Goal: Task Accomplishment & Management: Manage account settings

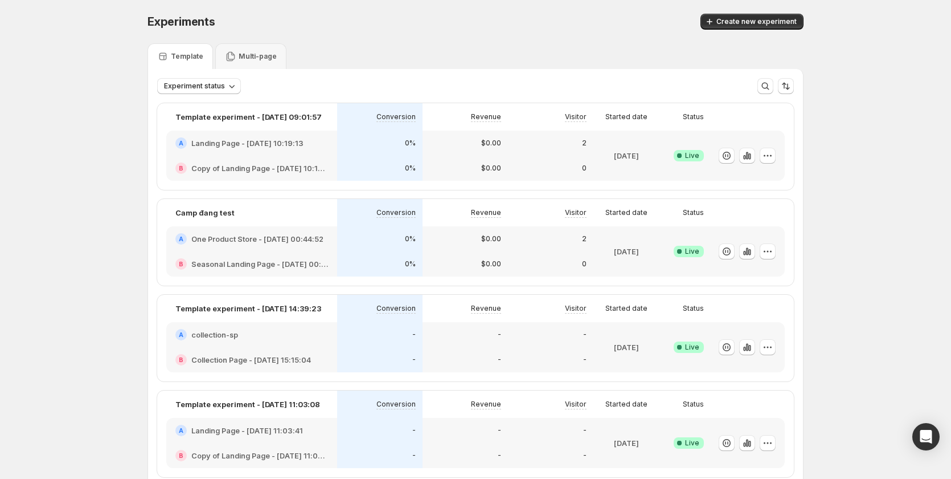
click at [439, 152] on div "$0.00" at bounding box center [465, 142] width 85 height 25
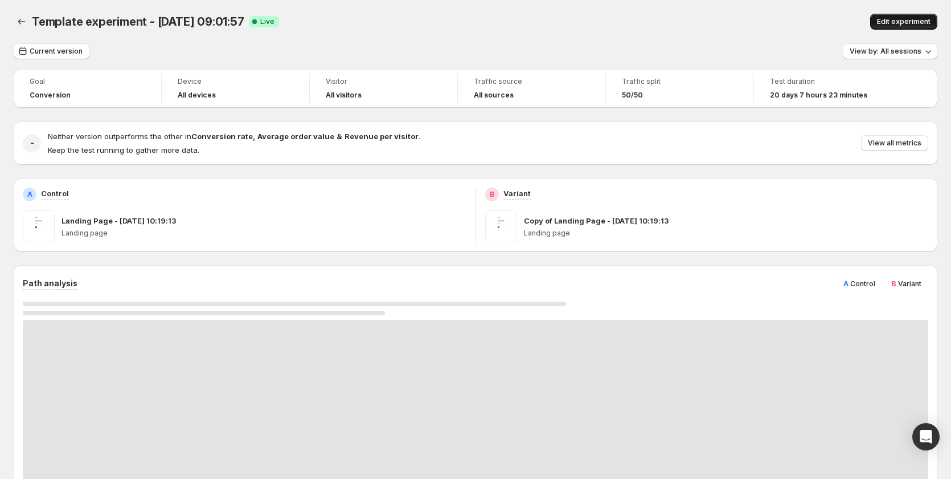
click at [900, 17] on button "Edit experiment" at bounding box center [904, 22] width 67 height 16
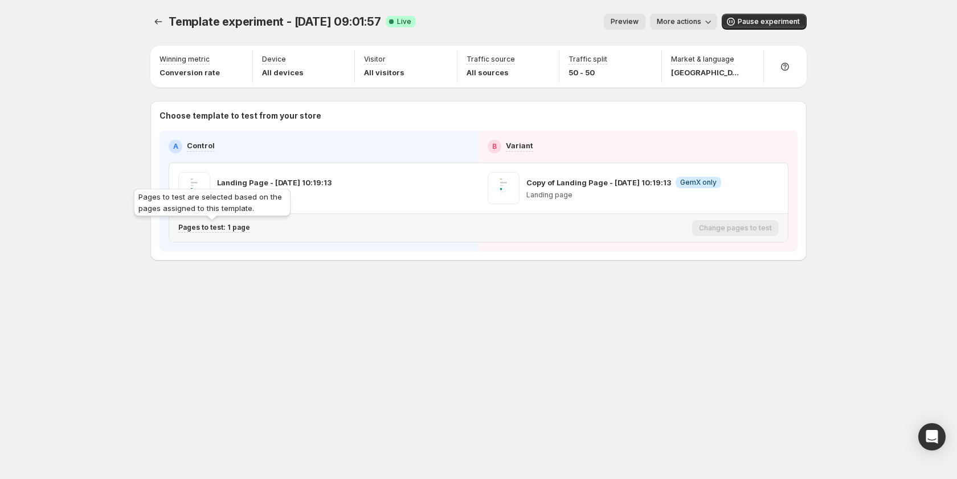
click at [243, 226] on p "Pages to test: 1 page" at bounding box center [214, 227] width 72 height 9
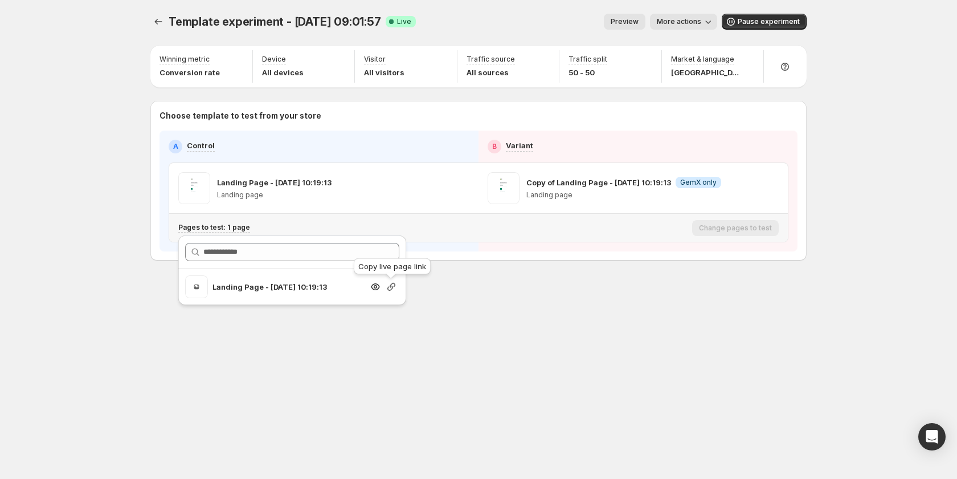
click at [389, 285] on icon "button" at bounding box center [391, 286] width 11 height 11
click at [753, 22] on span "Pause experiment" at bounding box center [769, 21] width 62 height 9
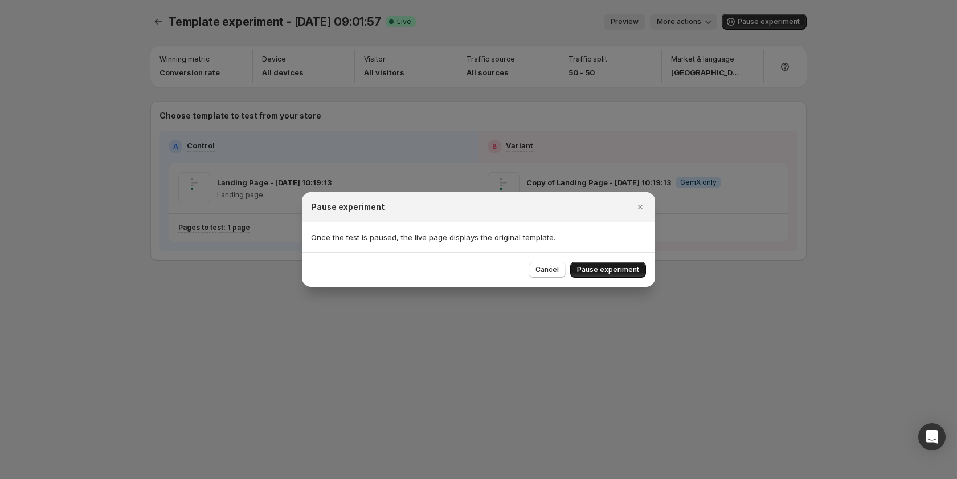
click at [583, 267] on span "Pause experiment" at bounding box center [608, 269] width 62 height 9
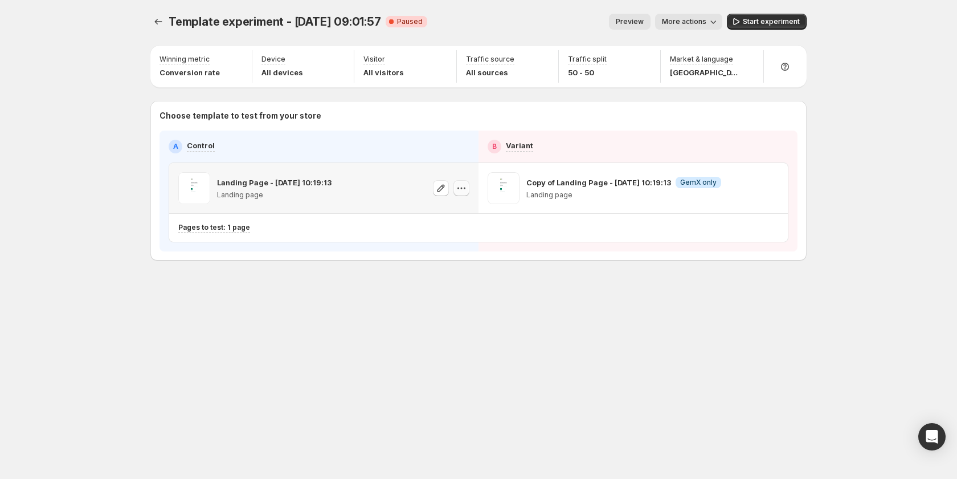
click at [460, 190] on icon "button" at bounding box center [461, 187] width 11 height 11
click at [754, 24] on span "Start experiment" at bounding box center [771, 21] width 57 height 9
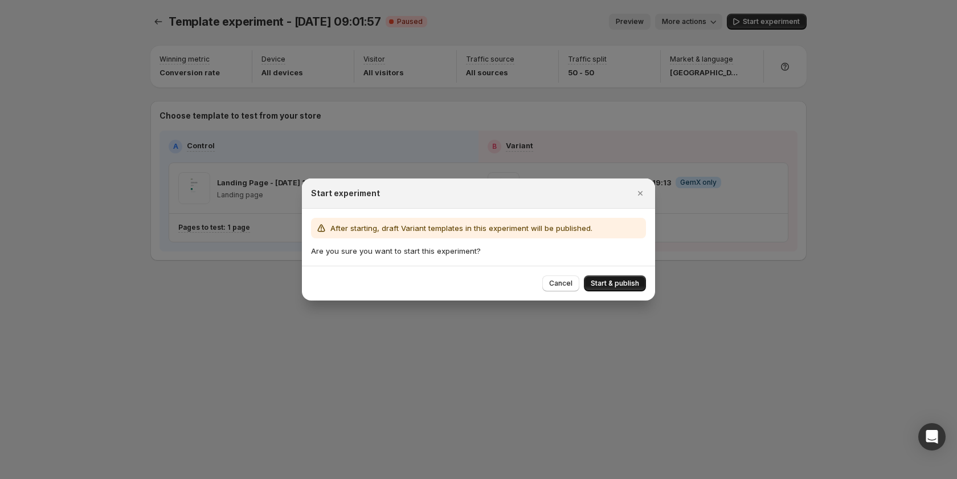
click at [619, 287] on span "Start & publish" at bounding box center [615, 283] width 48 height 9
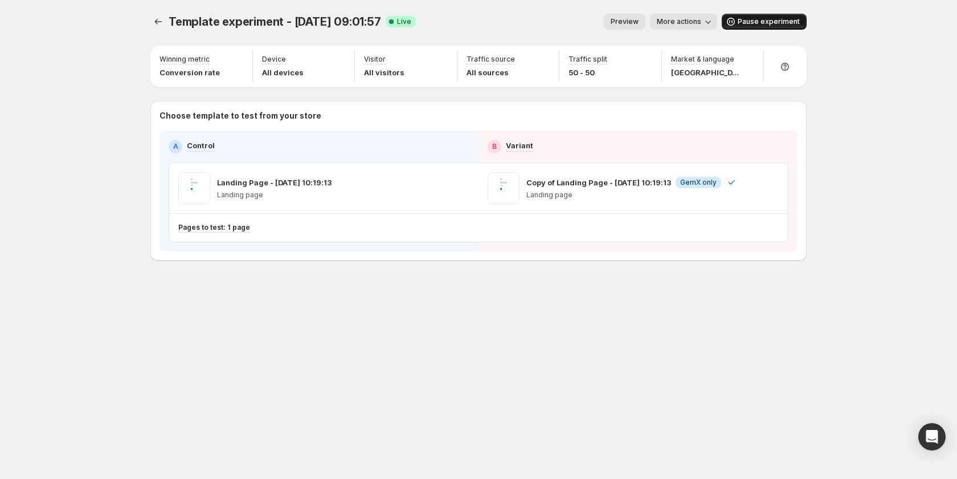
click at [766, 22] on span "Pause experiment" at bounding box center [769, 21] width 62 height 9
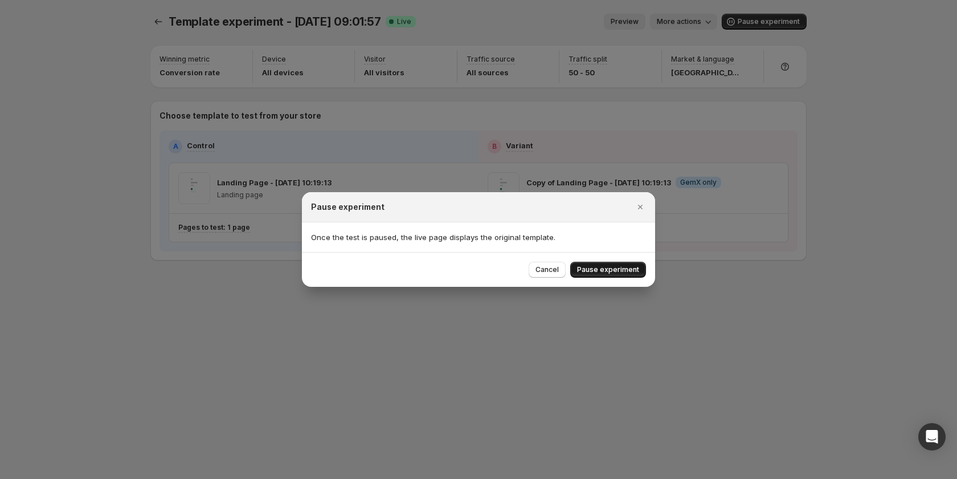
click at [622, 265] on button "Pause experiment" at bounding box center [608, 270] width 76 height 16
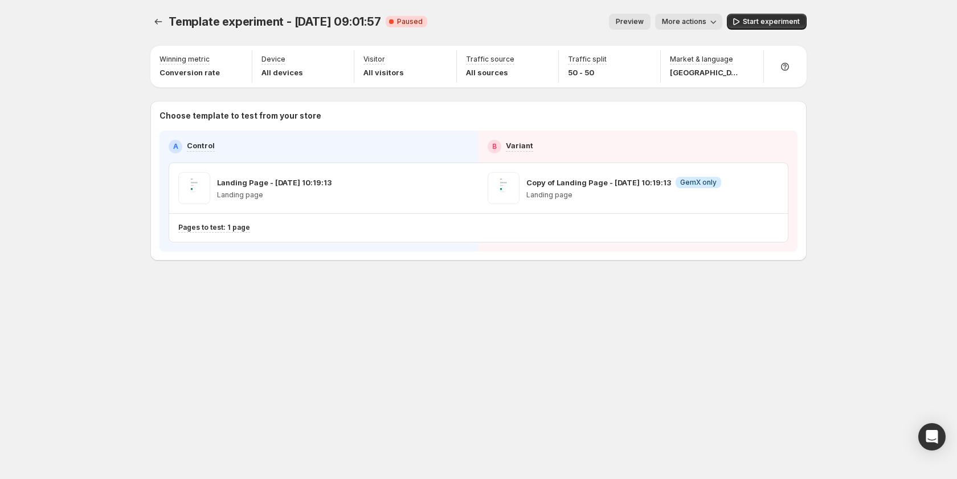
drag, startPoint x: 769, startPoint y: 13, endPoint x: 758, endPoint y: 26, distance: 17.0
click at [769, 13] on div "Template experiment - Sep 3, 09:01:57. This page is ready Template experiment -…" at bounding box center [478, 21] width 656 height 43
click at [757, 24] on span "Start experiment" at bounding box center [771, 21] width 57 height 9
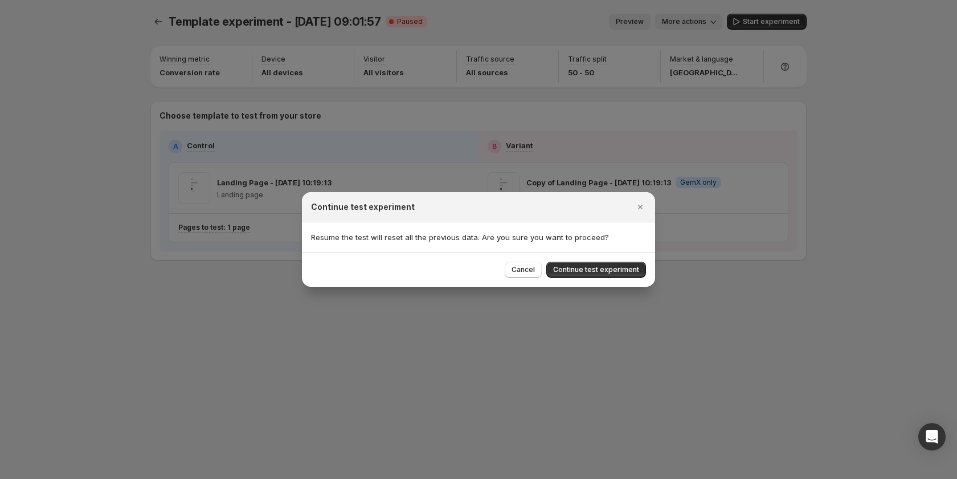
click at [598, 267] on span "Continue test experiment" at bounding box center [596, 269] width 86 height 9
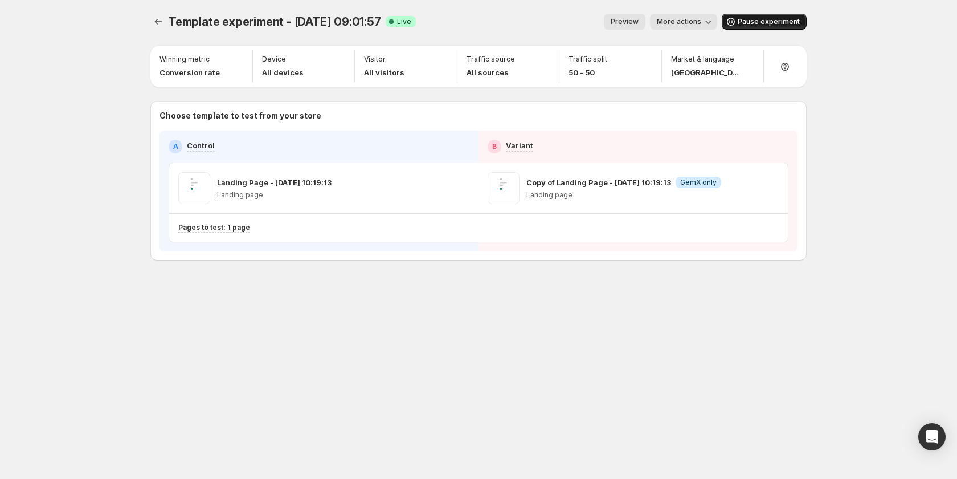
click at [782, 24] on span "Pause experiment" at bounding box center [769, 21] width 62 height 9
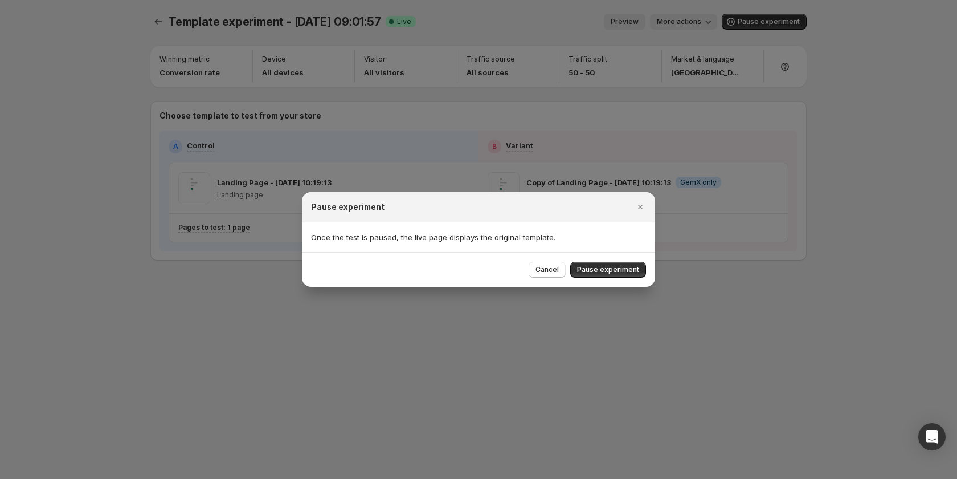
click at [614, 268] on span "Pause experiment" at bounding box center [608, 269] width 62 height 9
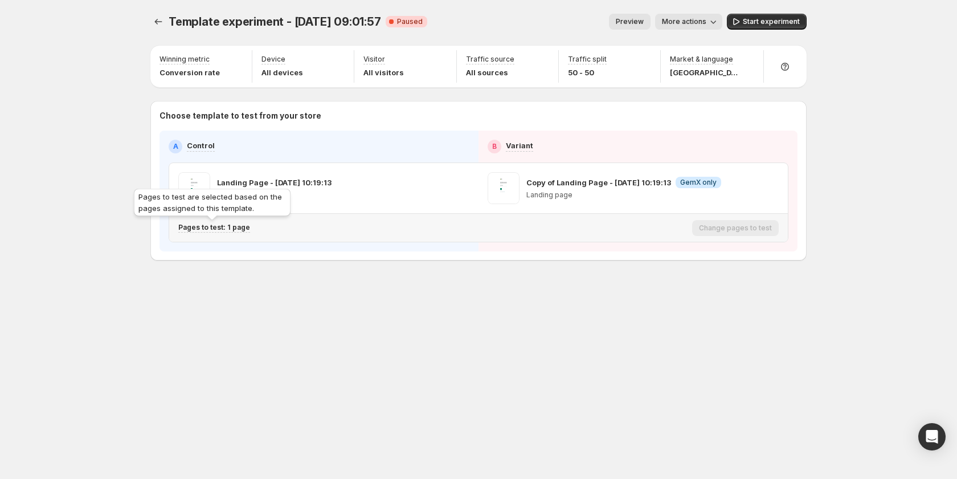
drag, startPoint x: 208, startPoint y: 230, endPoint x: 215, endPoint y: 230, distance: 7.4
click at [209, 230] on p "Pages to test: 1 page" at bounding box center [214, 227] width 72 height 9
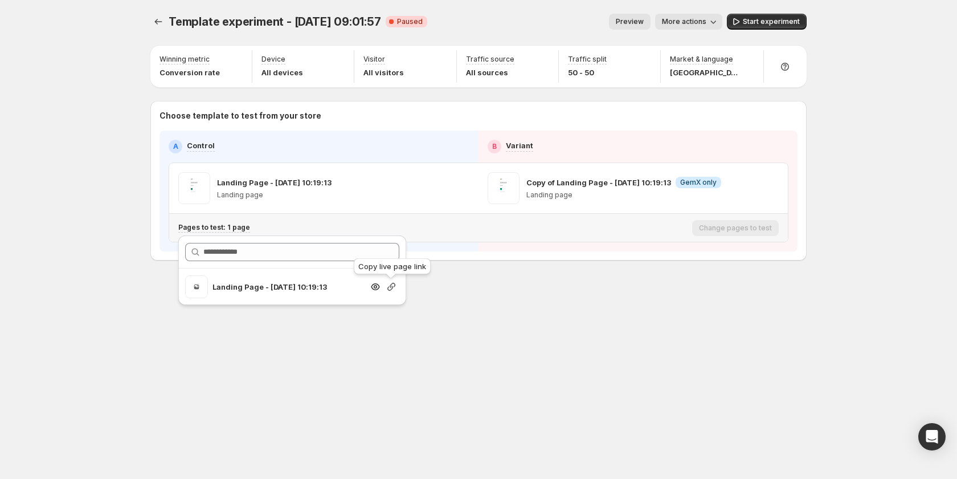
click at [394, 284] on icon "button" at bounding box center [391, 286] width 11 height 11
click at [547, 15] on div "Preview More actions" at bounding box center [579, 22] width 286 height 16
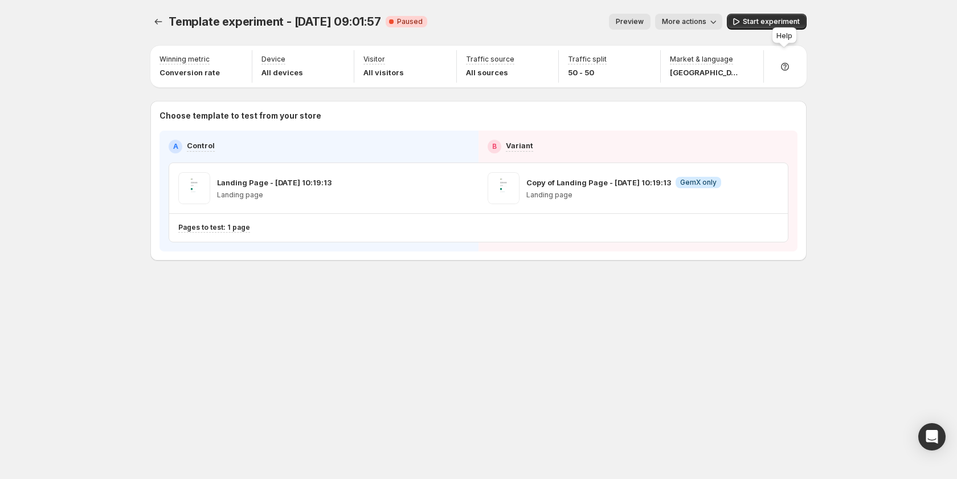
click at [771, 27] on div "Help" at bounding box center [785, 37] width 30 height 25
click at [762, 23] on span "Start experiment" at bounding box center [771, 21] width 57 height 9
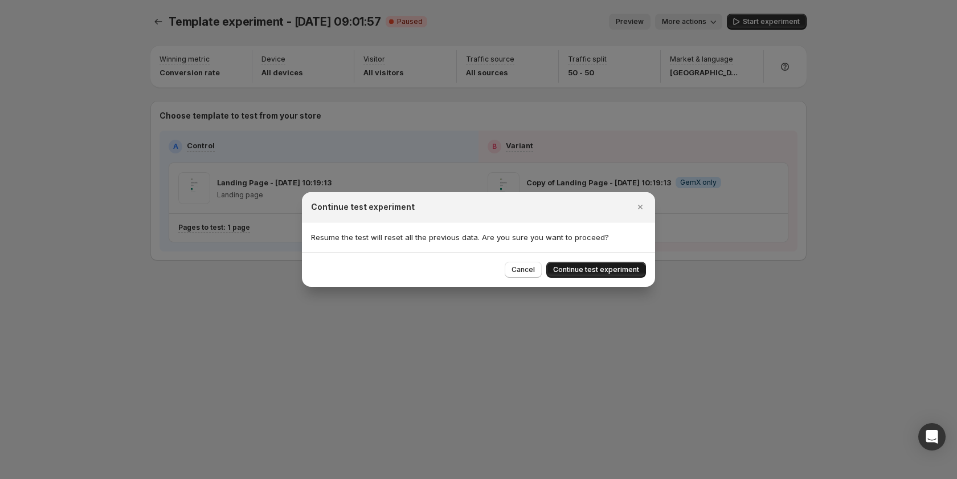
click at [570, 269] on span "Continue test experiment" at bounding box center [596, 269] width 86 height 9
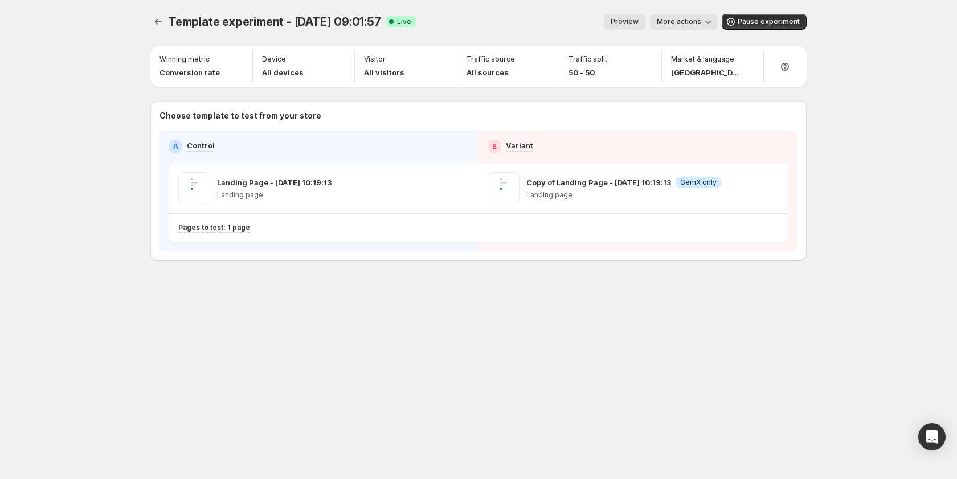
click at [80, 134] on div "Template experiment - Sep 3, 09:01:57. This page is ready Template experiment -…" at bounding box center [478, 239] width 957 height 479
click at [766, 22] on span "Pause experiment" at bounding box center [769, 21] width 62 height 9
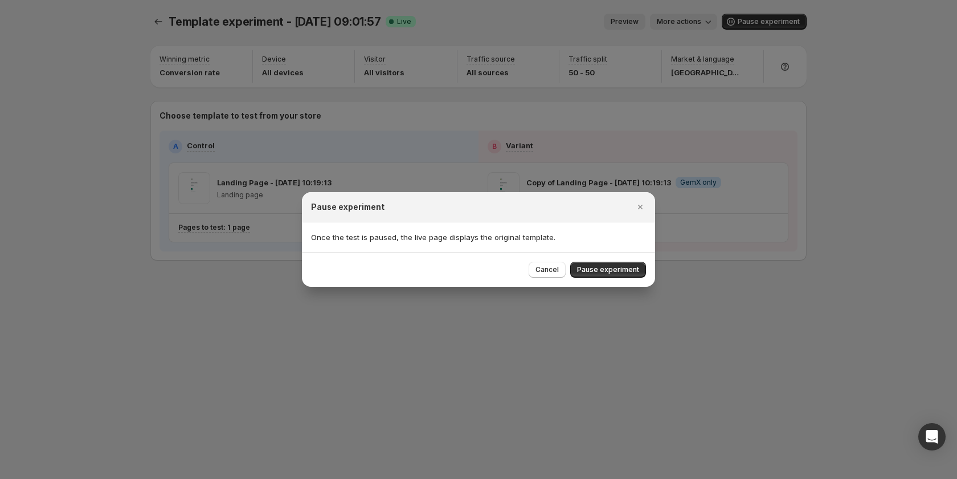
click at [601, 258] on div "Cancel Pause experiment" at bounding box center [478, 269] width 353 height 35
click at [606, 269] on span "Pause experiment" at bounding box center [608, 269] width 62 height 9
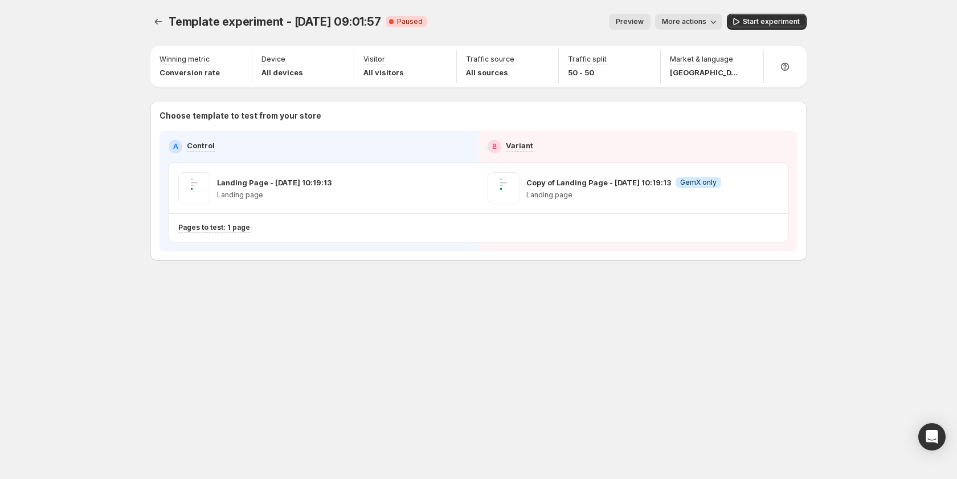
drag, startPoint x: 541, startPoint y: 32, endPoint x: 601, endPoint y: 41, distance: 60.4
click at [541, 32] on div "Template experiment - Sep 3, 09:01:57. This page is ready Template experiment -…" at bounding box center [478, 21] width 656 height 43
click at [748, 19] on span "Start experiment" at bounding box center [771, 21] width 57 height 9
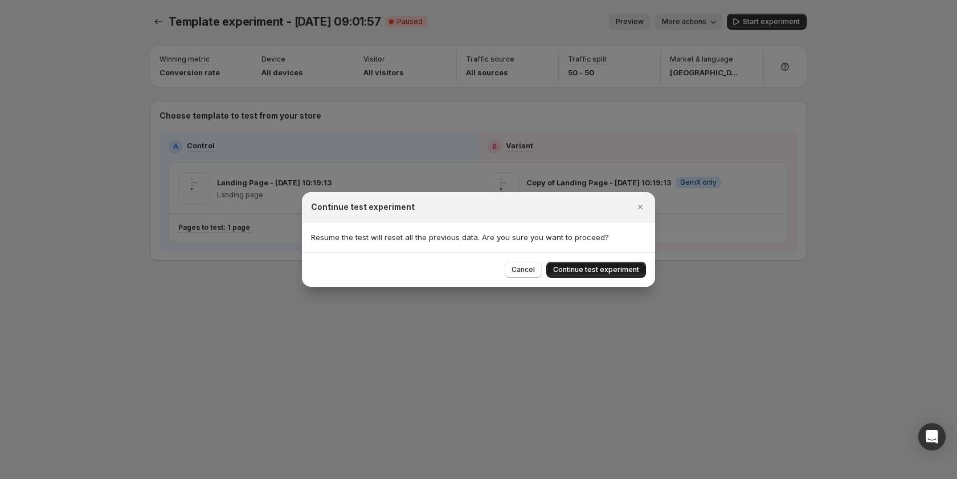
drag, startPoint x: 616, startPoint y: 268, endPoint x: 623, endPoint y: 266, distance: 6.7
click at [618, 268] on span "Continue test experiment" at bounding box center [596, 269] width 86 height 9
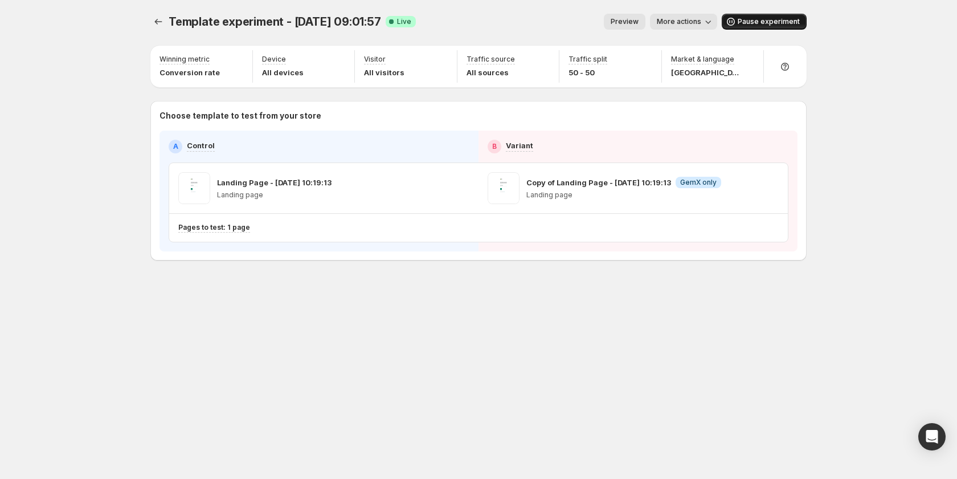
click at [751, 21] on span "Pause experiment" at bounding box center [769, 21] width 62 height 9
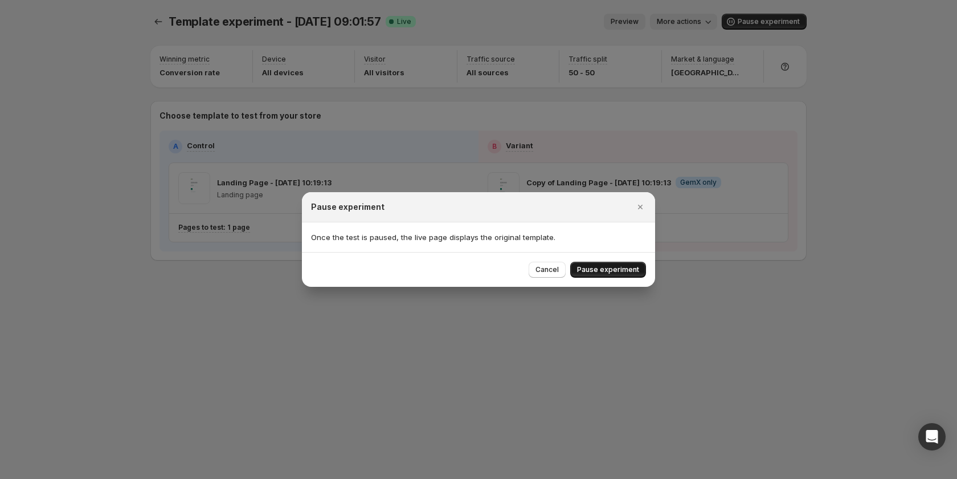
click at [627, 272] on span "Pause experiment" at bounding box center [608, 269] width 62 height 9
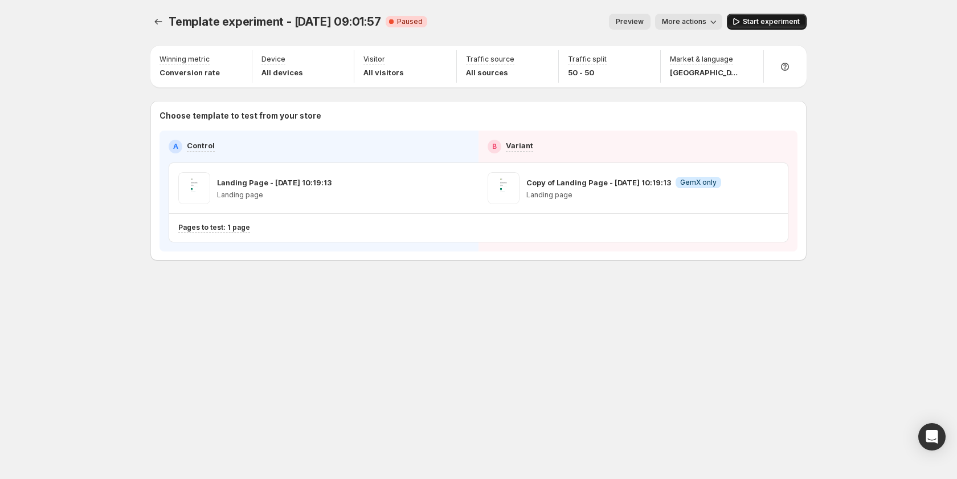
click at [785, 16] on button "Start experiment" at bounding box center [767, 22] width 80 height 16
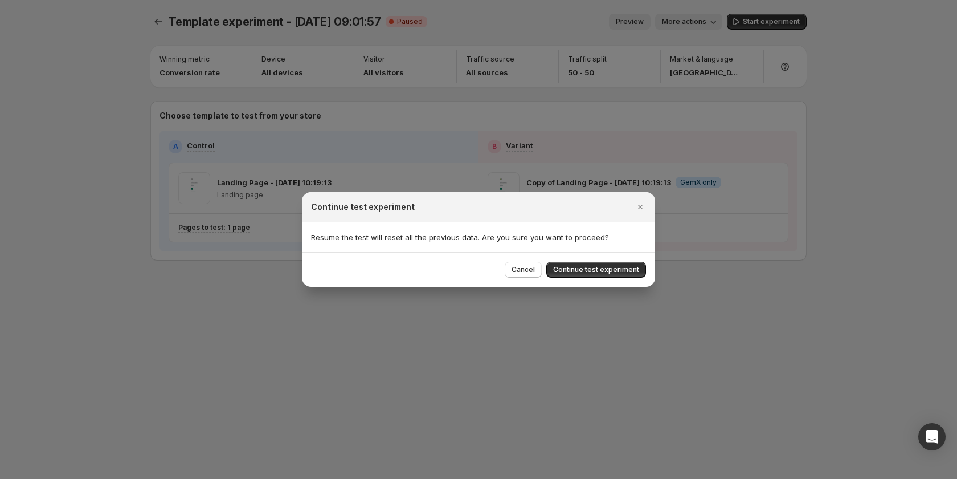
drag, startPoint x: 616, startPoint y: 263, endPoint x: 629, endPoint y: 267, distance: 13.7
click at [616, 263] on button "Continue test experiment" at bounding box center [596, 270] width 100 height 16
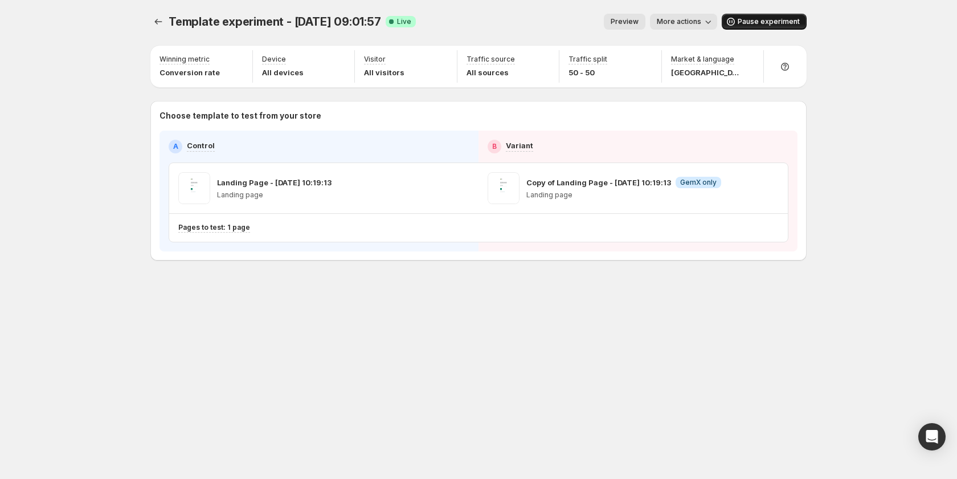
click at [765, 23] on span "Pause experiment" at bounding box center [769, 21] width 62 height 9
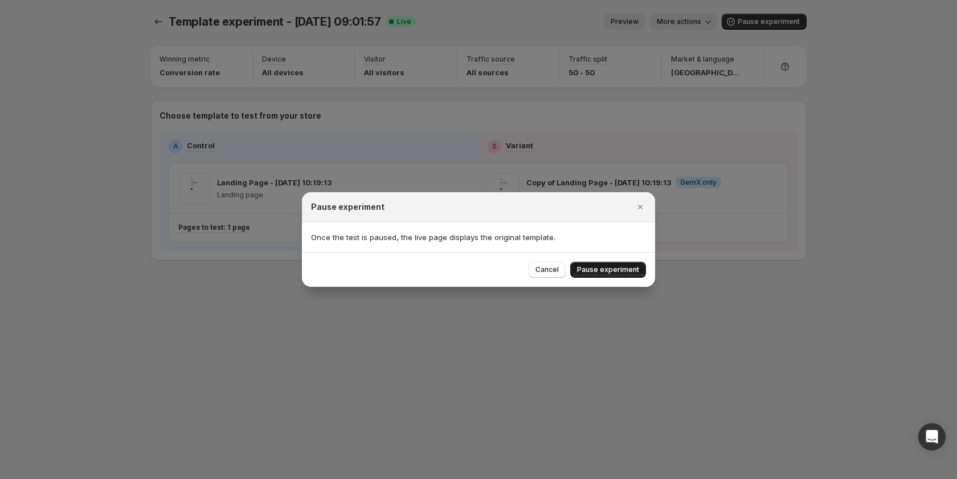
click at [595, 274] on span "Pause experiment" at bounding box center [608, 269] width 62 height 9
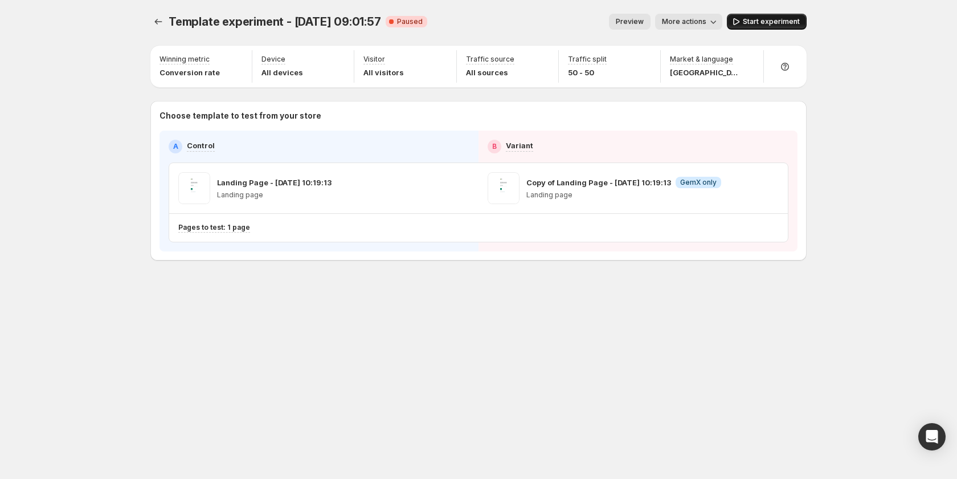
click at [785, 14] on button "Start experiment" at bounding box center [767, 22] width 80 height 16
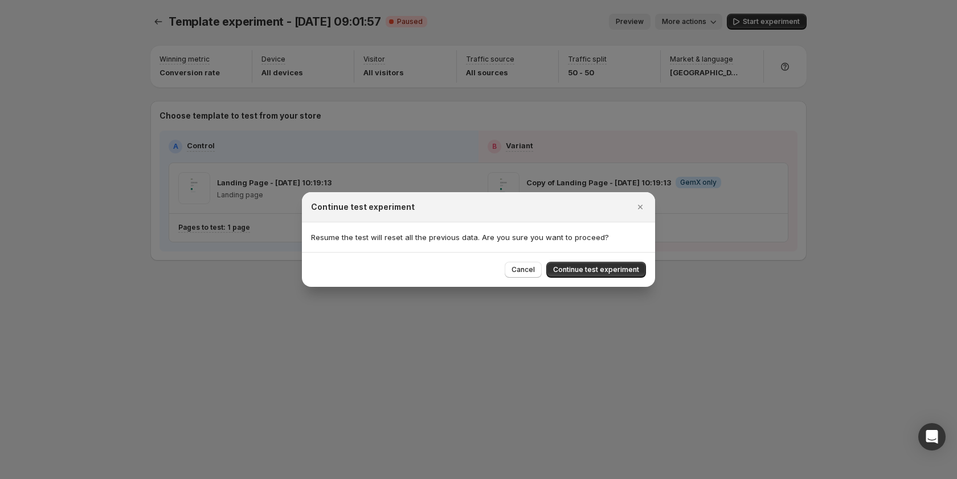
click at [618, 260] on div "Cancel Continue test experiment" at bounding box center [478, 269] width 353 height 35
click at [610, 265] on button "Continue test experiment" at bounding box center [596, 270] width 100 height 16
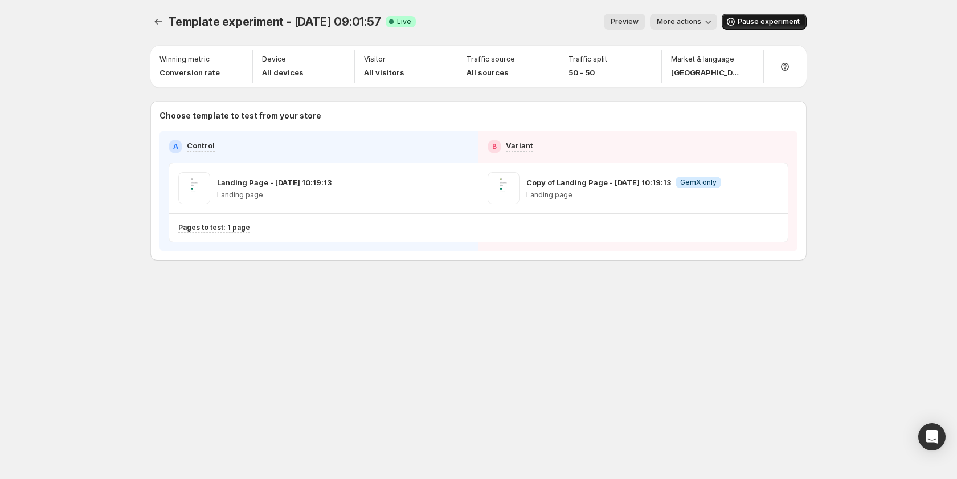
click at [763, 21] on span "Pause experiment" at bounding box center [769, 21] width 62 height 9
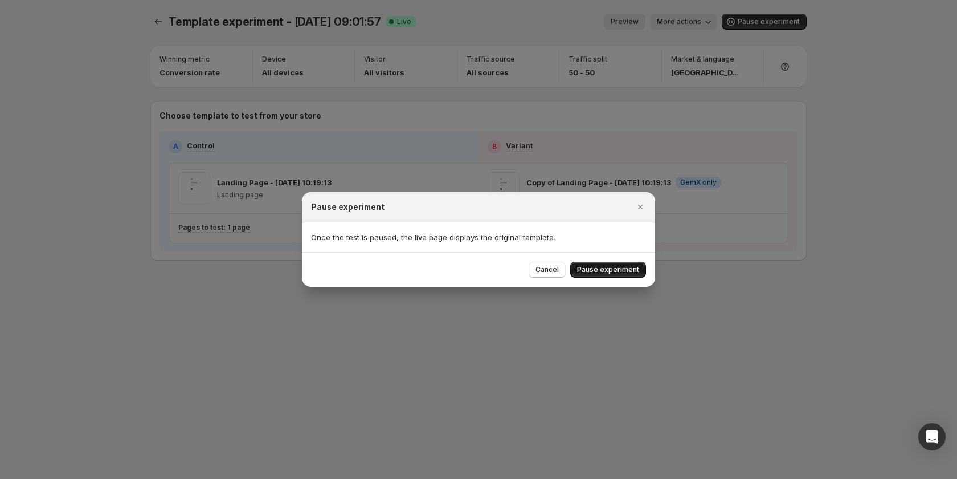
click at [608, 268] on span "Pause experiment" at bounding box center [608, 269] width 62 height 9
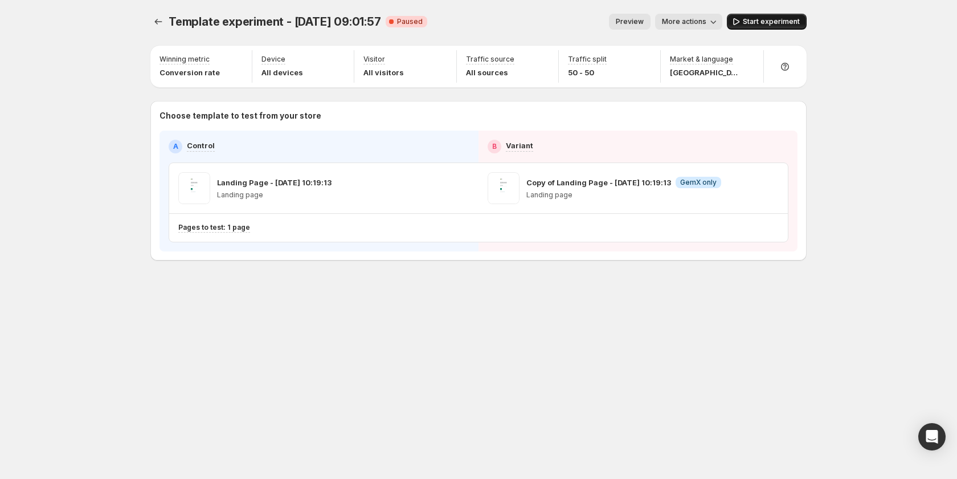
click at [791, 19] on span "Start experiment" at bounding box center [771, 21] width 57 height 9
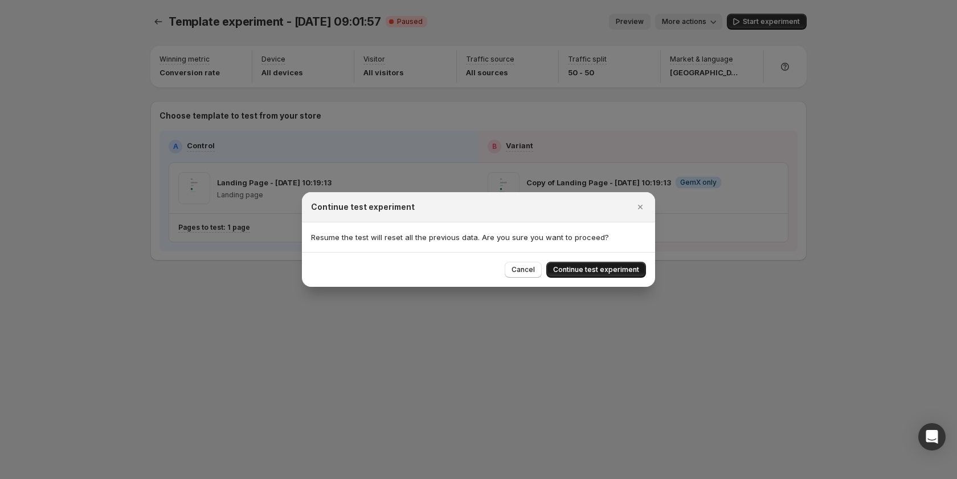
click at [586, 264] on button "Continue test experiment" at bounding box center [596, 270] width 100 height 16
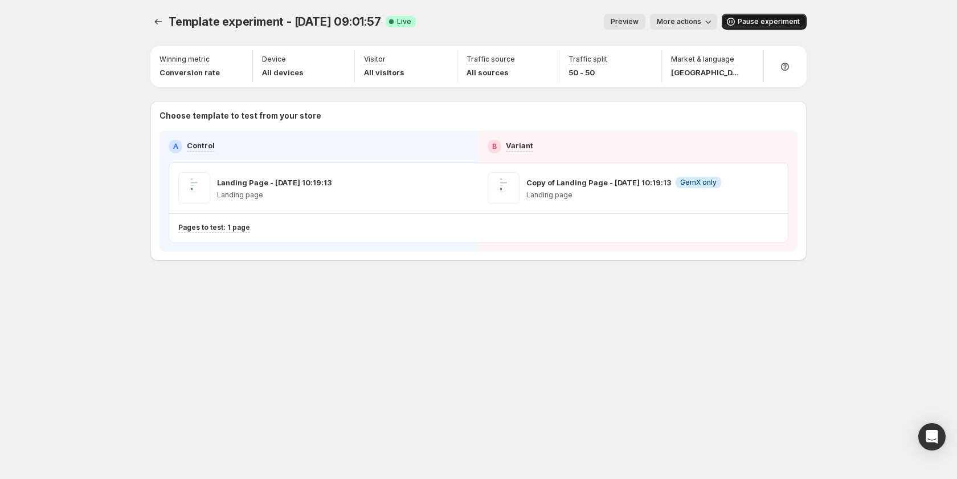
click at [774, 20] on span "Pause experiment" at bounding box center [769, 21] width 62 height 9
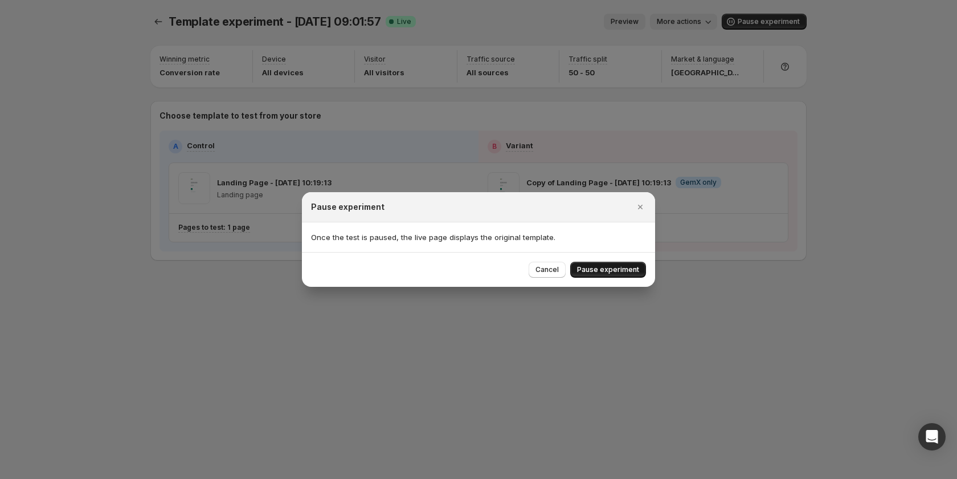
drag, startPoint x: 615, startPoint y: 266, endPoint x: 472, endPoint y: 202, distance: 156.3
click at [614, 266] on span "Pause experiment" at bounding box center [608, 269] width 62 height 9
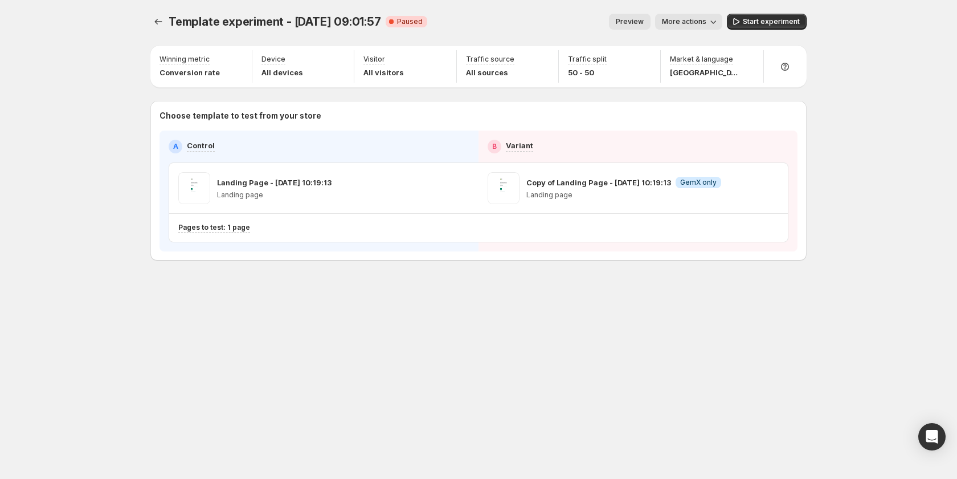
click at [739, 13] on div "Template experiment - Sep 3, 09:01:57. This page is ready Template experiment -…" at bounding box center [478, 21] width 656 height 43
click at [748, 20] on span "Start experiment" at bounding box center [771, 21] width 57 height 9
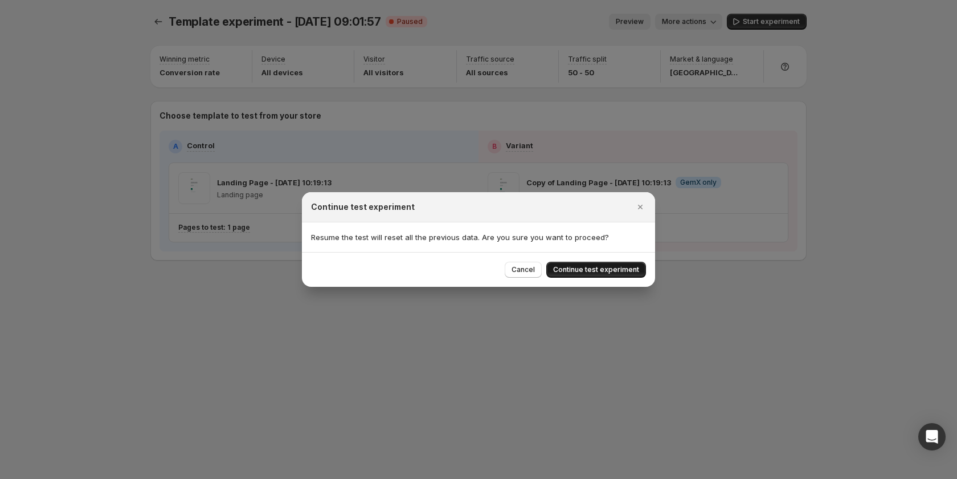
click at [570, 272] on span "Continue test experiment" at bounding box center [596, 269] width 86 height 9
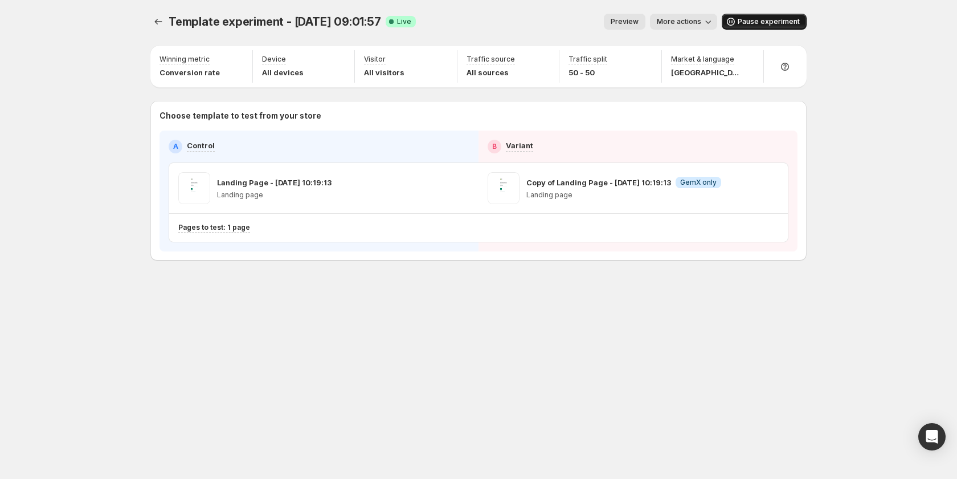
click at [751, 15] on button "Pause experiment" at bounding box center [764, 22] width 85 height 16
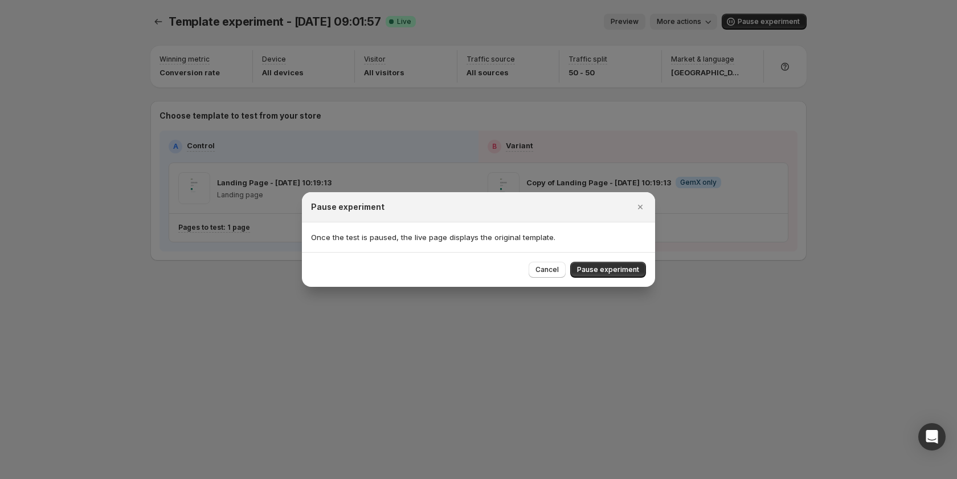
click at [587, 265] on span "Pause experiment" at bounding box center [608, 269] width 62 height 9
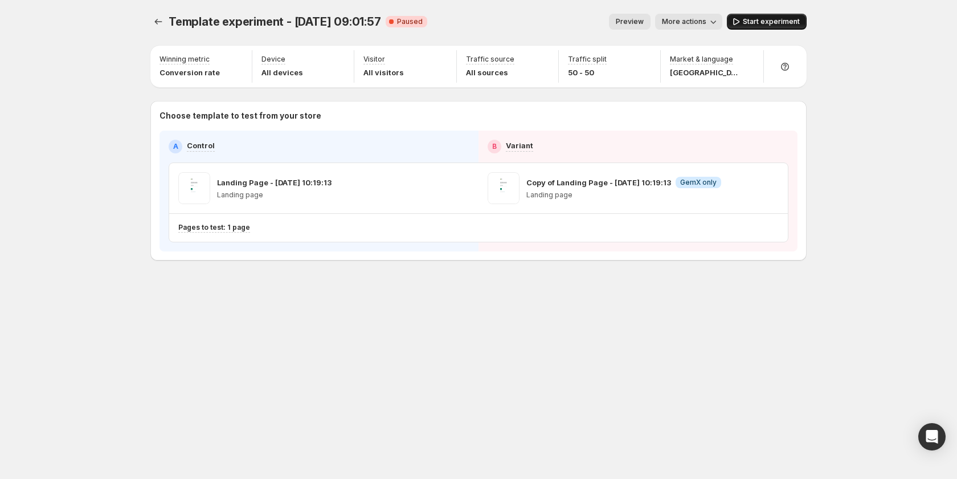
click at [742, 21] on icon "button" at bounding box center [735, 21] width 11 height 11
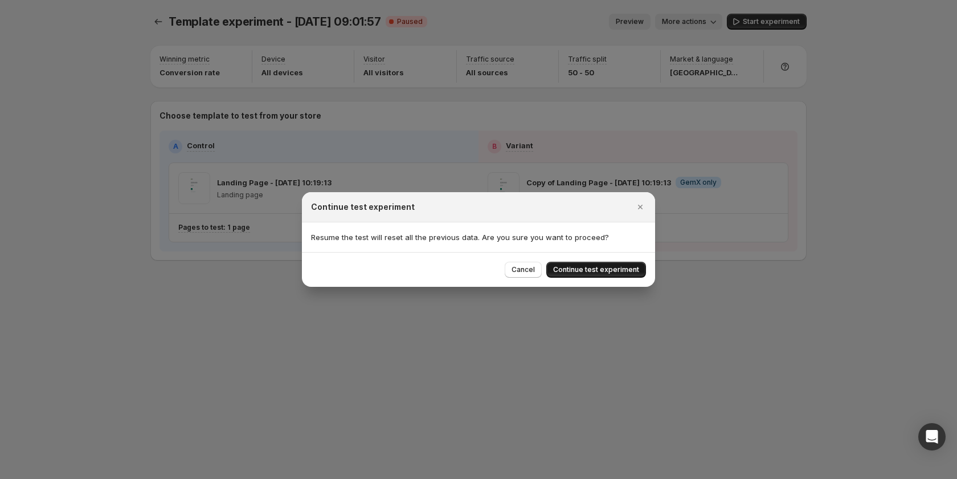
click at [597, 268] on span "Continue test experiment" at bounding box center [596, 269] width 86 height 9
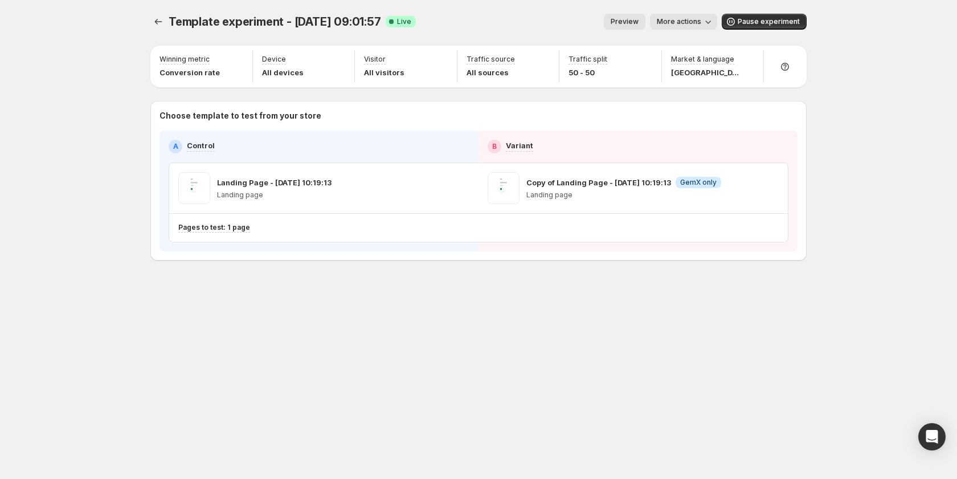
click at [536, 1] on div "Template experiment - Sep 3, 09:01:57. This page is ready Template experiment -…" at bounding box center [478, 21] width 656 height 43
click at [757, 15] on button "Pause experiment" at bounding box center [764, 22] width 85 height 16
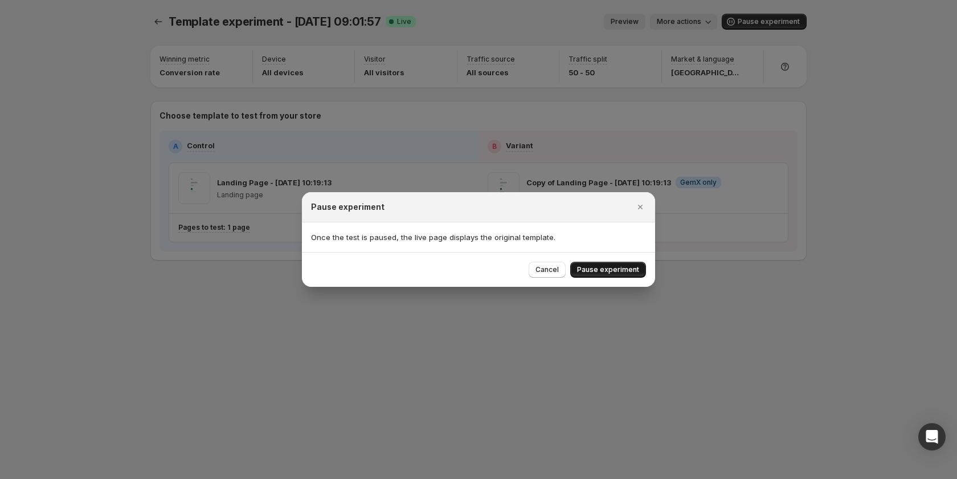
click at [618, 270] on span "Pause experiment" at bounding box center [608, 269] width 62 height 9
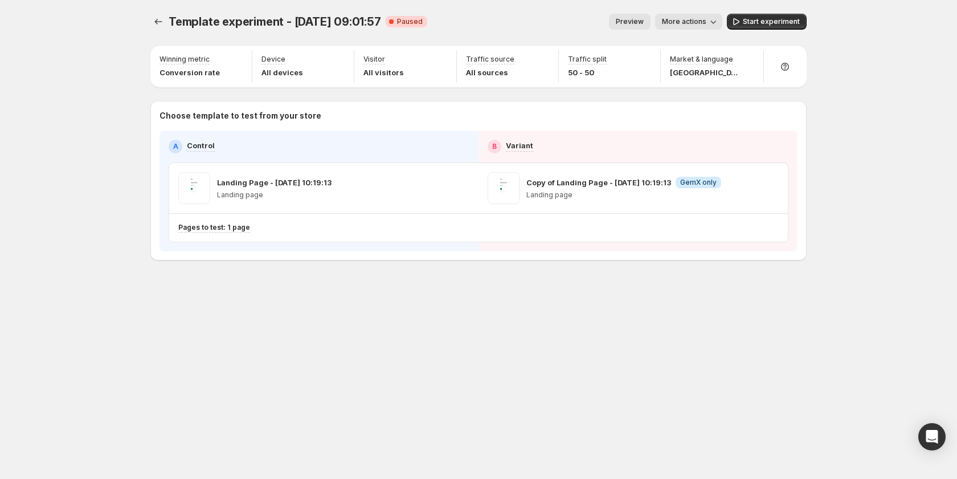
click at [684, 24] on span "More actions" at bounding box center [684, 21] width 44 height 9
click at [696, 44] on span "View analytic" at bounding box center [705, 45] width 48 height 9
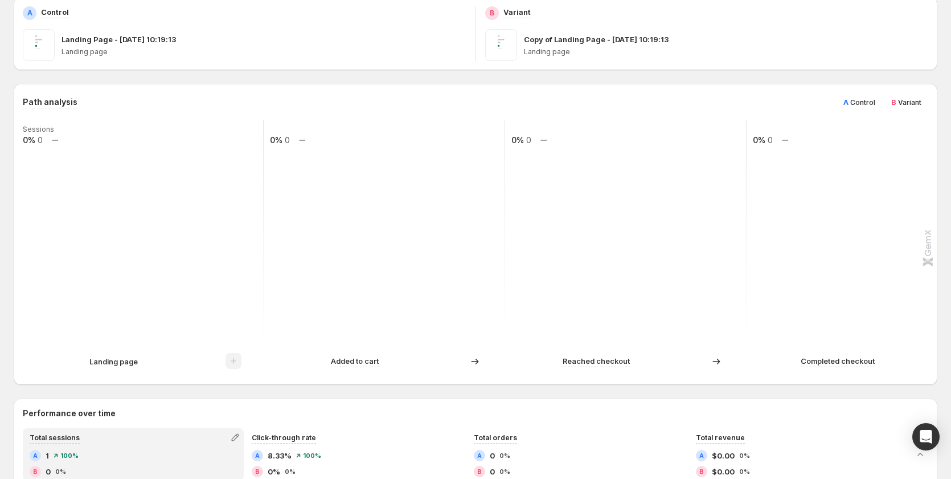
scroll to position [171, 0]
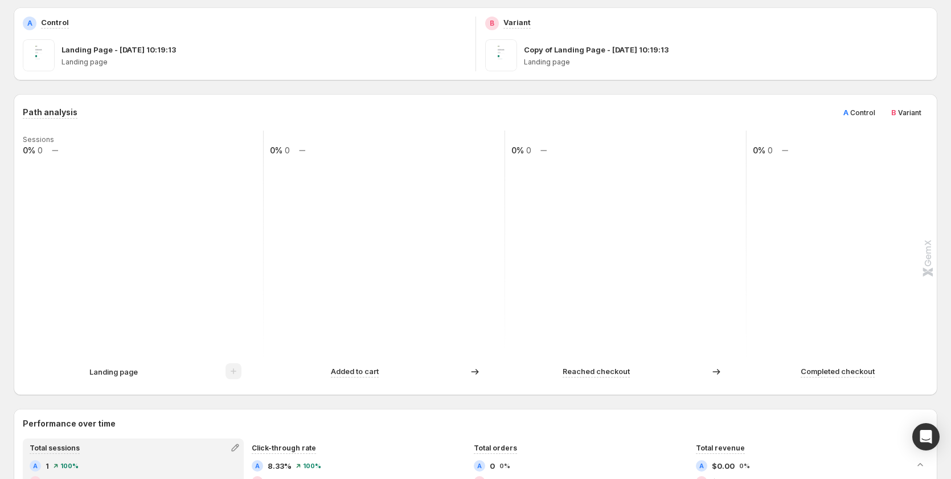
click at [868, 113] on span "Control" at bounding box center [863, 112] width 25 height 9
click at [908, 111] on span "Variant" at bounding box center [909, 112] width 23 height 9
click at [883, 111] on div "A Control" at bounding box center [860, 112] width 46 height 18
click at [922, 109] on span "Variant" at bounding box center [909, 112] width 23 height 9
click at [883, 112] on div "A Control" at bounding box center [860, 112] width 46 height 18
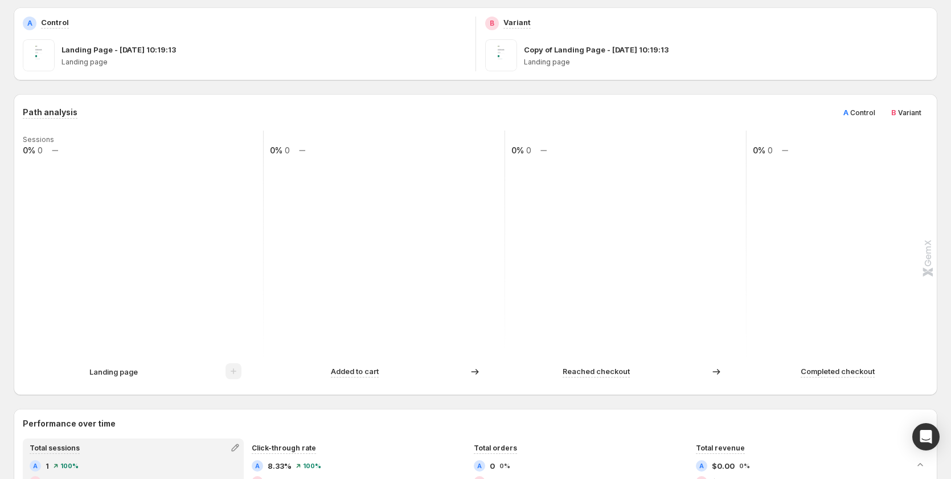
click at [871, 110] on span "Control" at bounding box center [863, 112] width 25 height 9
click at [897, 110] on span "B" at bounding box center [894, 112] width 5 height 9
click at [814, 110] on div "Path analysis A Control B Variant" at bounding box center [476, 112] width 906 height 18
click at [876, 110] on span "Control" at bounding box center [863, 112] width 25 height 9
drag, startPoint x: 911, startPoint y: 111, endPoint x: 840, endPoint y: 111, distance: 70.6
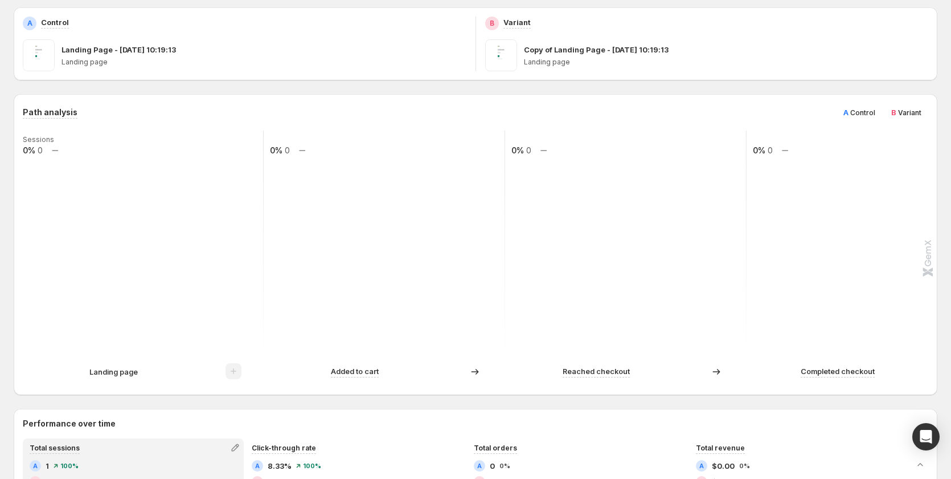
click at [895, 111] on div "B Variant" at bounding box center [907, 112] width 44 height 18
click at [840, 111] on div "Path analysis A Control B Variant" at bounding box center [476, 112] width 906 height 18
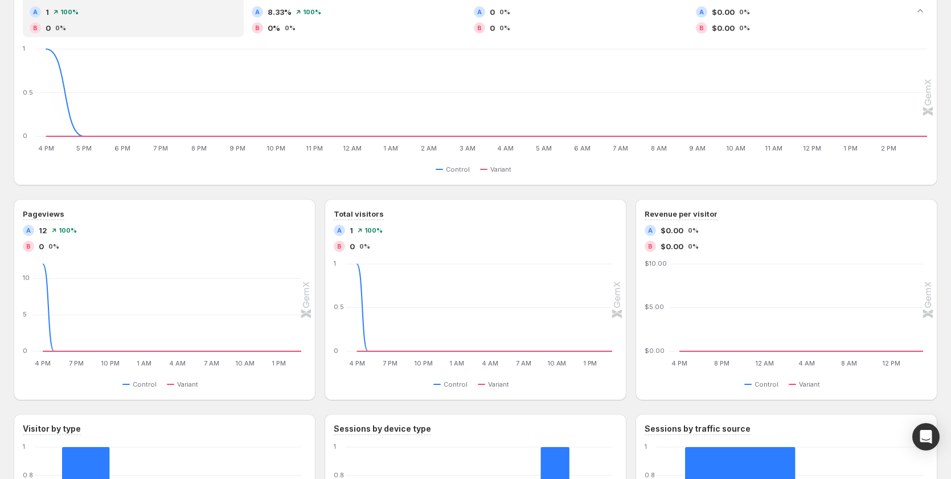
scroll to position [741, 0]
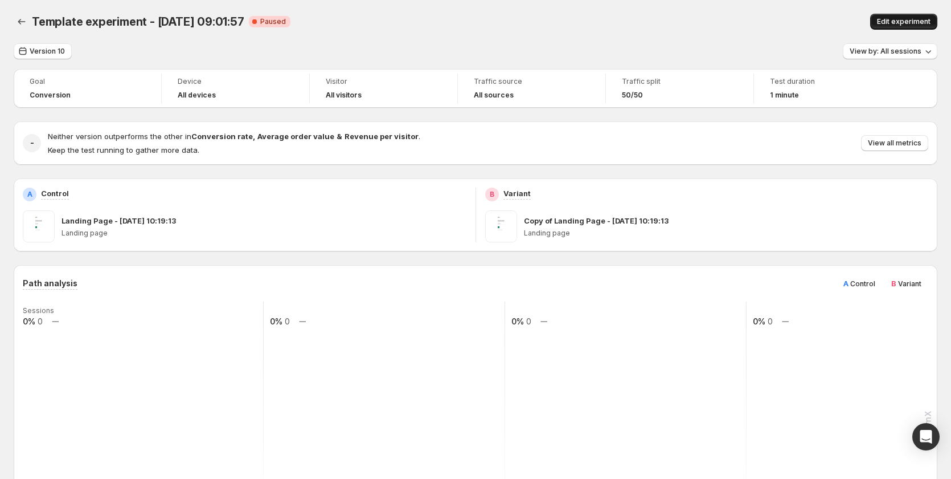
click at [910, 21] on span "Edit experiment" at bounding box center [904, 21] width 54 height 9
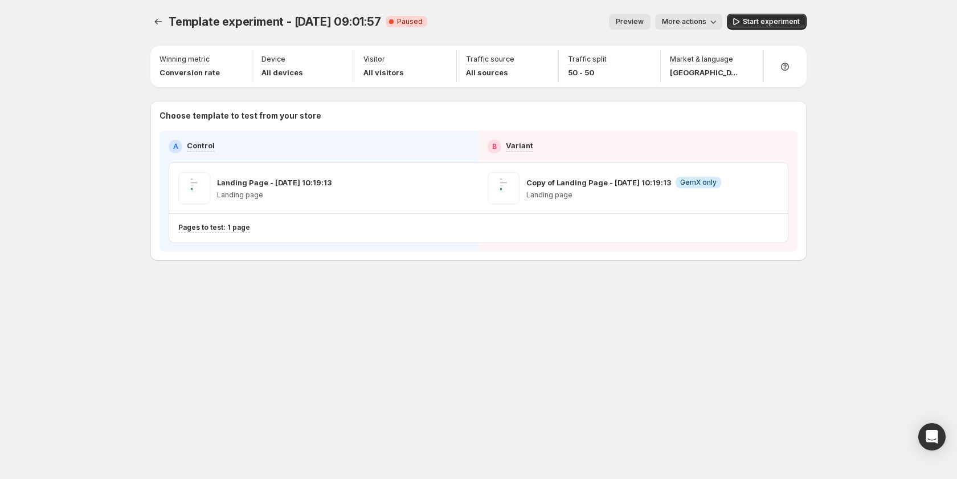
click at [700, 19] on span "More actions" at bounding box center [684, 21] width 44 height 9
click at [695, 42] on span "View analytic" at bounding box center [705, 45] width 48 height 9
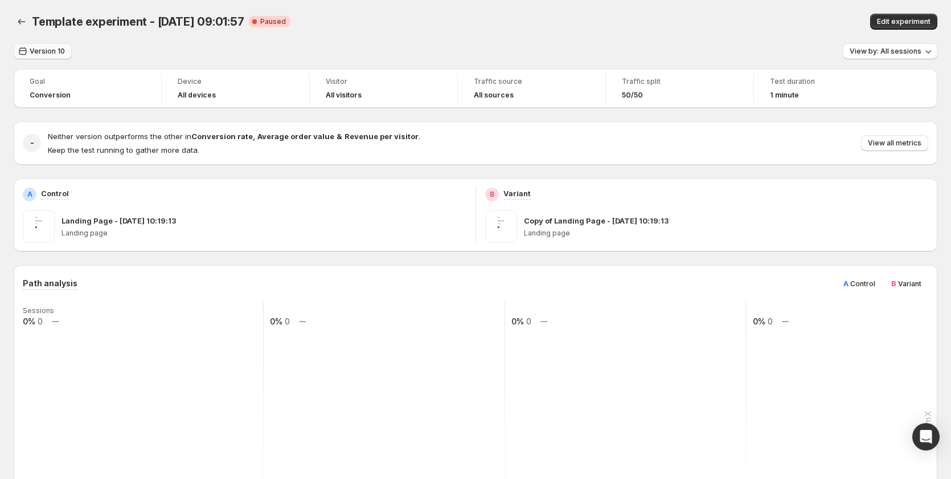
click at [55, 50] on span "Version 10" at bounding box center [47, 51] width 35 height 9
click at [43, 55] on span "Version 10" at bounding box center [47, 51] width 35 height 9
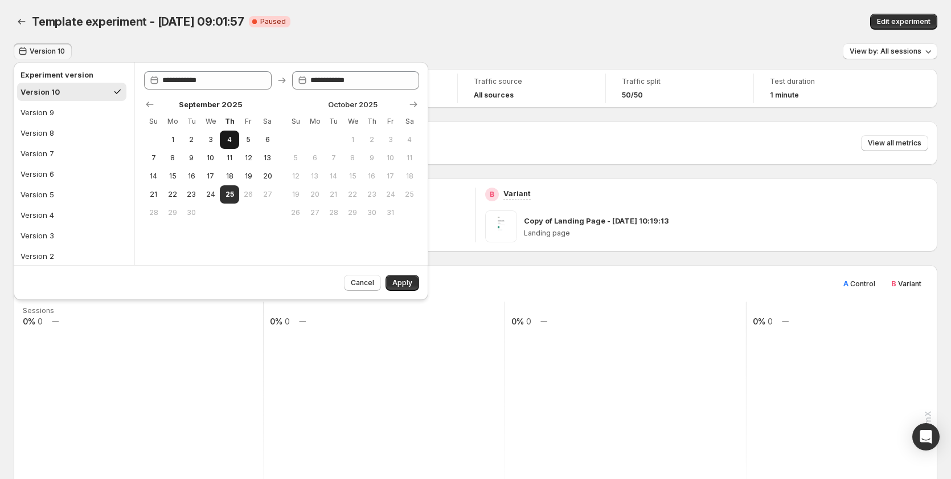
click at [230, 141] on span "4" at bounding box center [229, 139] width 10 height 9
type input "**********"
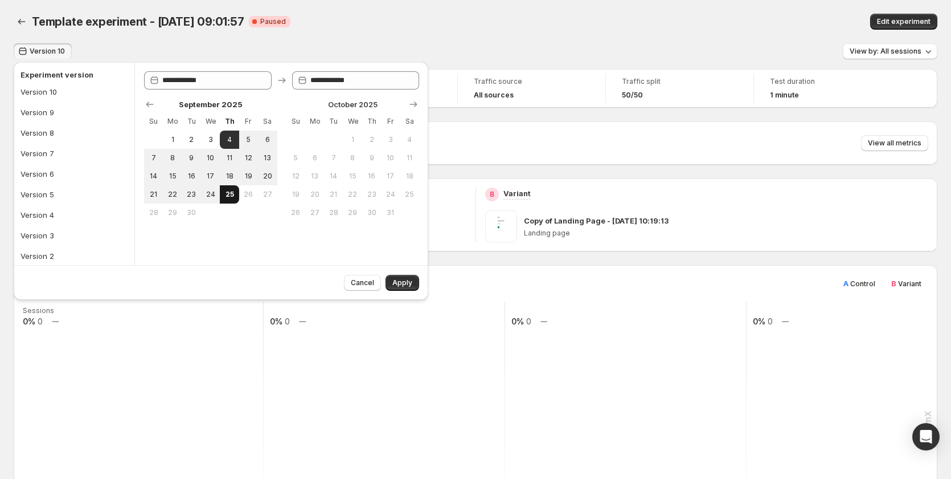
click at [238, 197] on button "25" at bounding box center [229, 194] width 19 height 18
type input "**********"
click at [411, 285] on span "Apply" at bounding box center [403, 282] width 20 height 9
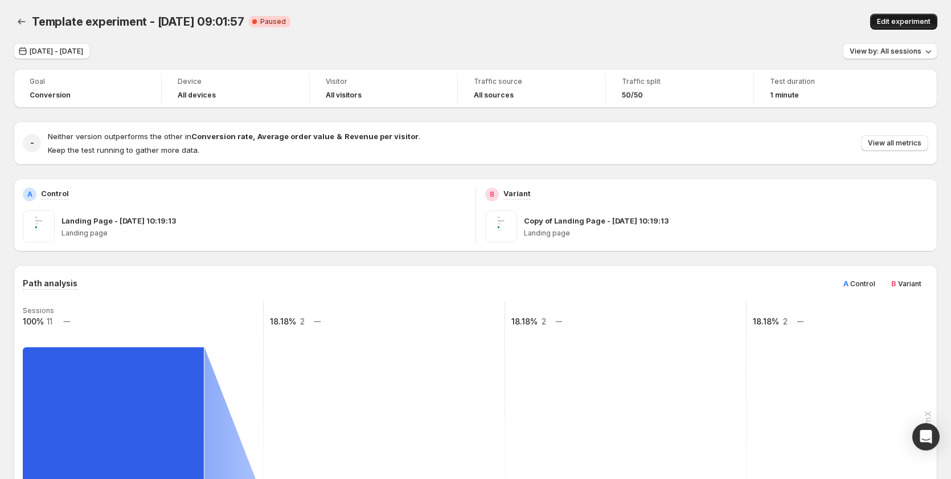
click at [884, 22] on button "Edit experiment" at bounding box center [904, 22] width 67 height 16
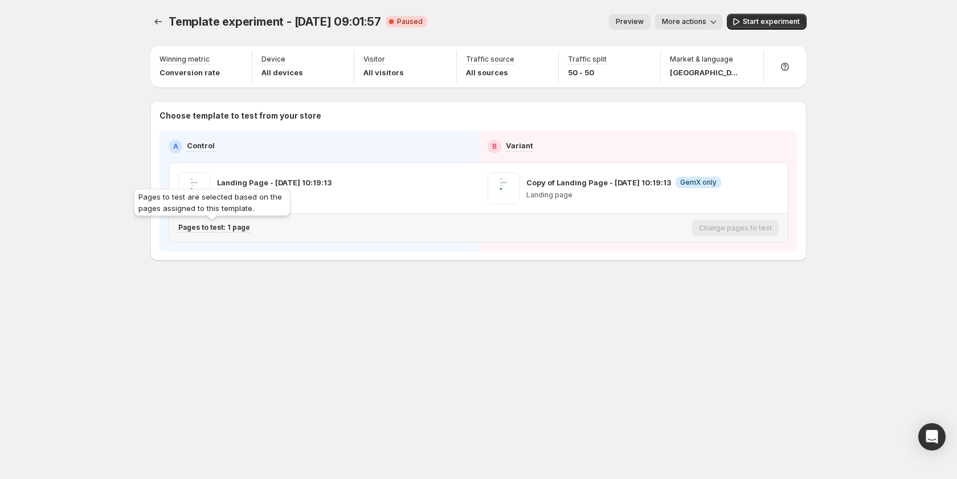
click at [238, 230] on p "Pages to test: 1 page" at bounding box center [214, 227] width 72 height 9
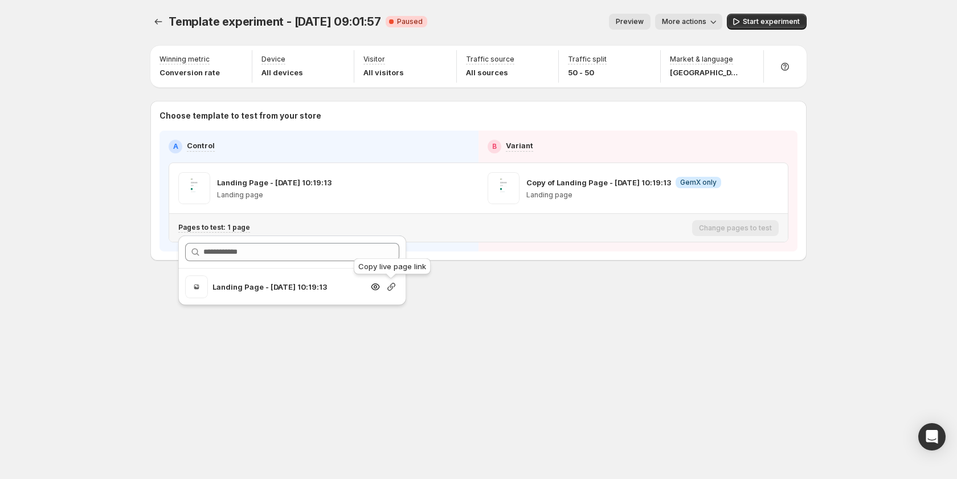
click at [386, 288] on icon "button" at bounding box center [391, 286] width 11 height 11
click at [764, 18] on span "Start experiment" at bounding box center [771, 21] width 57 height 9
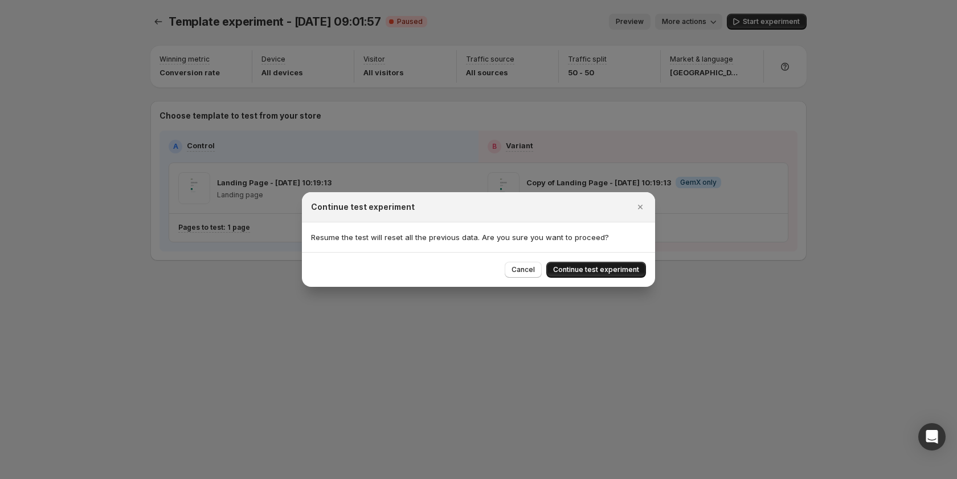
click at [622, 265] on span "Continue test experiment" at bounding box center [596, 269] width 86 height 9
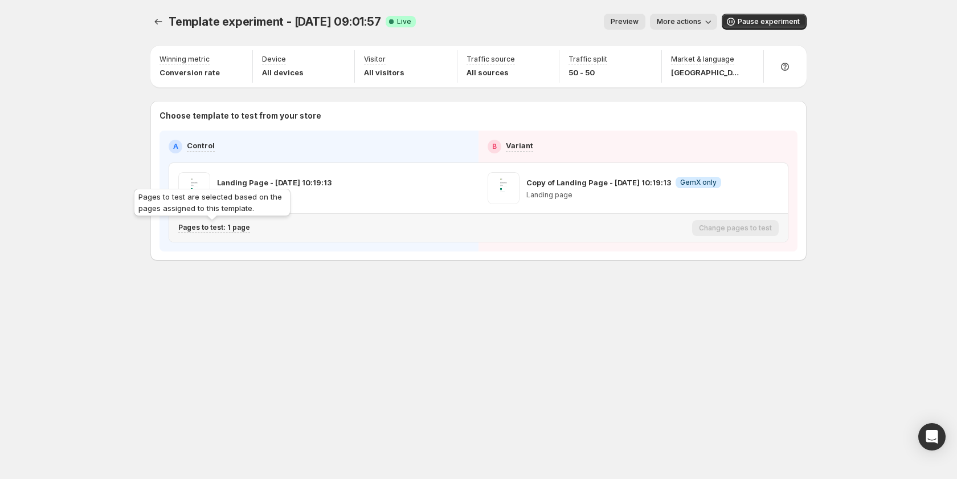
click at [237, 231] on p "Pages to test: 1 page" at bounding box center [214, 227] width 72 height 9
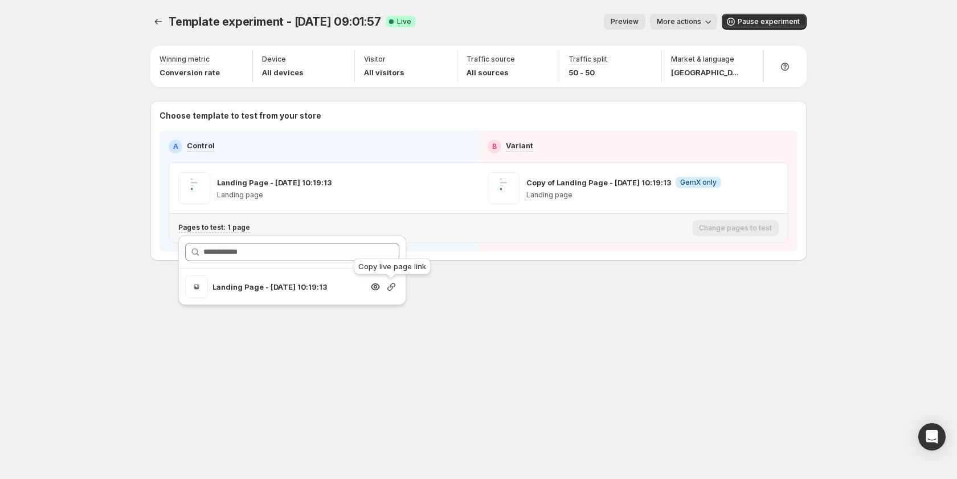
click at [393, 289] on icon "button" at bounding box center [391, 286] width 11 height 11
click at [765, 190] on icon "button" at bounding box center [770, 187] width 11 height 11
click at [499, 335] on div "Template experiment - Sep 3, 09:01:57. This page is ready Template experiment -…" at bounding box center [479, 239] width 684 height 479
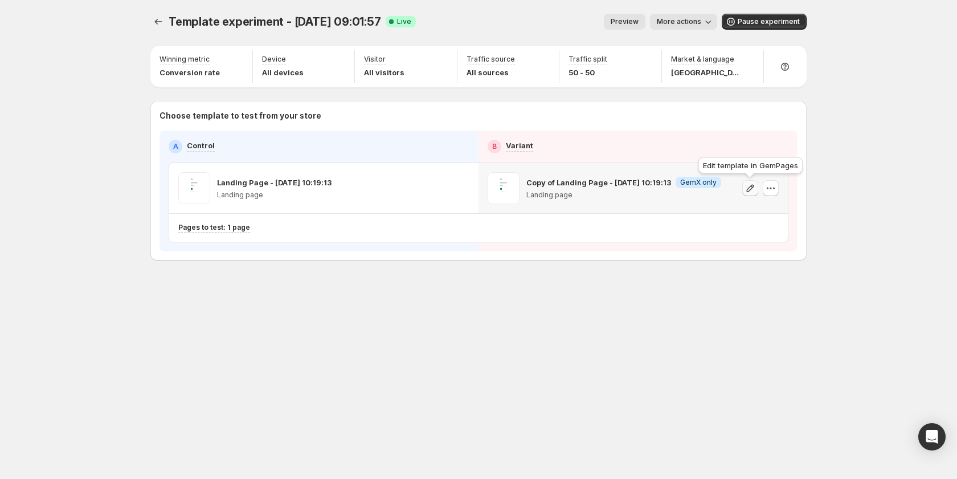
click at [748, 185] on icon "button" at bounding box center [750, 187] width 11 height 11
click at [686, 17] on button "More actions" at bounding box center [683, 22] width 67 height 16
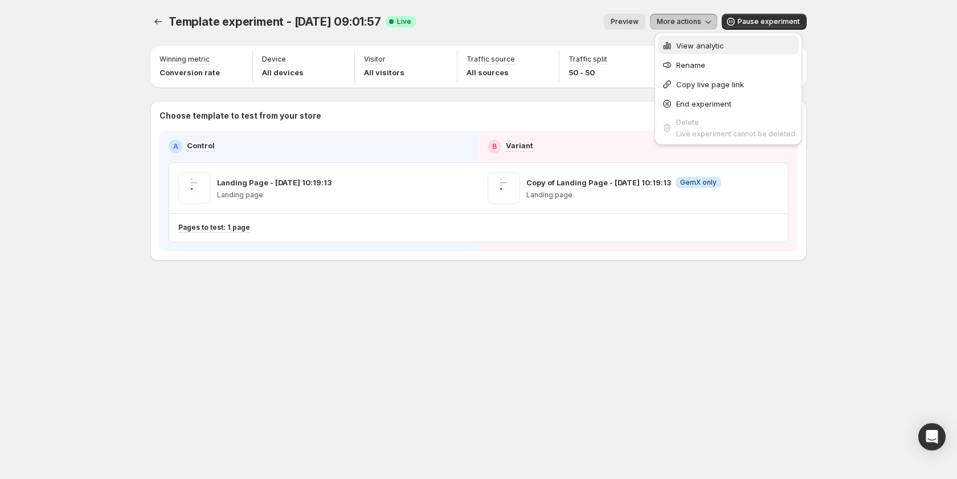
click at [689, 50] on span "View analytic" at bounding box center [700, 45] width 48 height 9
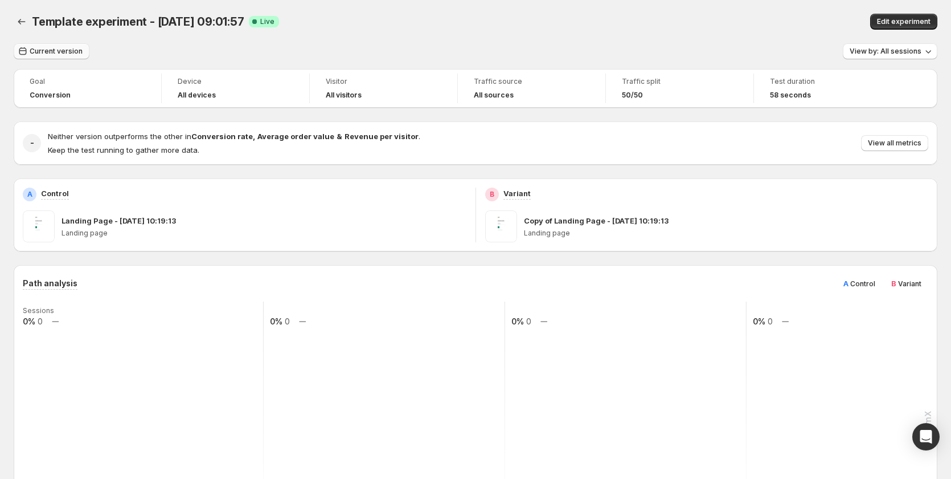
click at [27, 51] on icon "button" at bounding box center [22, 51] width 11 height 11
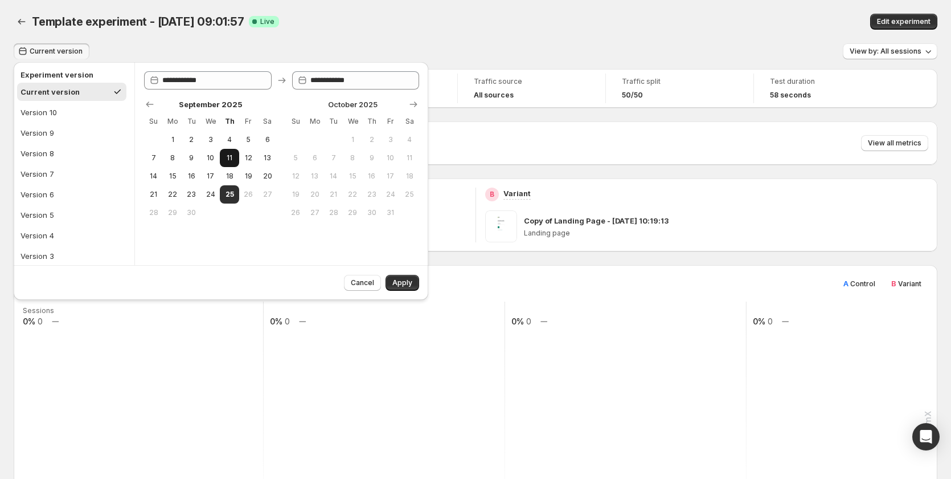
click at [234, 151] on button "11" at bounding box center [229, 158] width 19 height 18
type input "**********"
click at [230, 192] on span "25" at bounding box center [229, 194] width 10 height 9
type input "**********"
click at [400, 286] on span "Apply" at bounding box center [403, 282] width 20 height 9
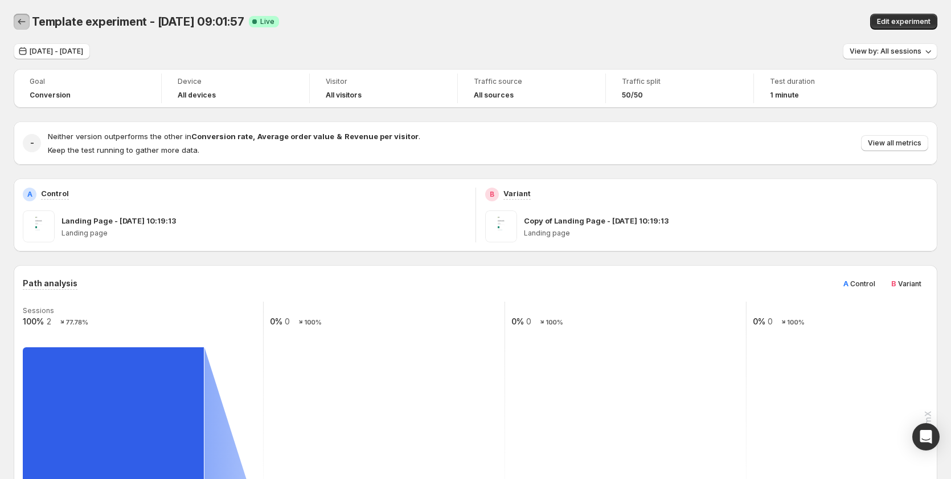
click at [17, 22] on icon "Back" at bounding box center [21, 21] width 11 height 11
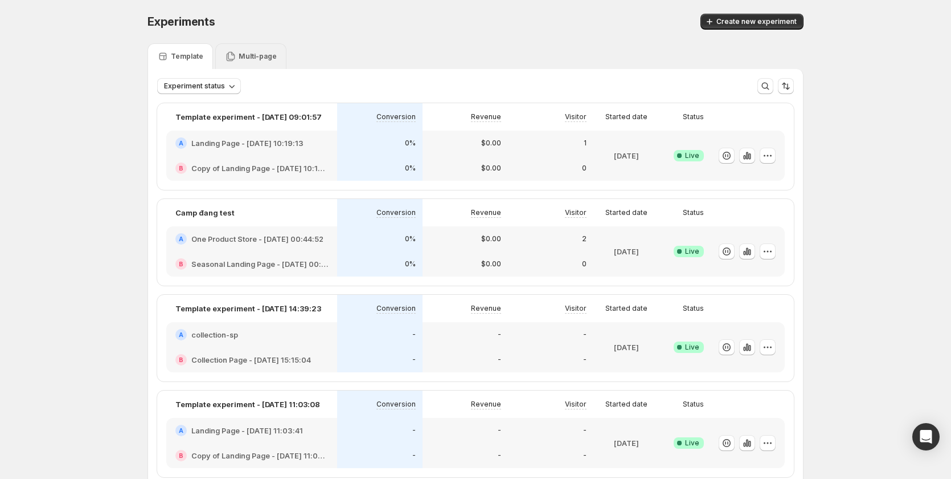
click at [252, 56] on p "Multi-page" at bounding box center [258, 56] width 38 height 9
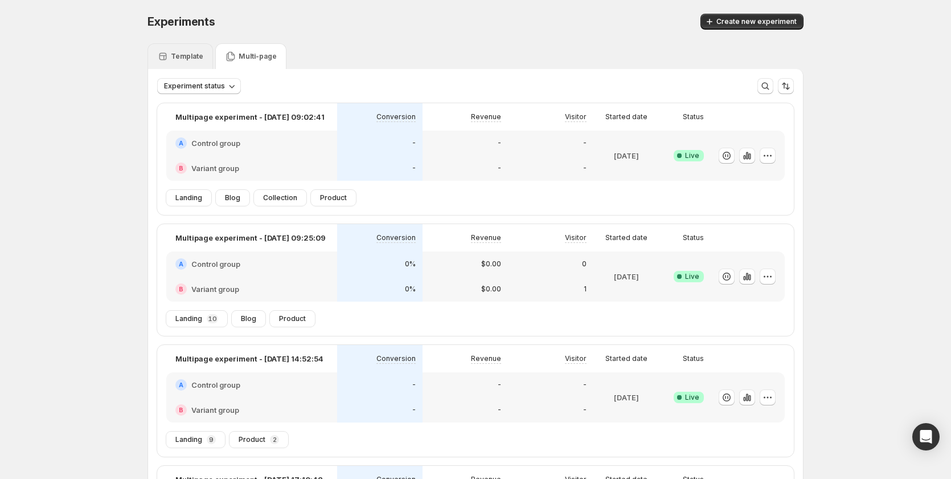
click at [183, 50] on div "Template" at bounding box center [181, 56] width 66 height 26
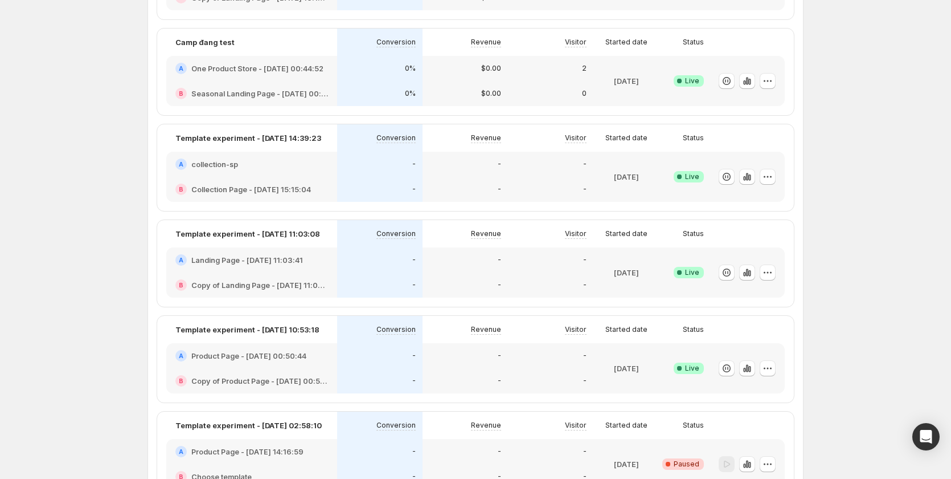
scroll to position [188, 0]
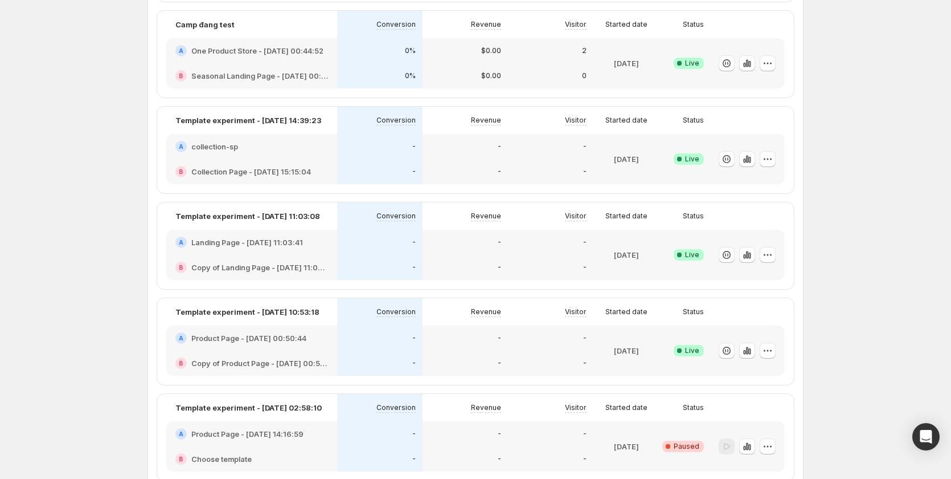
click at [477, 347] on div "-" at bounding box center [465, 337] width 85 height 25
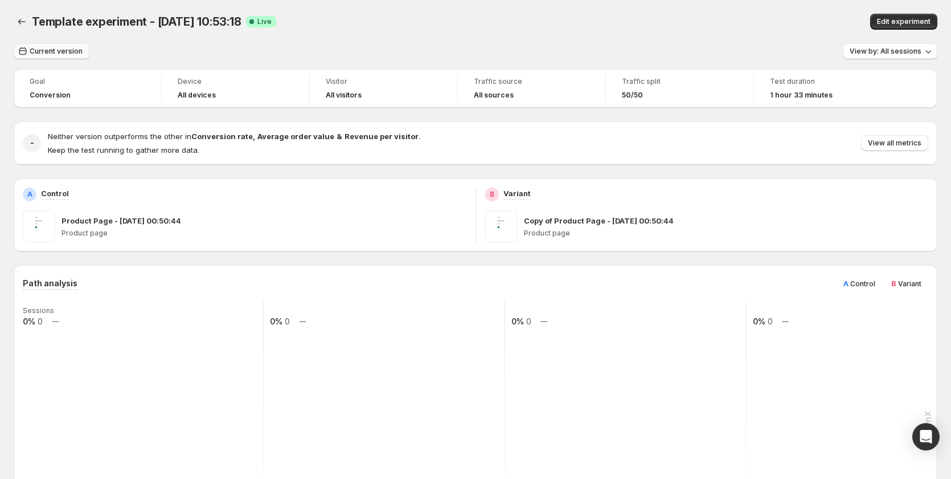
click at [39, 54] on span "Current version" at bounding box center [56, 51] width 53 height 9
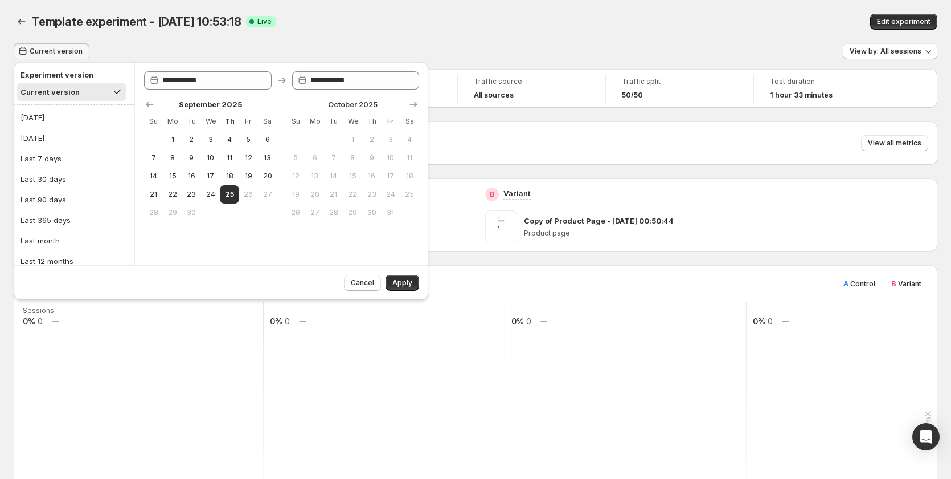
click at [714, 42] on div "Template experiment - Sep 17, 10:53:18. This page is ready Template experiment …" at bounding box center [476, 21] width 924 height 43
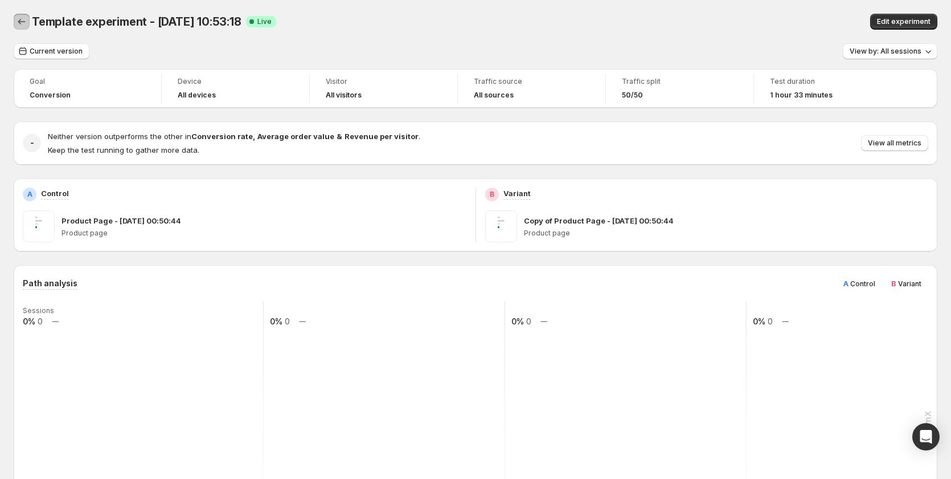
click at [14, 19] on button "Back" at bounding box center [22, 22] width 16 height 16
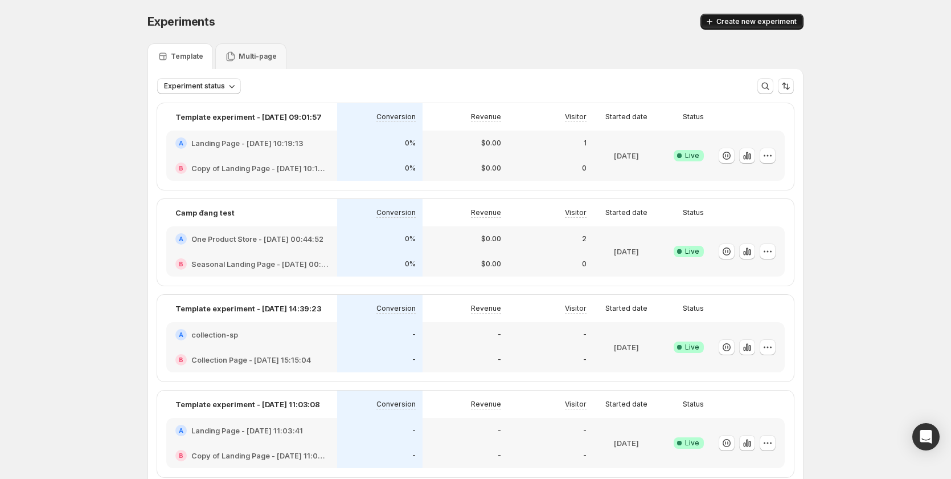
click at [769, 23] on span "Create new experiment" at bounding box center [757, 21] width 80 height 9
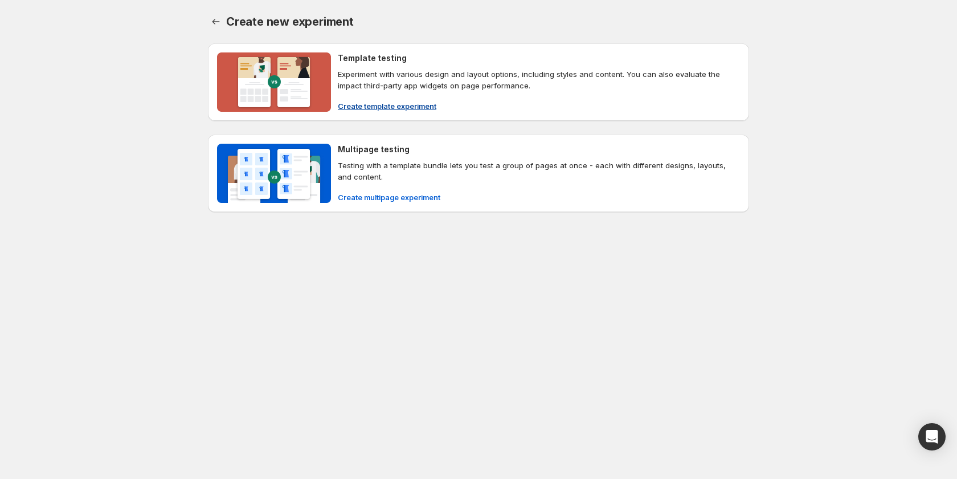
click at [387, 100] on span "Create template experiment" at bounding box center [387, 105] width 99 height 11
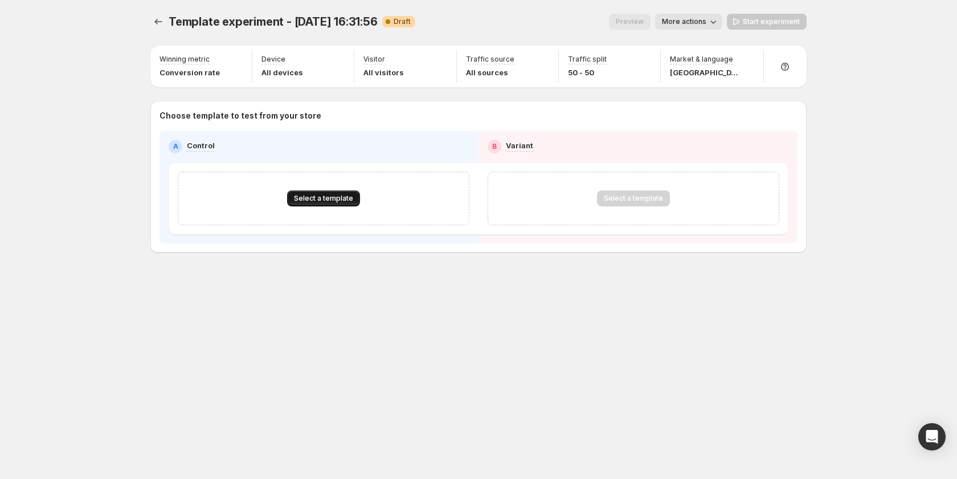
click at [337, 195] on span "Select a template" at bounding box center [323, 198] width 59 height 9
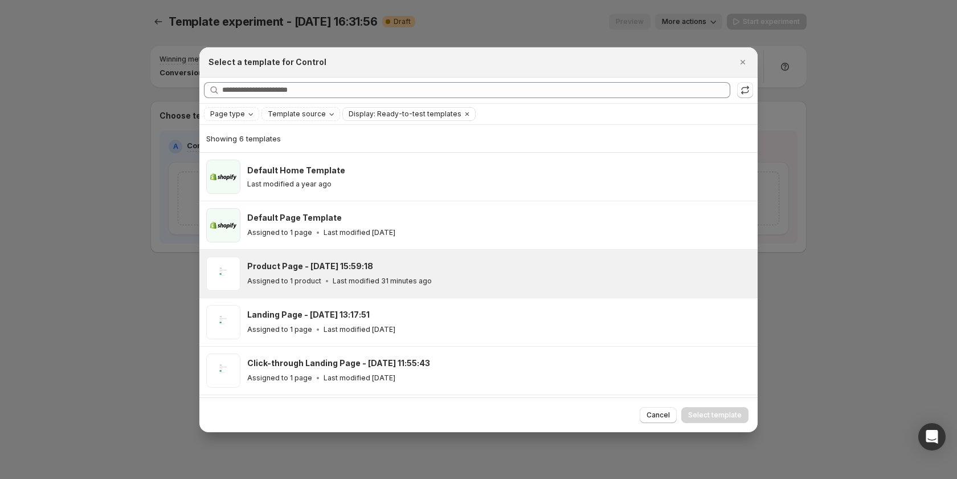
click at [380, 269] on div "Product Page - [DATE] 15:59:18" at bounding box center [497, 265] width 500 height 11
click at [706, 411] on span "Select template" at bounding box center [715, 414] width 54 height 9
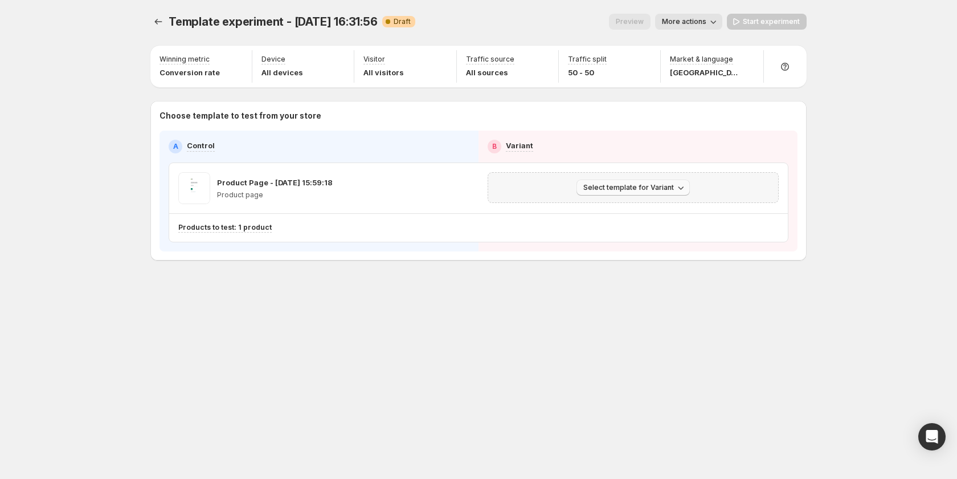
click at [658, 186] on span "Select template for Variant" at bounding box center [628, 187] width 91 height 9
click at [653, 213] on span "Select an existing template" at bounding box center [625, 211] width 96 height 9
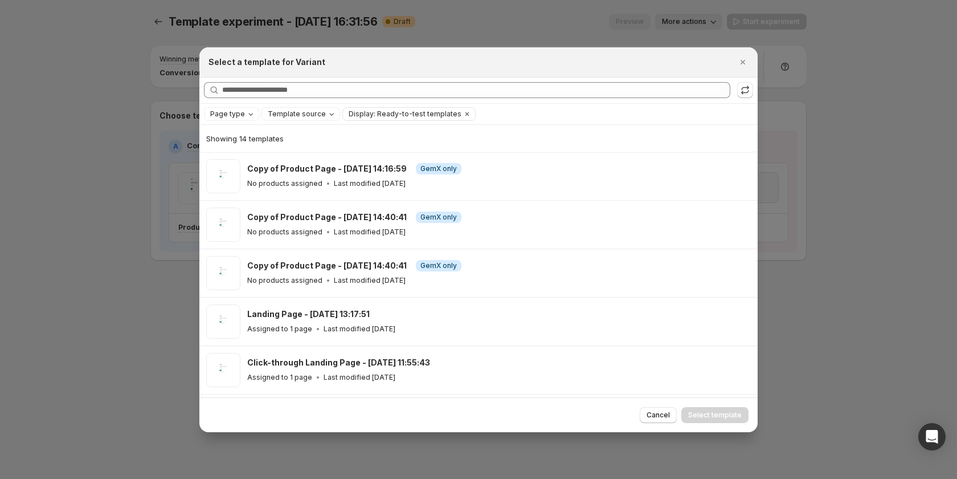
scroll to position [369, 0]
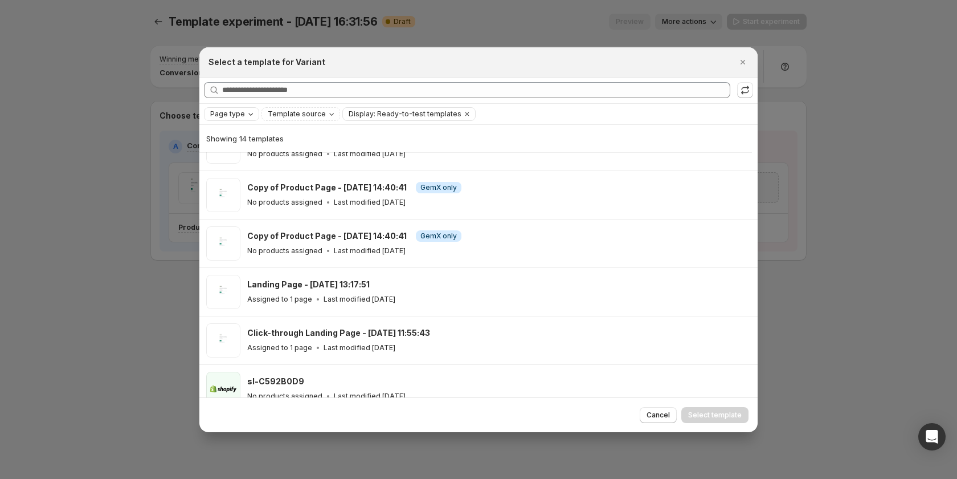
click at [231, 111] on span "Page type" at bounding box center [227, 113] width 35 height 9
click at [296, 115] on span "Template source" at bounding box center [297, 113] width 58 height 9
click at [300, 145] on span "GemPages" at bounding box center [300, 149] width 39 height 9
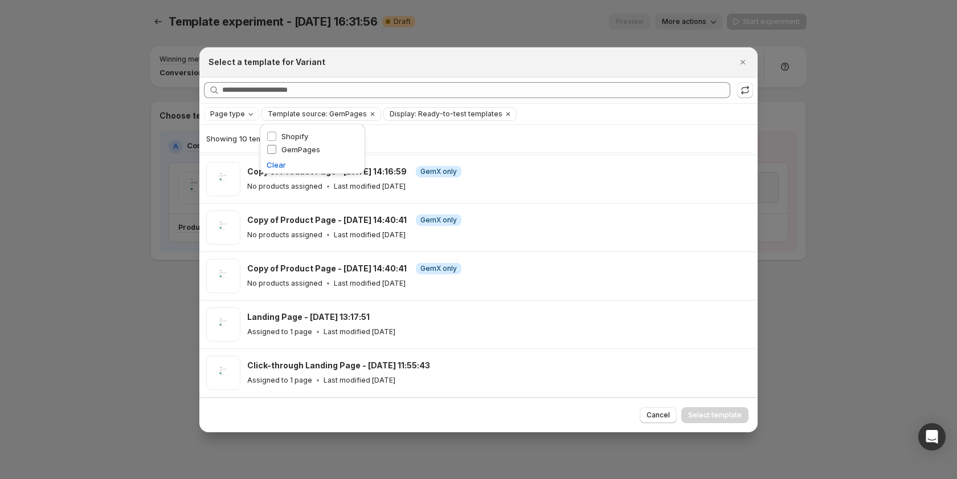
click at [300, 145] on span "GemPages" at bounding box center [300, 149] width 39 height 9
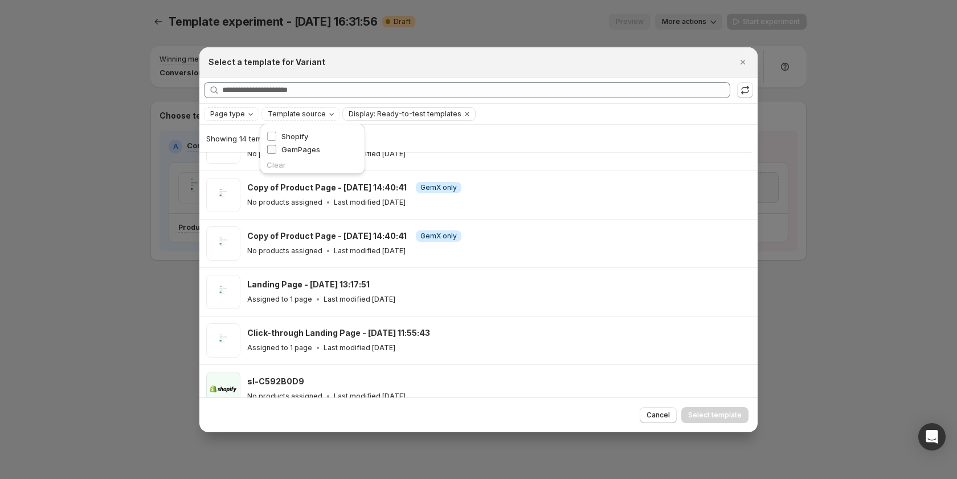
click at [300, 145] on span "GemPages" at bounding box center [300, 149] width 39 height 9
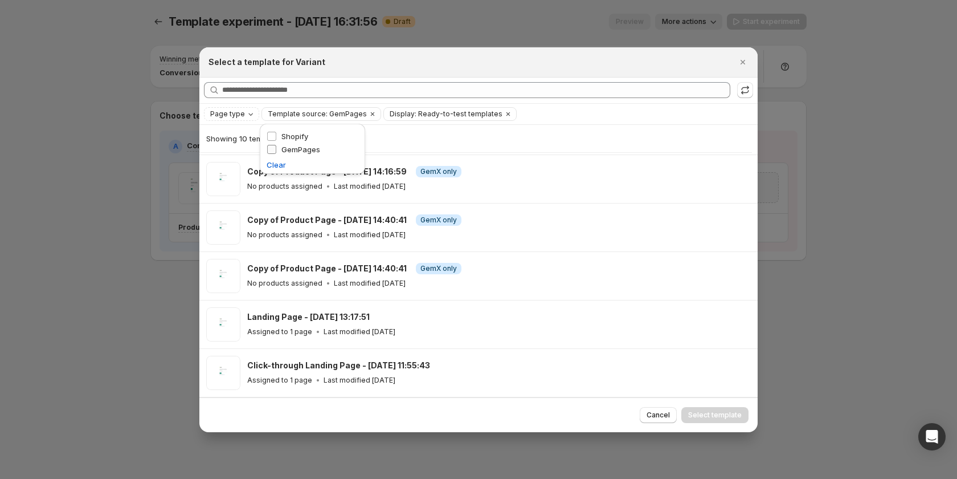
click at [300, 145] on span "GemPages" at bounding box center [300, 149] width 39 height 9
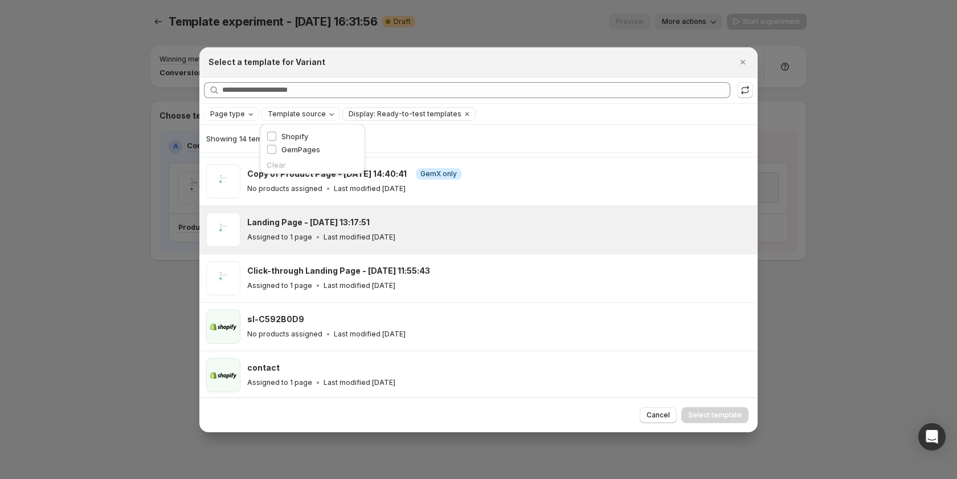
scroll to position [434, 0]
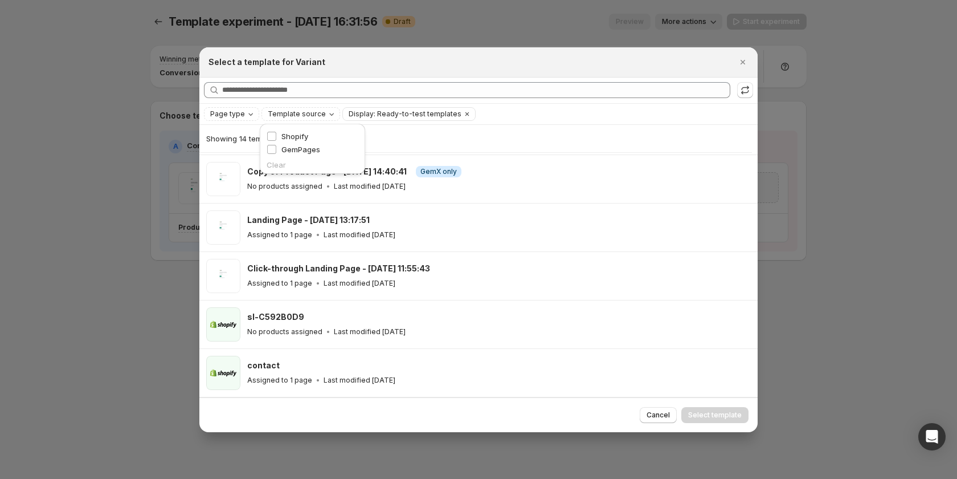
click at [513, 120] on div "Page type Template source Display: Ready-to-test templates Clear all" at bounding box center [478, 114] width 549 height 14
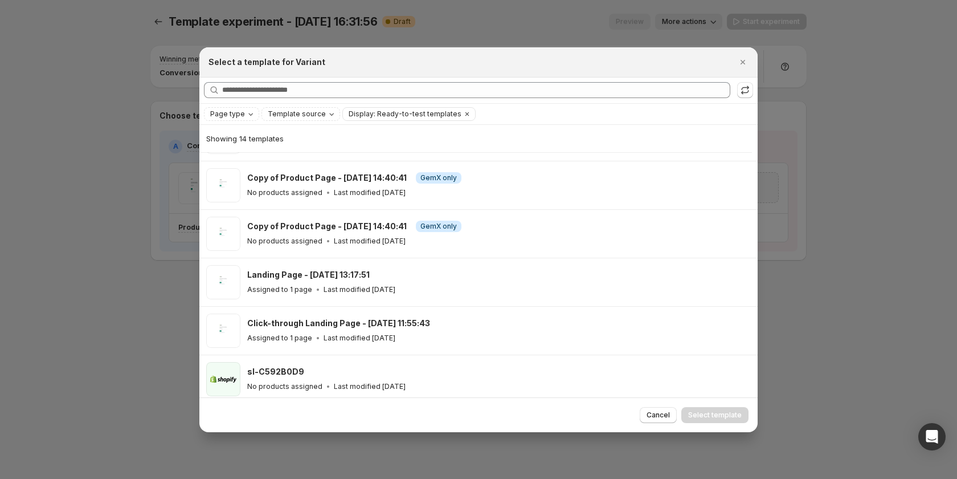
scroll to position [399, 0]
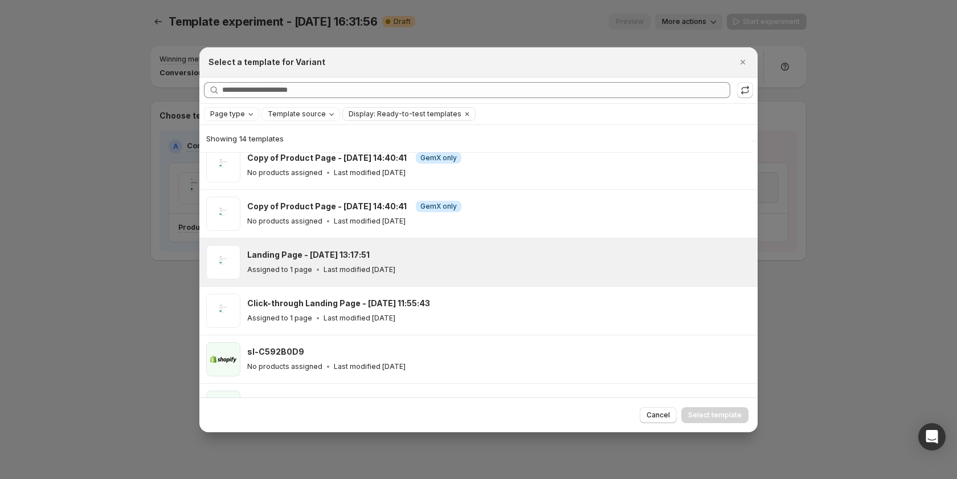
click at [461, 269] on div "Assigned to 1 page Last modified 9 days ago" at bounding box center [497, 269] width 500 height 11
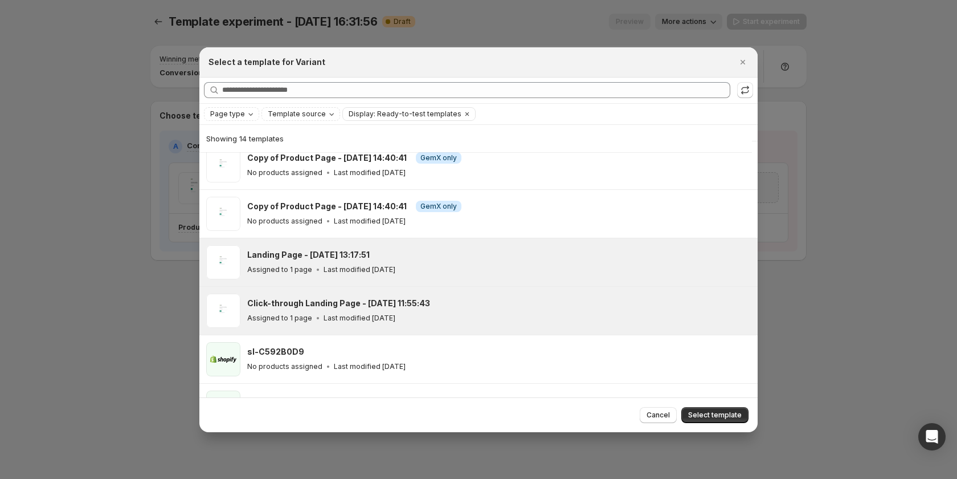
click at [513, 308] on div "Click-through Landing Page - May 2, 11:55:43" at bounding box center [497, 302] width 500 height 11
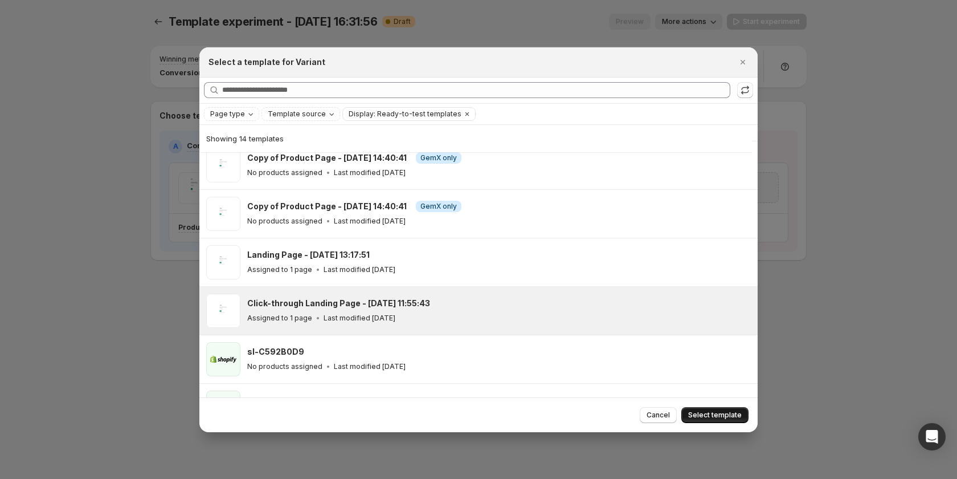
click at [716, 411] on span "Select template" at bounding box center [715, 414] width 54 height 9
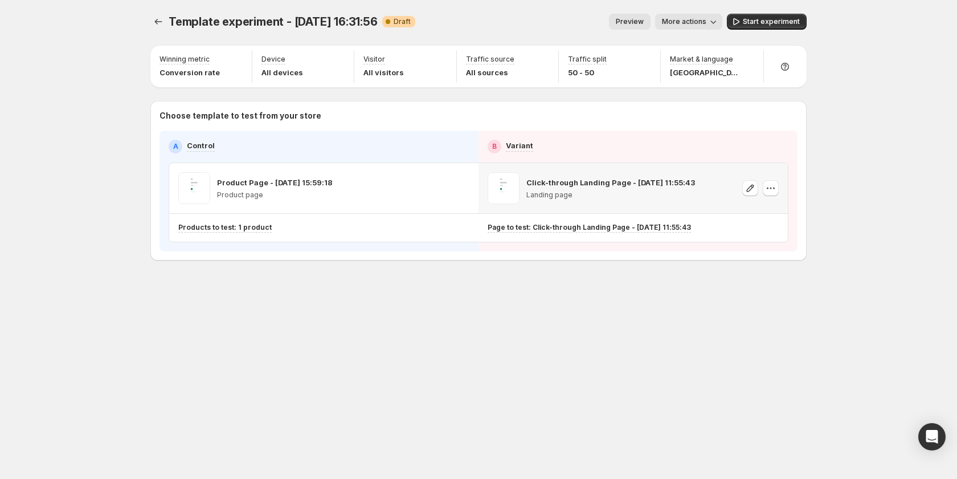
scroll to position [0, 0]
click at [749, 191] on icon "button" at bounding box center [750, 187] width 7 height 7
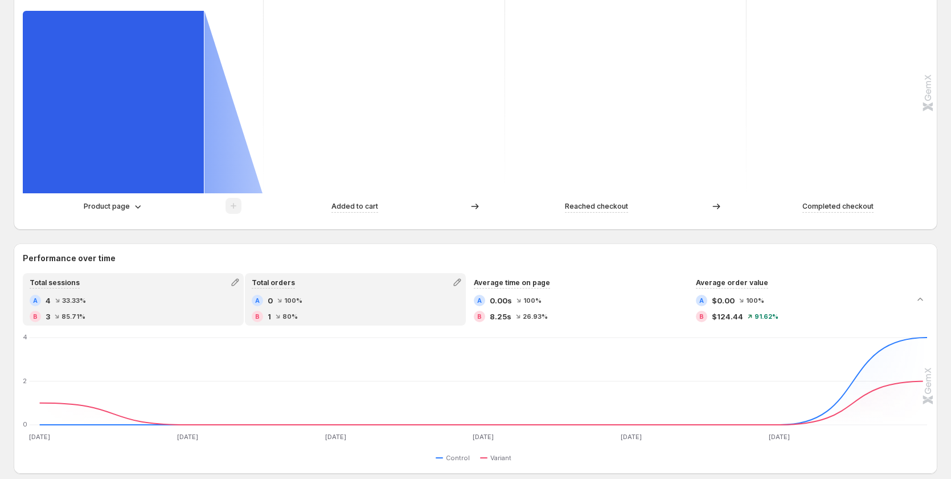
scroll to position [342, 0]
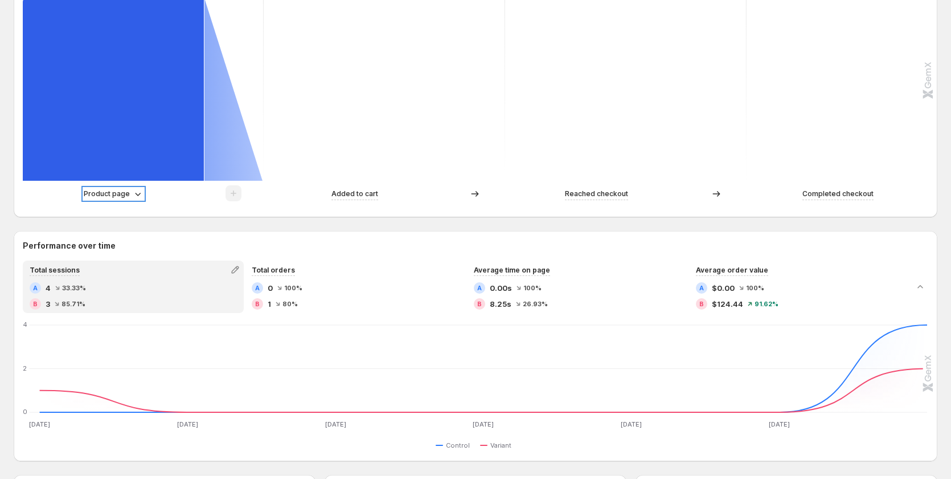
click at [129, 193] on p "Product page" at bounding box center [107, 193] width 46 height 11
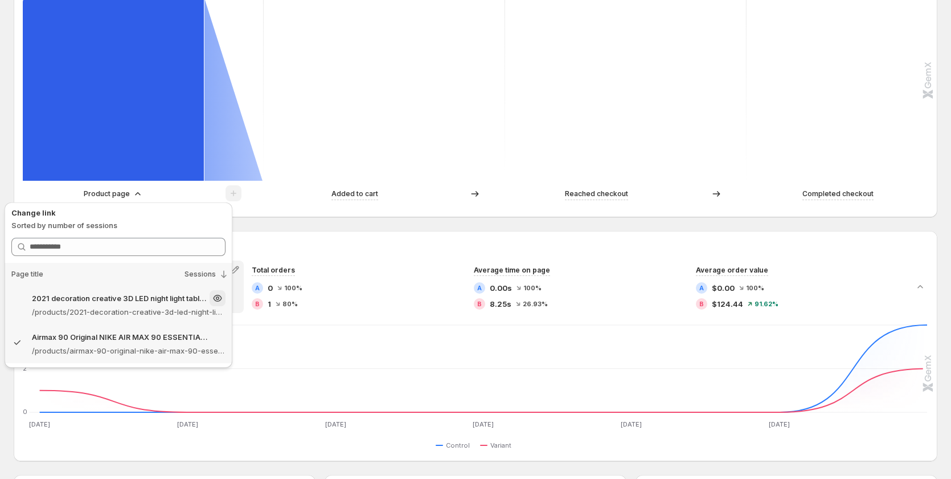
click at [136, 304] on div "2021 decoration creative 3D LED night light table lamp children bedroom child g…" at bounding box center [129, 298] width 194 height 16
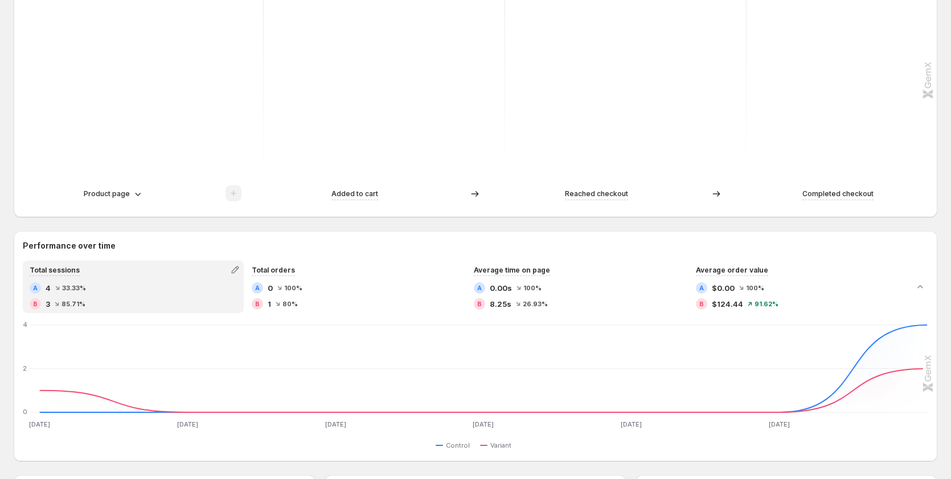
scroll to position [228, 0]
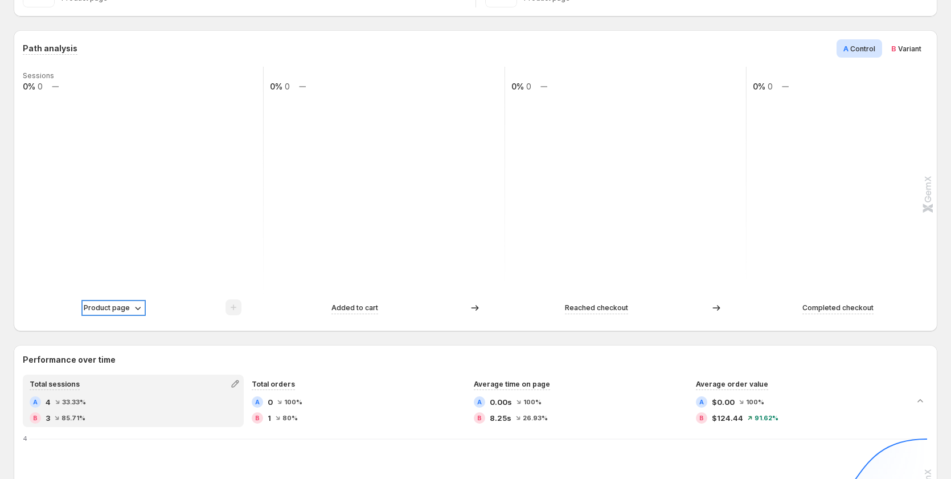
click at [125, 313] on p "Product page" at bounding box center [107, 307] width 46 height 11
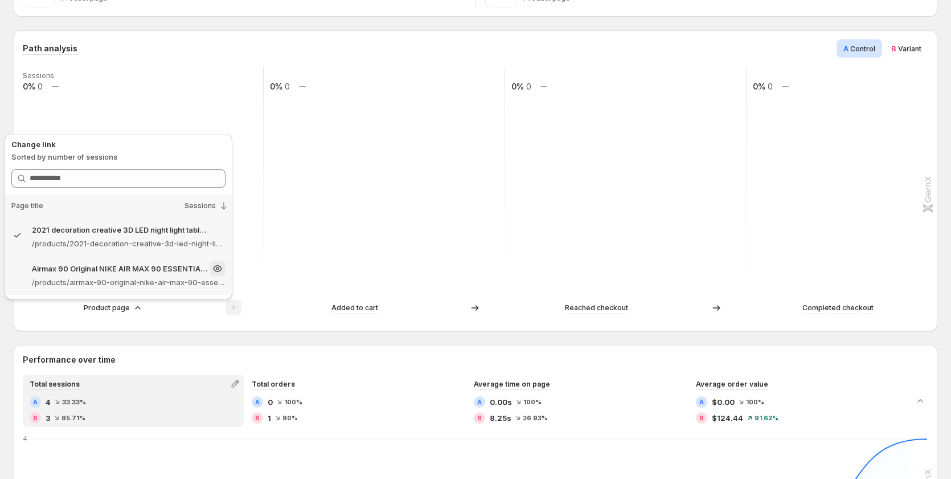
click at [100, 279] on p "/products/airmax-90-original-nike-air-max-90-essential-mens-running-shoes-sport…" at bounding box center [129, 281] width 194 height 11
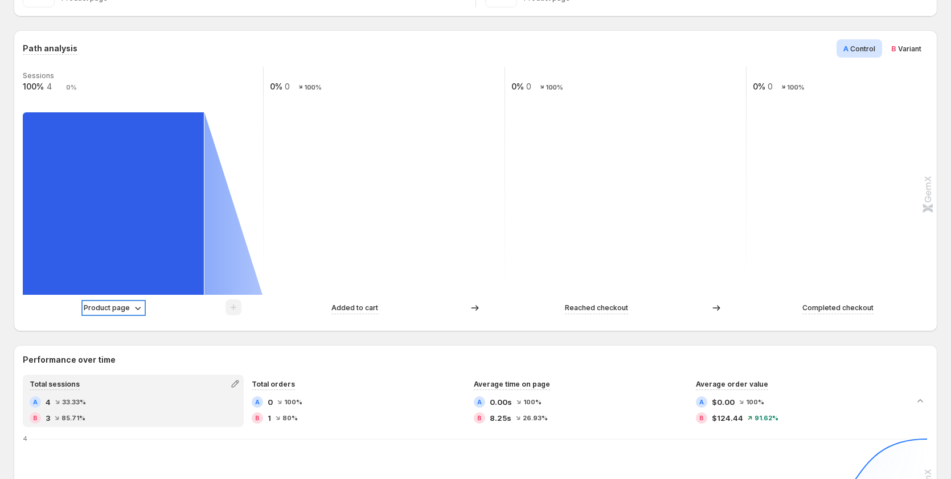
click at [128, 309] on p "Product page" at bounding box center [107, 307] width 46 height 11
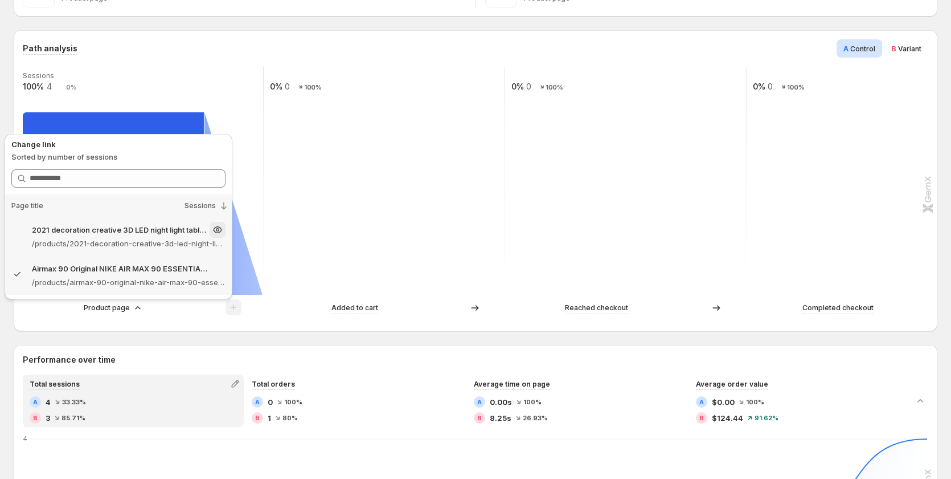
click at [138, 243] on p "/products/2021-decoration-creative-3d-led-night-light-table-lamp-children-bedro…" at bounding box center [129, 243] width 194 height 11
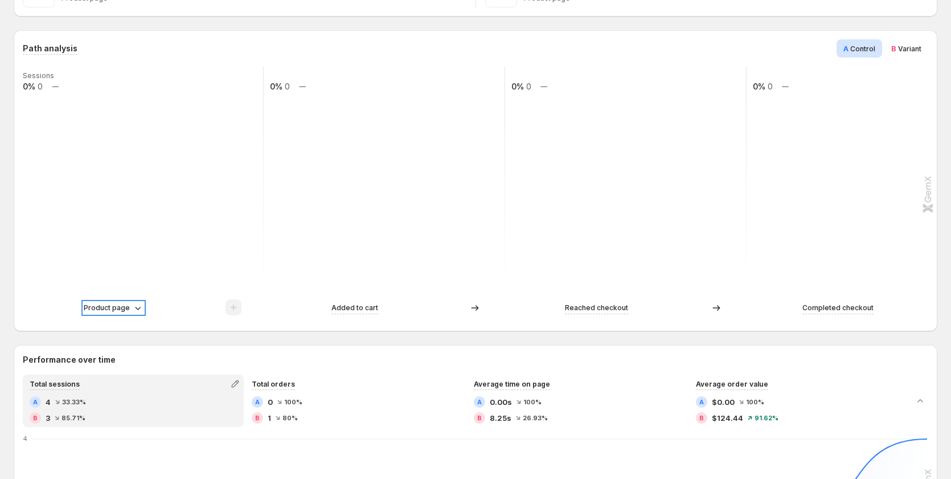
click at [132, 308] on icon at bounding box center [137, 307] width 11 height 11
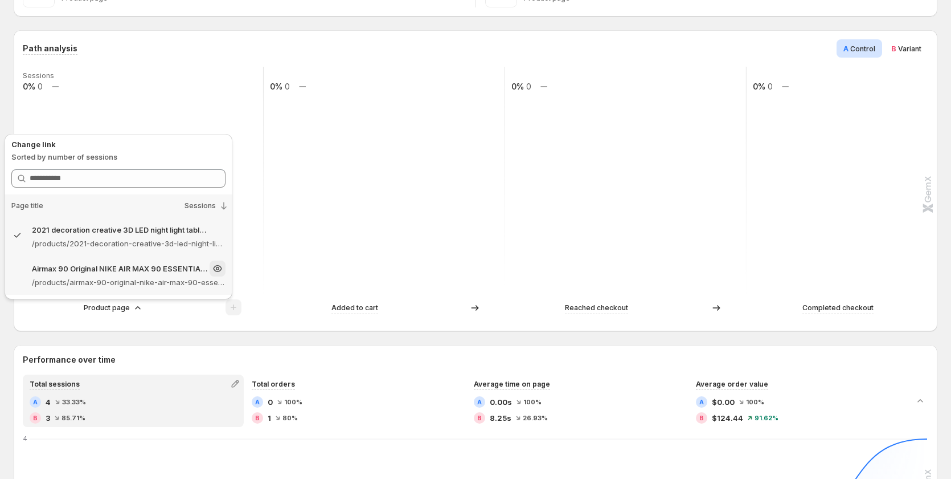
click at [126, 276] on div "Airmax 90 Original NIKE AIR MAX 90 ESSENTIAL men's Running Shoes Sport Outdoor …" at bounding box center [129, 268] width 194 height 16
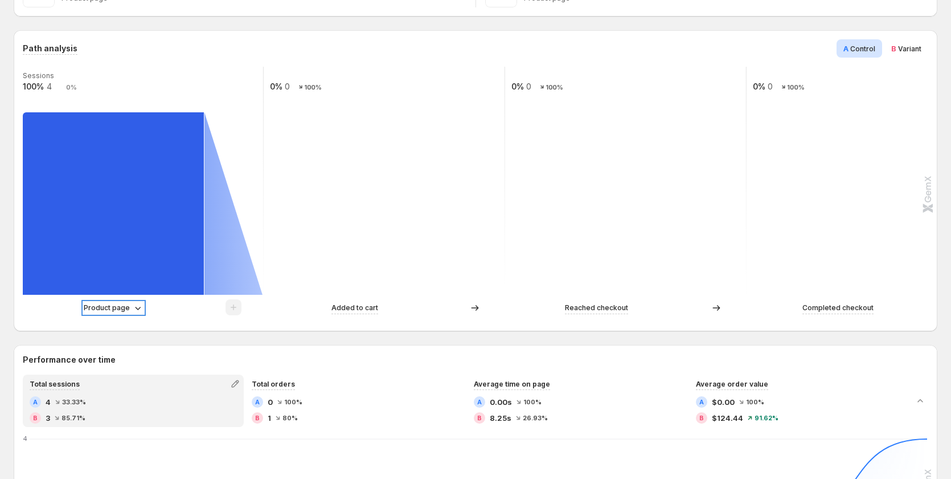
click at [130, 306] on div "Product page" at bounding box center [114, 307] width 60 height 11
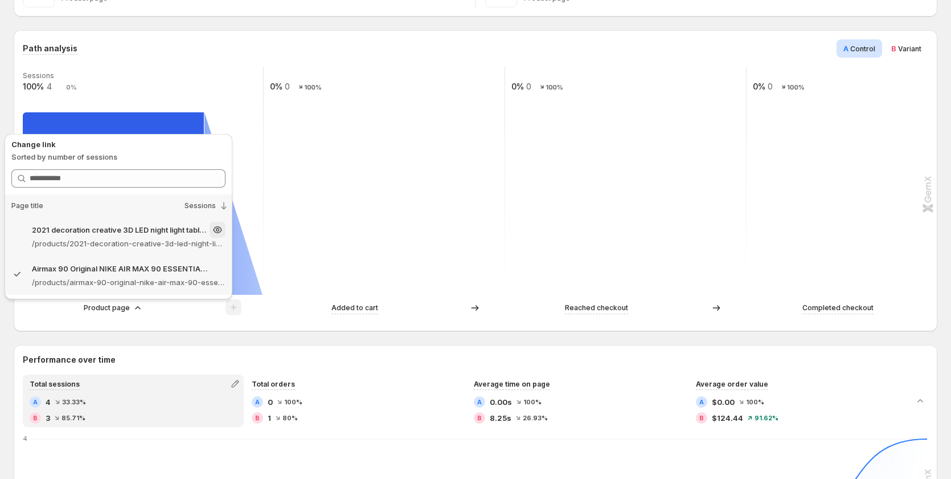
click at [126, 243] on p "/products/2021-decoration-creative-3d-led-night-light-table-lamp-children-bedro…" at bounding box center [129, 243] width 194 height 11
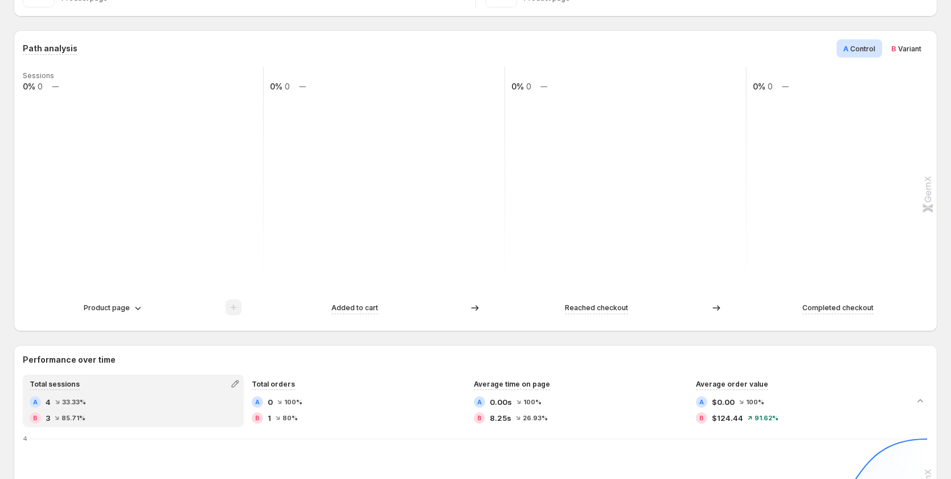
scroll to position [171, 0]
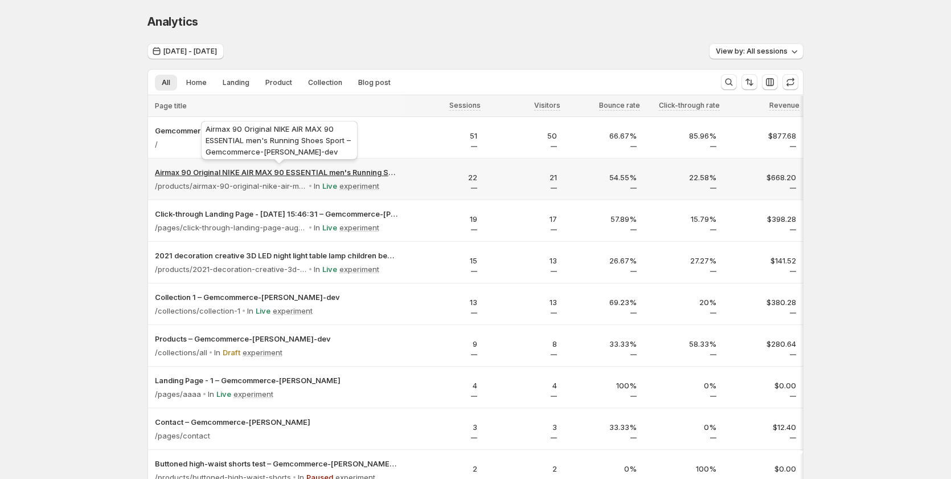
click at [360, 174] on p "Airmax 90 Original NIKE AIR MAX 90 ESSENTIAL men's Running Shoes Sport – Gemcom…" at bounding box center [276, 171] width 243 height 11
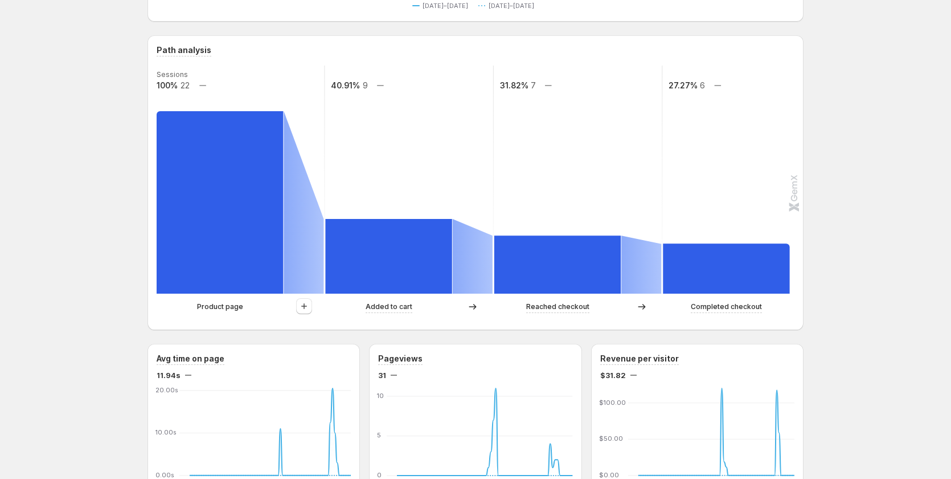
scroll to position [285, 0]
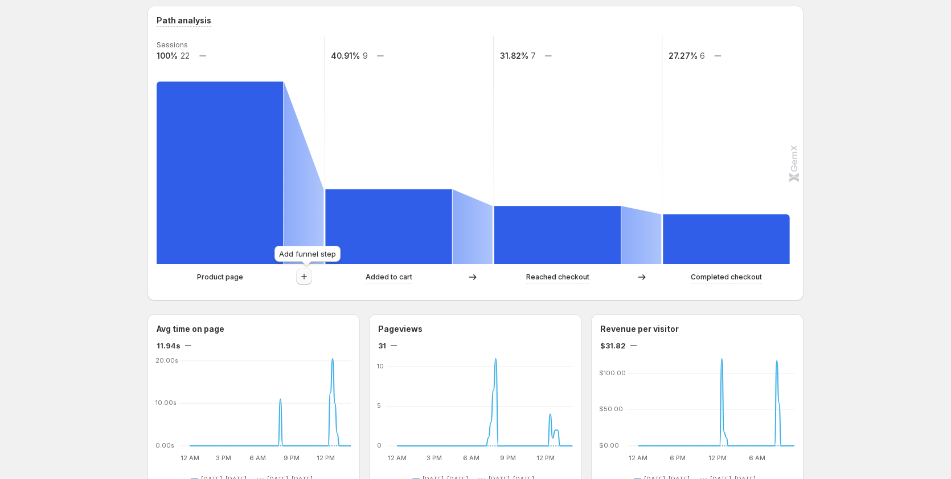
click at [310, 275] on icon "button" at bounding box center [304, 276] width 11 height 11
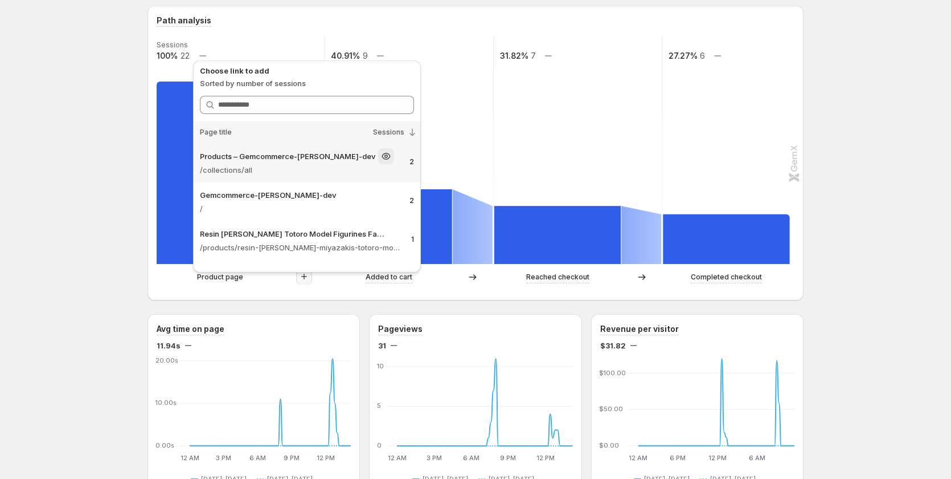
click at [320, 161] on p "Products – Gemcommerce-sandy-dev" at bounding box center [288, 155] width 176 height 11
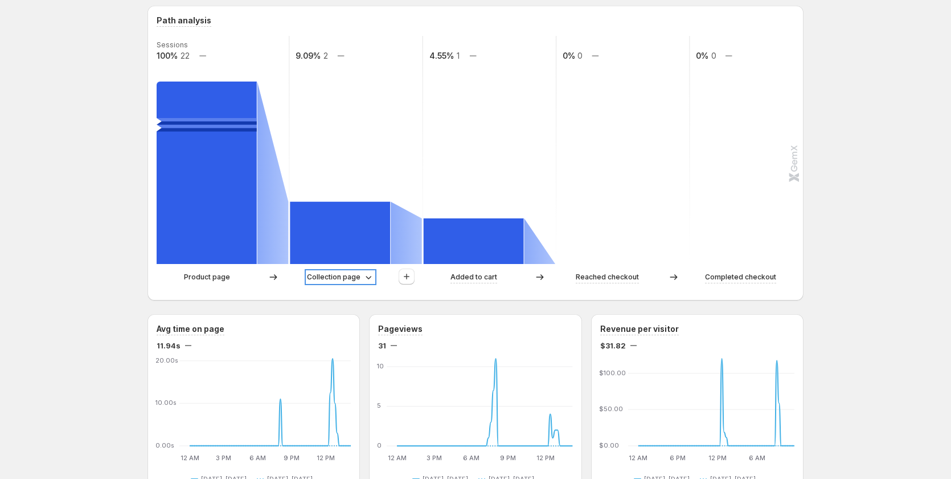
click at [348, 278] on p "Collection page" at bounding box center [334, 276] width 54 height 11
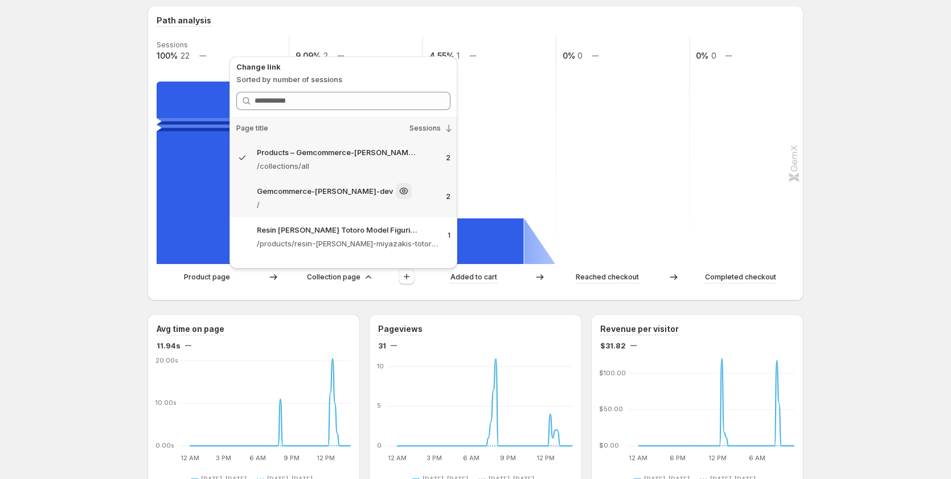
click at [308, 201] on p "/" at bounding box center [347, 204] width 180 height 11
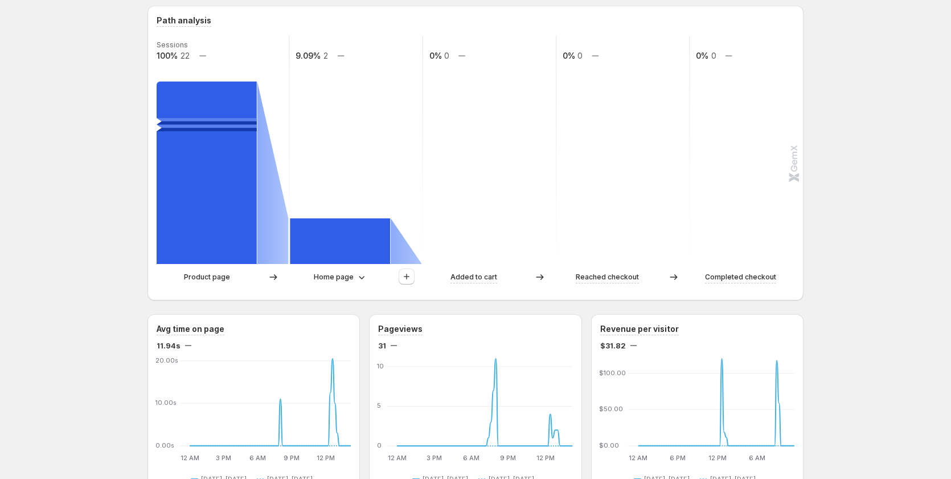
click at [224, 278] on p "Product page" at bounding box center [207, 276] width 46 height 11
click at [340, 272] on p "Home page" at bounding box center [334, 276] width 40 height 11
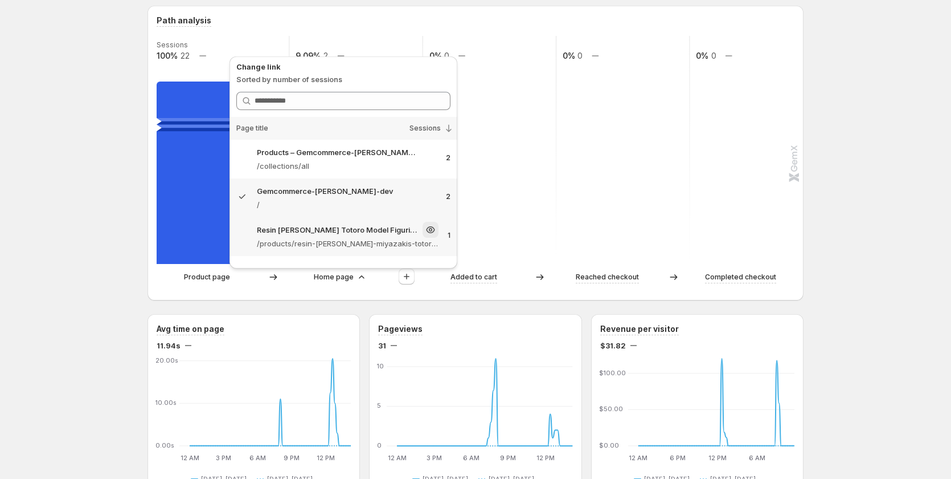
click at [336, 235] on p "Resin Hayao Miyazaki's Totoro Model Figurines Fairy Flower Pot Ornamen – Gemcom…" at bounding box center [339, 229] width 164 height 11
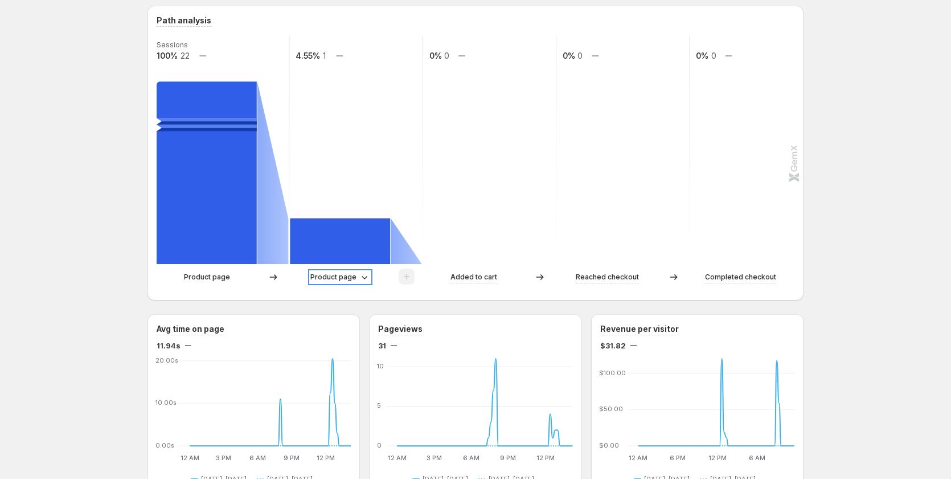
click at [351, 277] on p "Product page" at bounding box center [334, 276] width 46 height 11
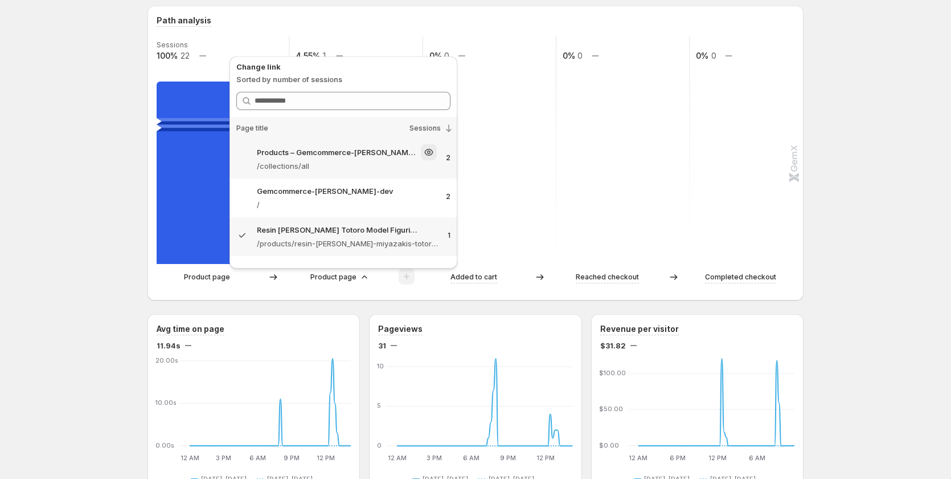
click at [335, 166] on p "/collections/all" at bounding box center [347, 165] width 180 height 11
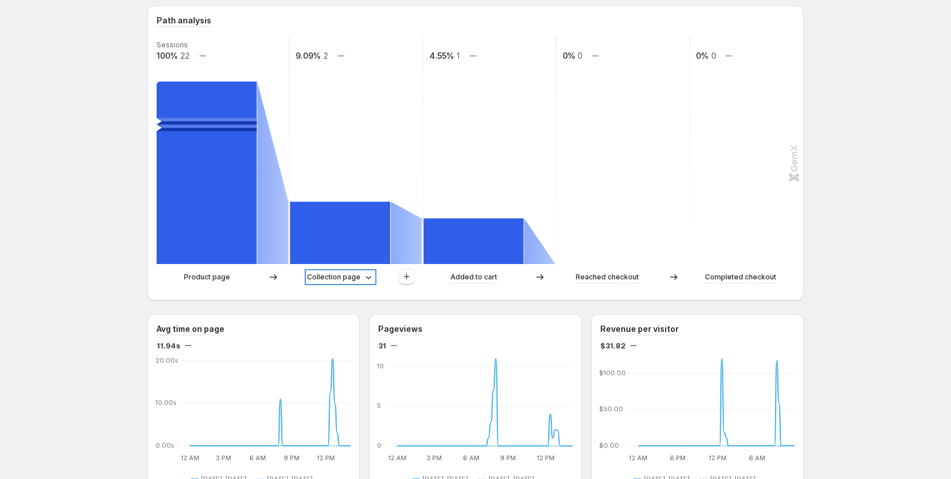
click at [344, 279] on p "Collection page" at bounding box center [334, 276] width 54 height 11
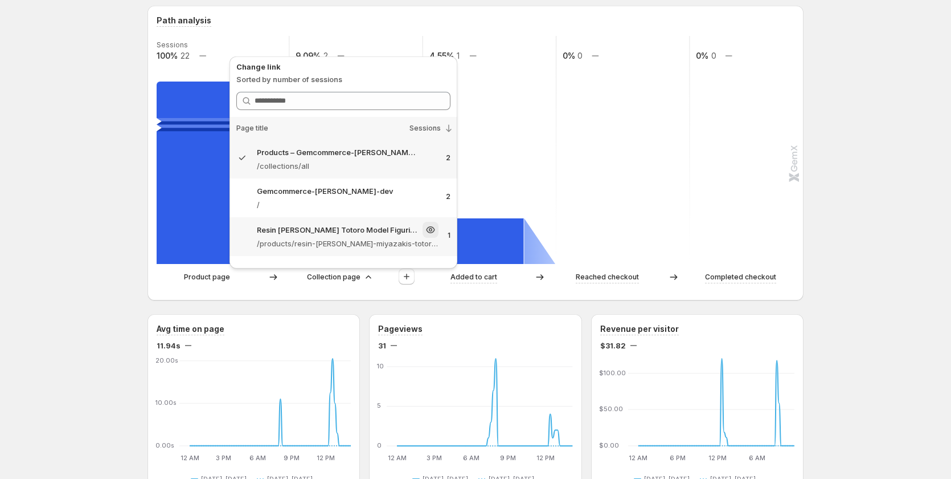
click at [316, 233] on p "Resin Hayao Miyazaki's Totoro Model Figurines Fairy Flower Pot Ornamen – Gemcom…" at bounding box center [339, 229] width 164 height 11
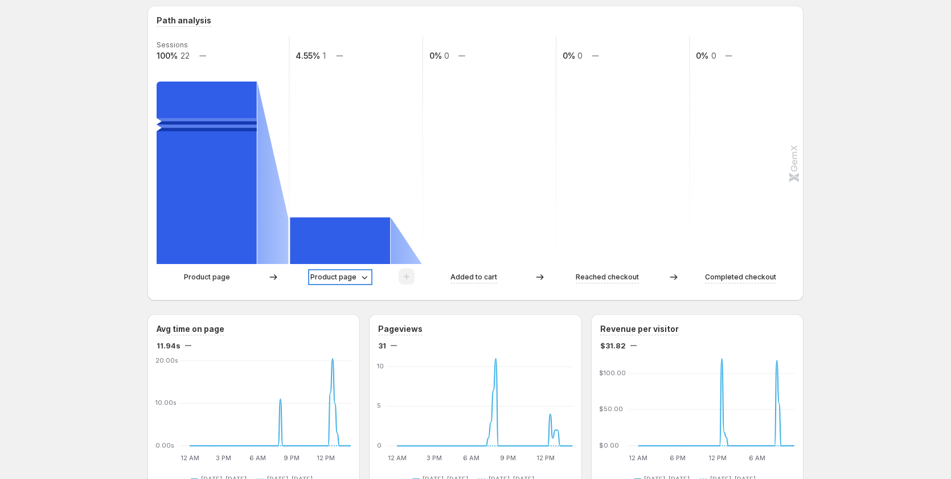
click at [346, 279] on p "Product page" at bounding box center [334, 276] width 46 height 11
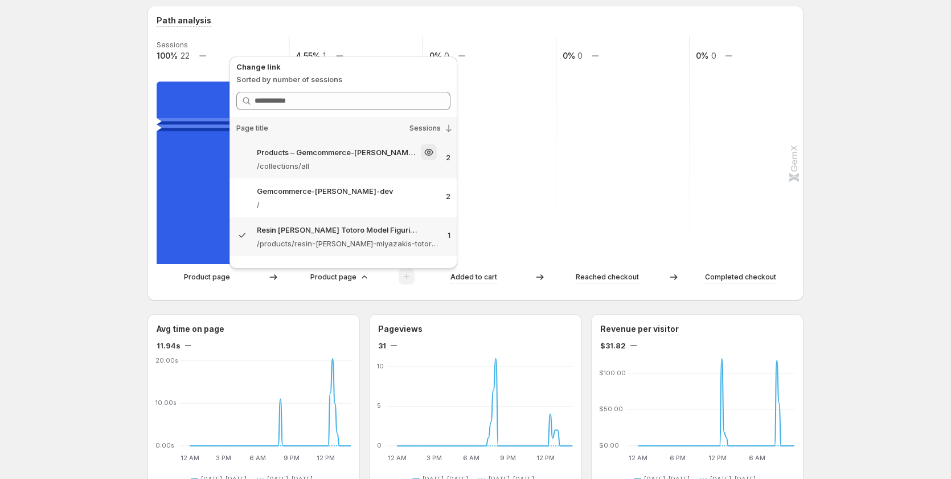
click at [308, 160] on p "/collections/all" at bounding box center [347, 165] width 180 height 11
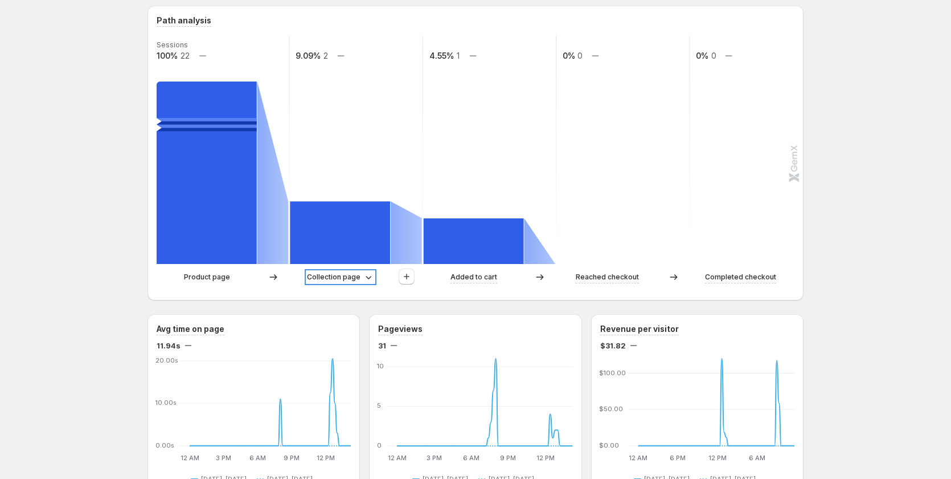
click at [348, 276] on p "Collection page" at bounding box center [334, 276] width 54 height 11
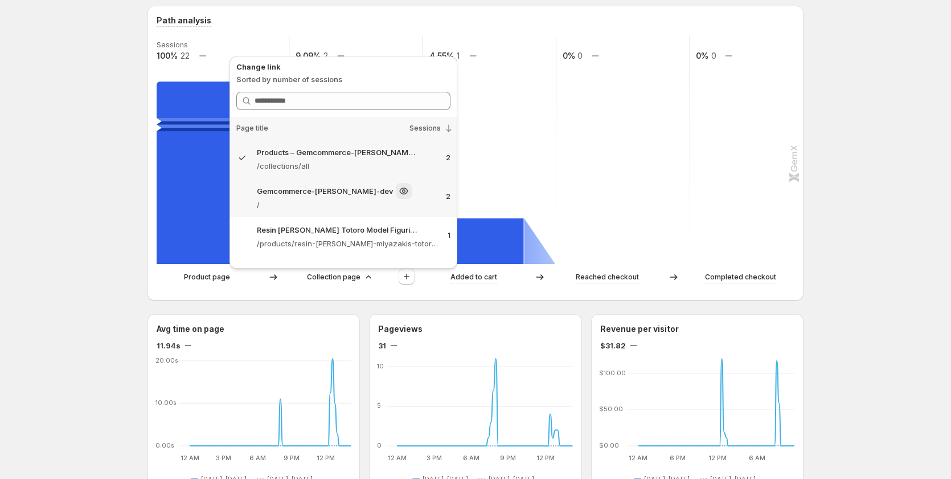
click at [291, 207] on p "/" at bounding box center [347, 204] width 180 height 11
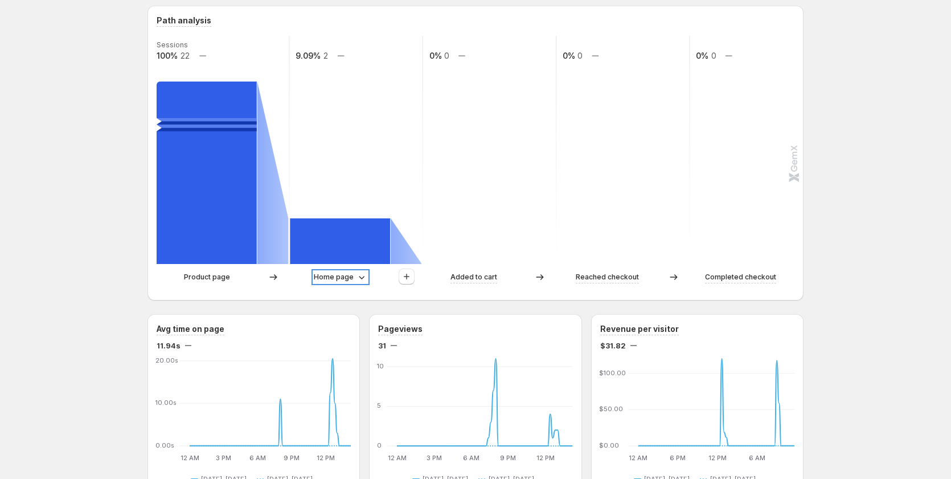
click at [349, 276] on p "Home page" at bounding box center [334, 276] width 40 height 11
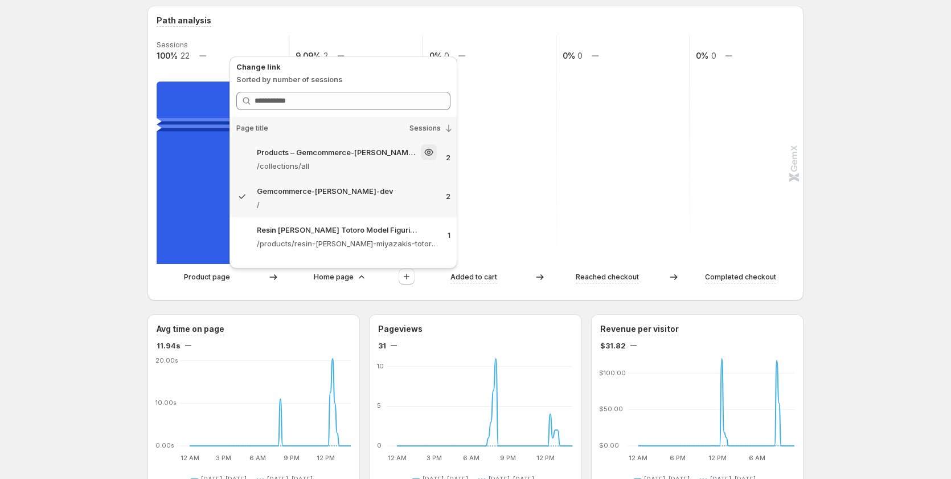
click at [321, 159] on div "Products – Gemcommerce-sandy-dev" at bounding box center [347, 152] width 180 height 16
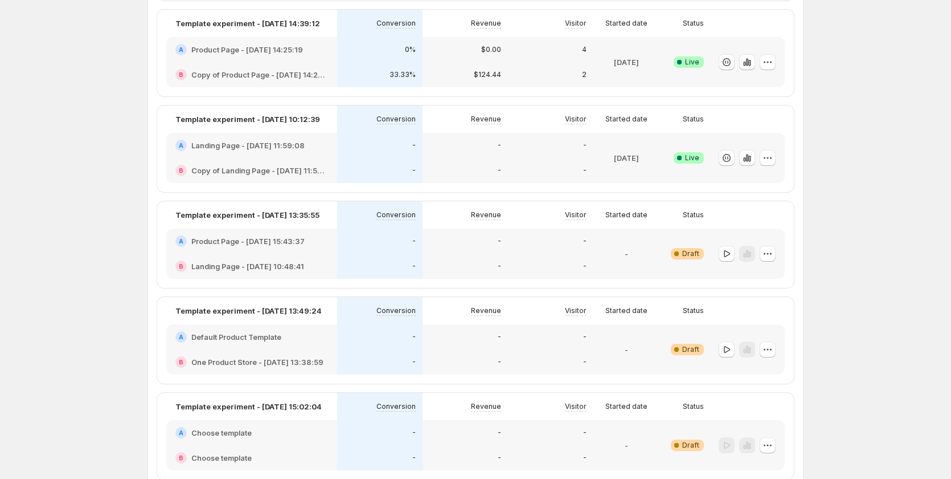
scroll to position [277, 0]
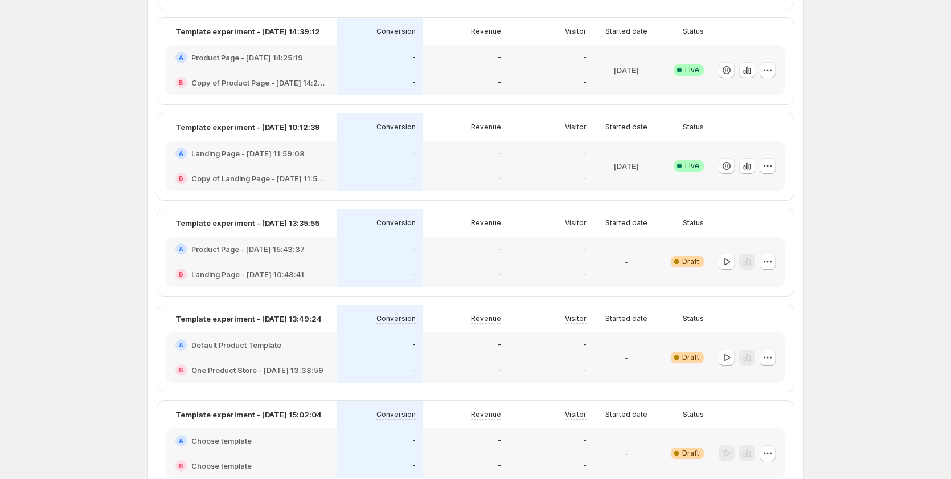
click at [438, 166] on div "-" at bounding box center [465, 153] width 85 height 25
click at [497, 166] on div "-" at bounding box center [465, 153] width 85 height 25
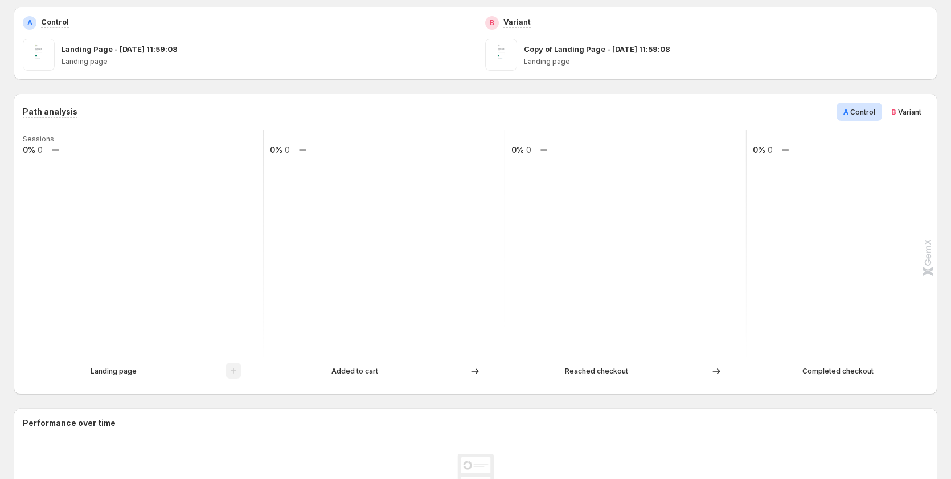
scroll to position [210, 0]
click at [898, 104] on div "B Variant" at bounding box center [907, 112] width 44 height 18
click at [873, 109] on span "Control" at bounding box center [863, 112] width 25 height 9
click at [910, 113] on span "Variant" at bounding box center [909, 112] width 23 height 9
click at [876, 111] on span "Control" at bounding box center [863, 112] width 25 height 9
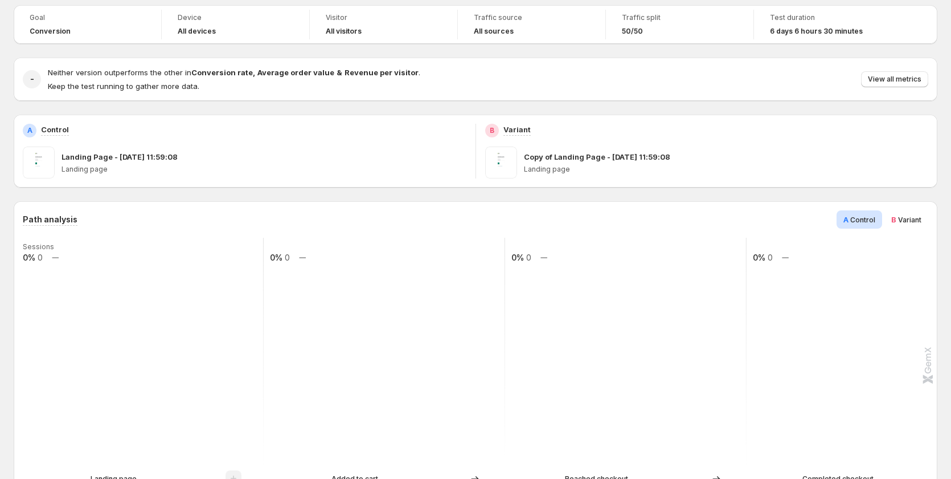
scroll to position [0, 0]
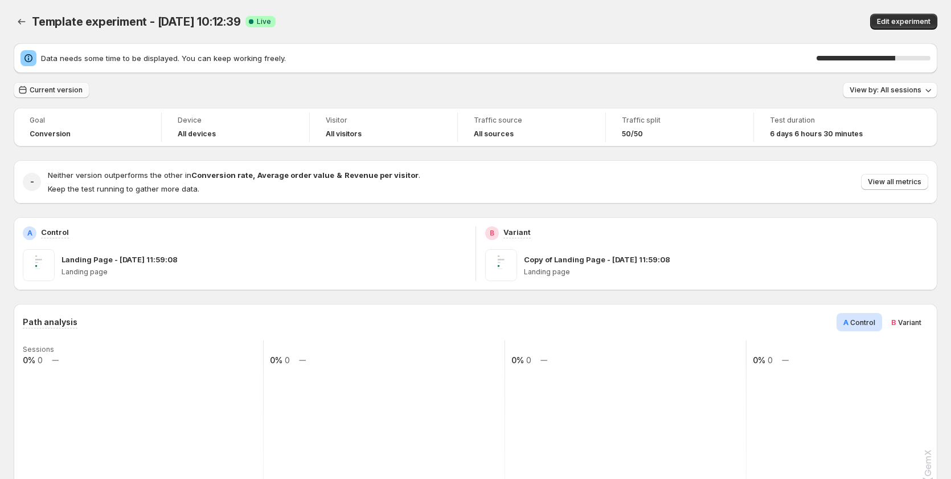
click at [68, 82] on button "Current version" at bounding box center [52, 90] width 76 height 16
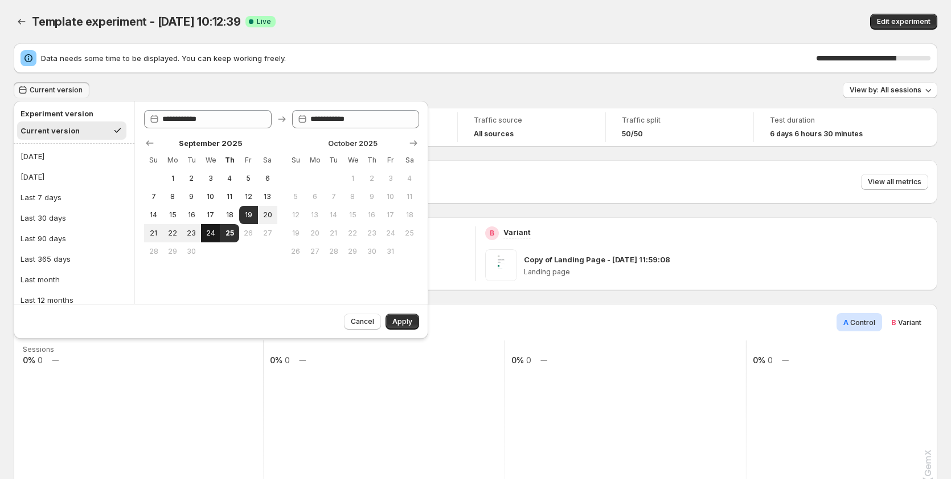
click at [204, 232] on button "24" at bounding box center [210, 233] width 19 height 18
type input "**********"
click at [226, 234] on span "25" at bounding box center [229, 232] width 10 height 9
type input "**********"
click at [402, 316] on button "Apply" at bounding box center [403, 321] width 34 height 16
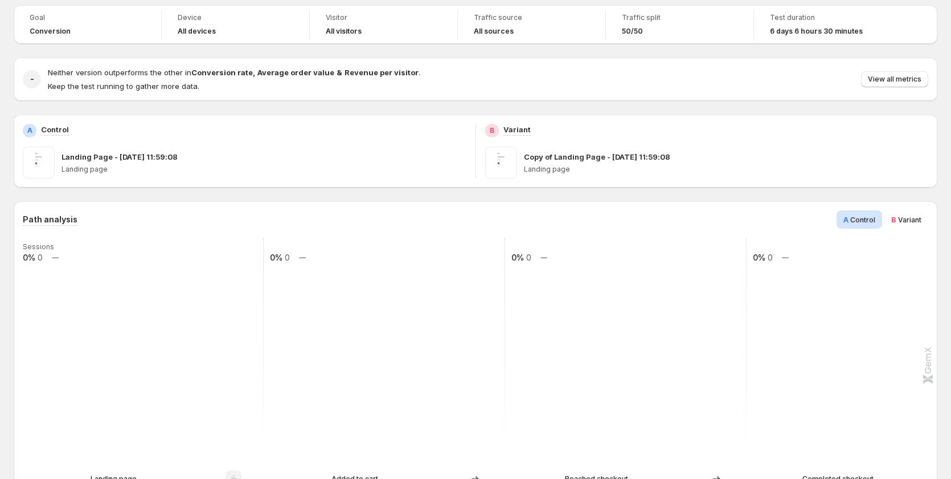
scroll to position [171, 0]
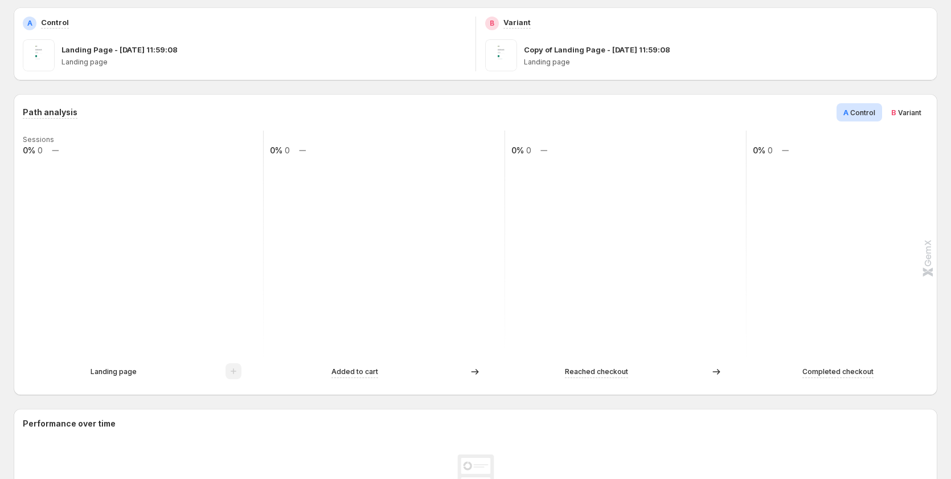
click at [905, 114] on span "Variant" at bounding box center [909, 112] width 23 height 9
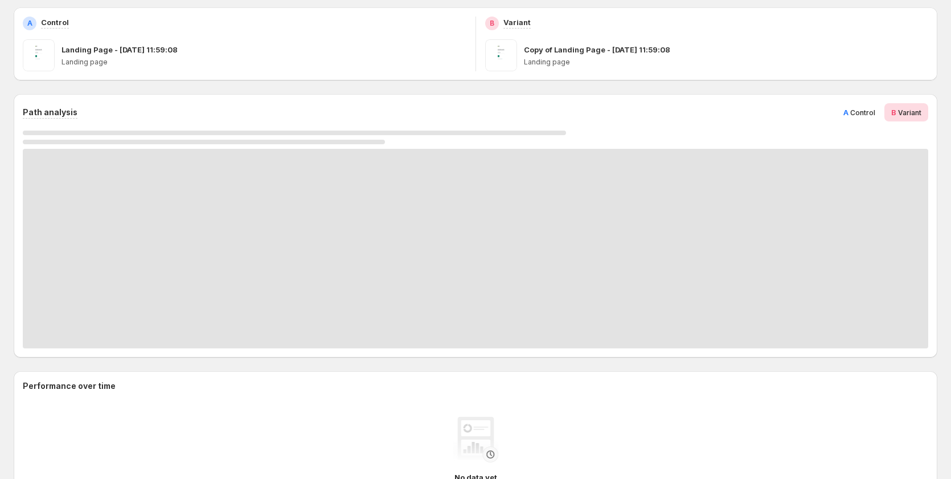
click at [849, 114] on span "A" at bounding box center [846, 112] width 5 height 9
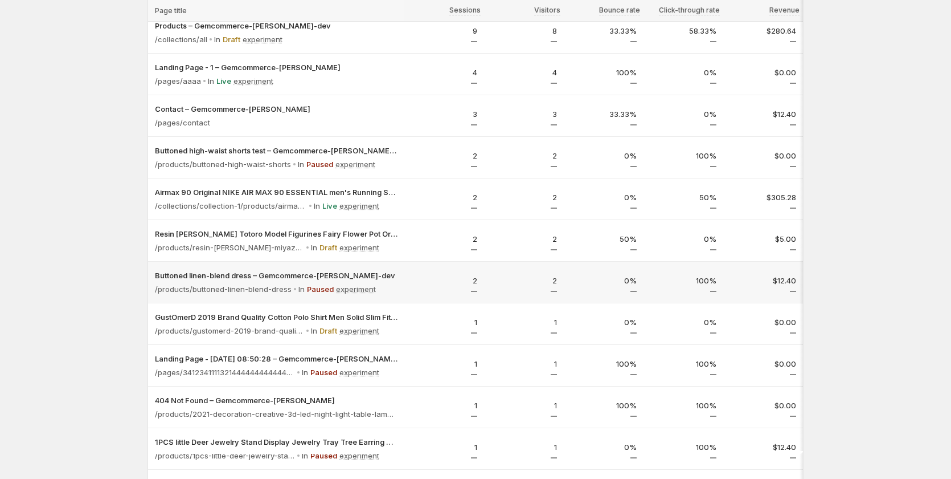
scroll to position [368, 0]
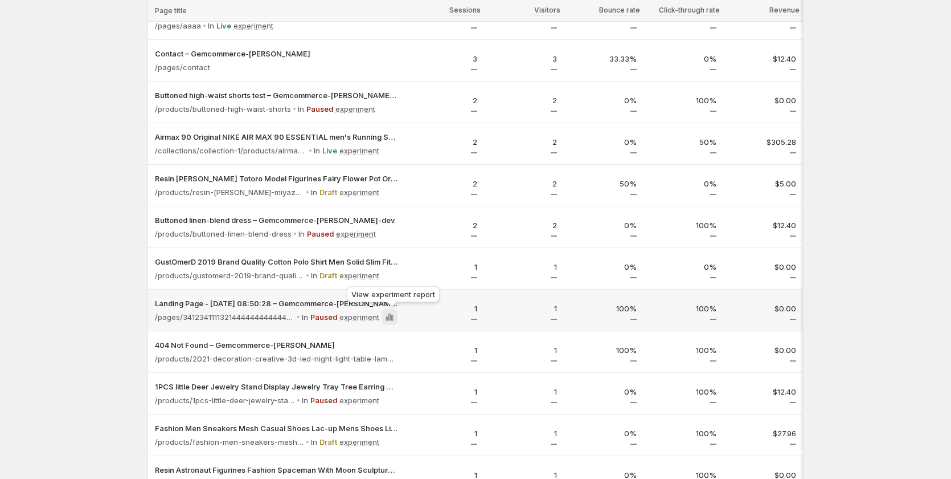
click at [391, 315] on icon at bounding box center [390, 316] width 2 height 7
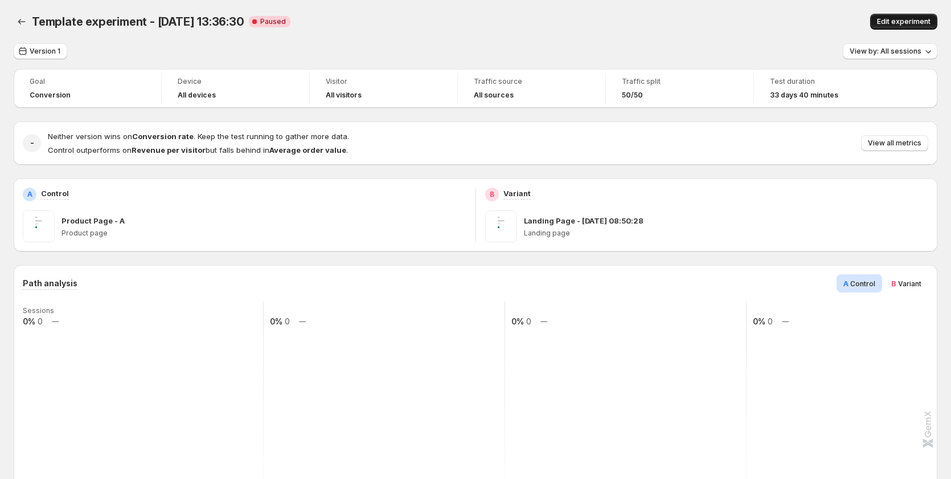
click at [896, 20] on span "Edit experiment" at bounding box center [904, 21] width 54 height 9
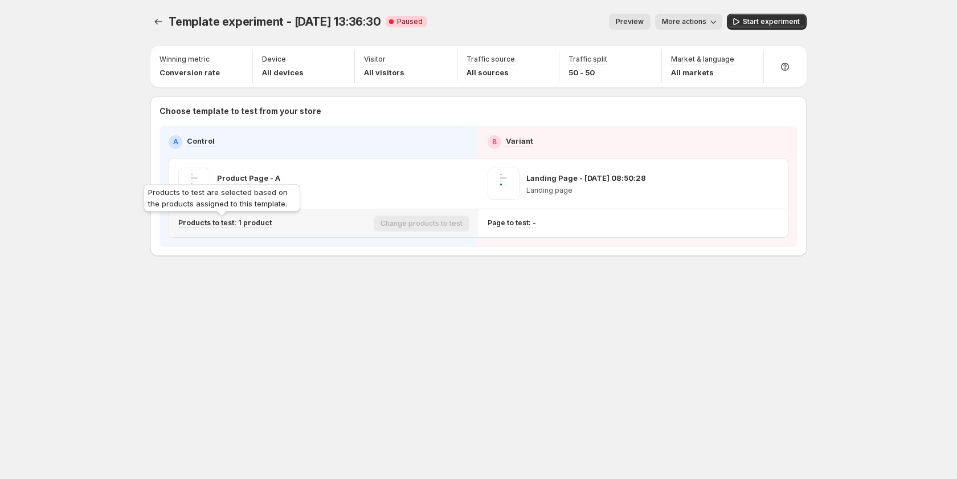
click at [256, 222] on p "Products to test: 1 product" at bounding box center [224, 222] width 93 height 9
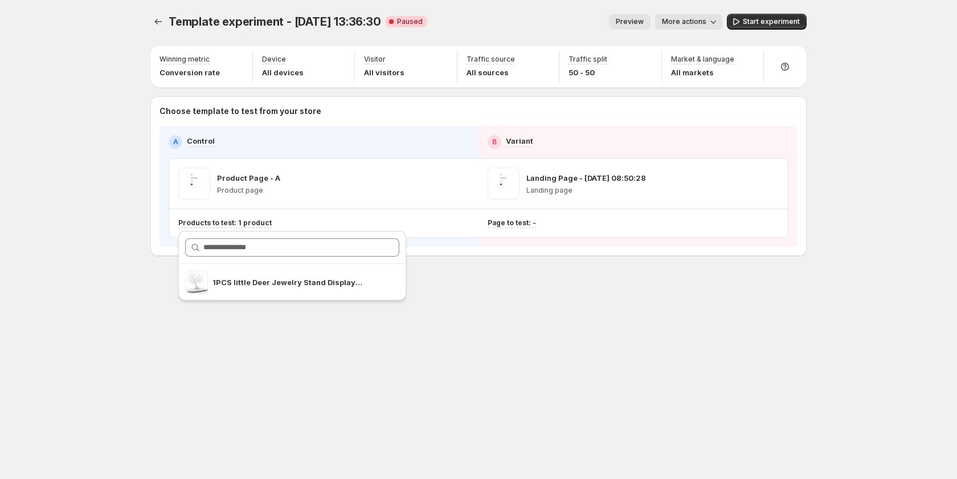
click at [636, 318] on div "Template experiment - Aug 14, 13:36:30. This page is ready Template experiment …" at bounding box center [479, 239] width 684 height 479
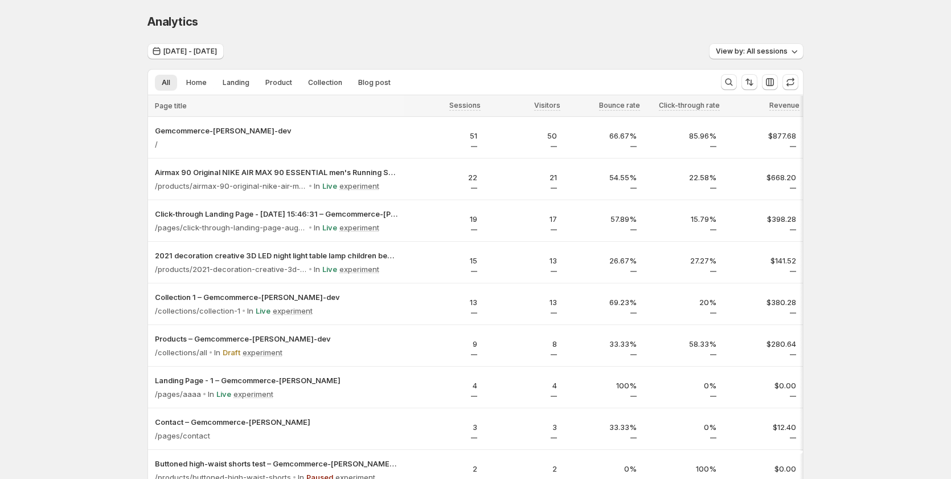
click at [684, 14] on div "Analytics" at bounding box center [476, 22] width 656 height 16
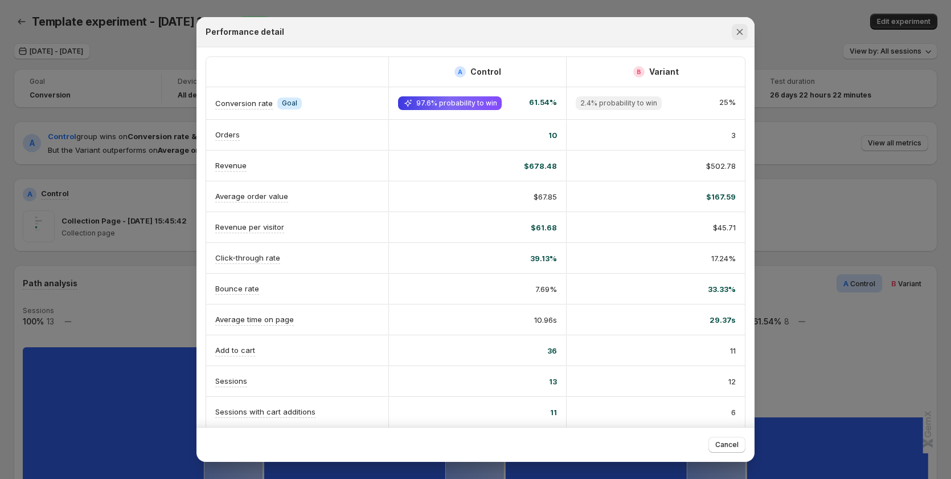
click at [741, 28] on icon "Close" at bounding box center [739, 31] width 11 height 11
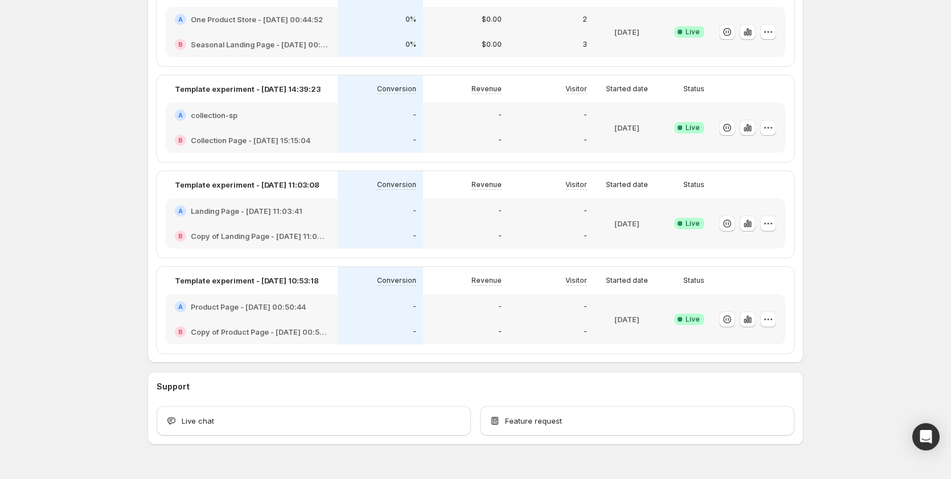
scroll to position [456, 0]
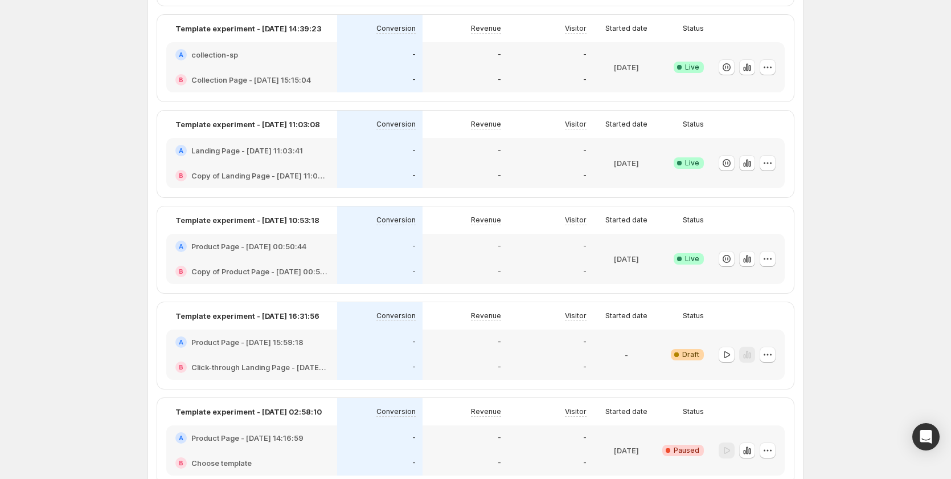
scroll to position [342, 0]
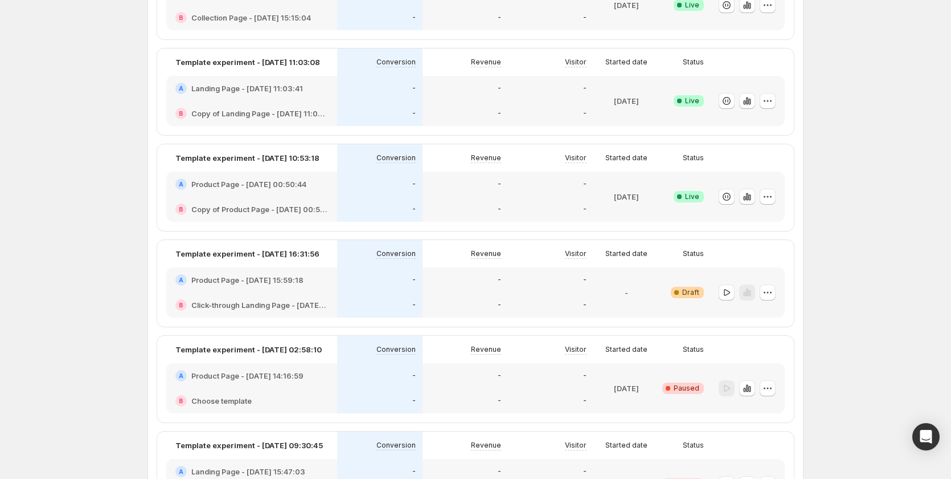
click at [358, 291] on div "-" at bounding box center [379, 279] width 85 height 25
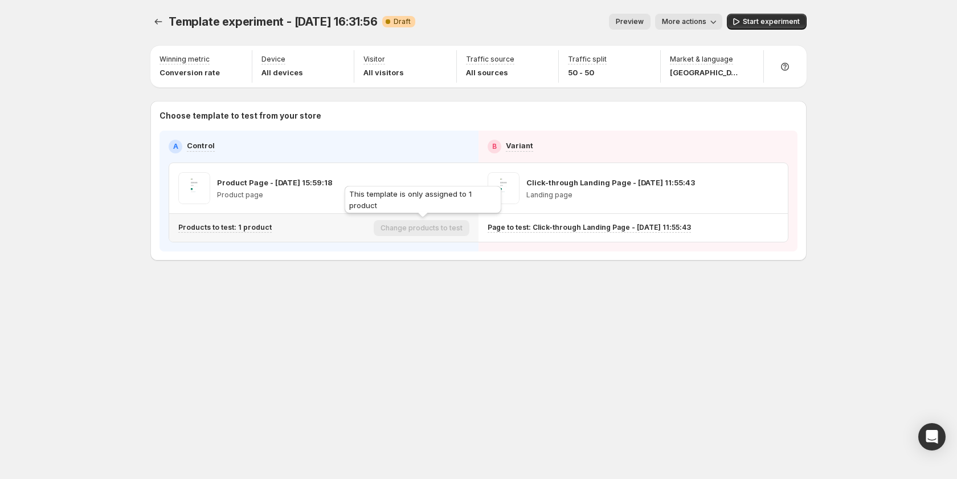
click at [427, 228] on div "Change products to test" at bounding box center [422, 228] width 96 height 16
click at [264, 230] on p "Products to test: 1 product" at bounding box center [224, 227] width 93 height 9
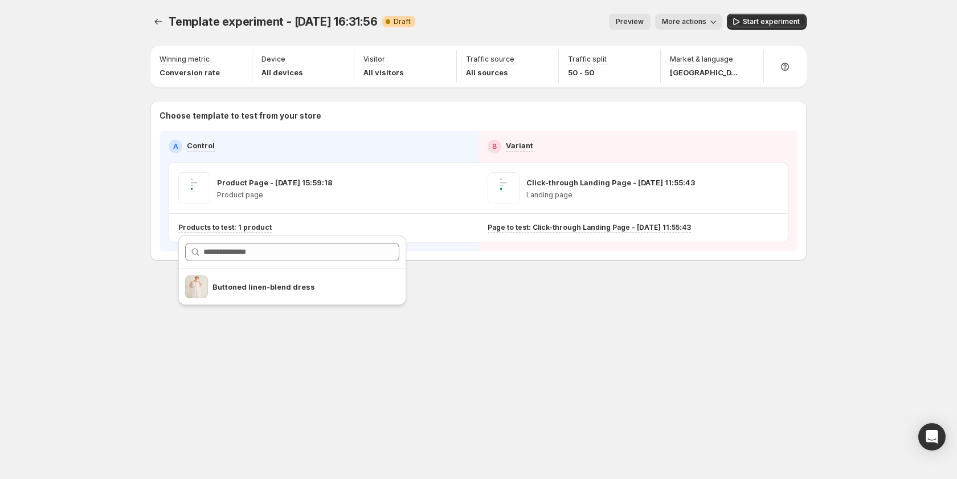
click at [506, 305] on div "Template experiment - Sep 25, 16:31:56. This page is ready Template experiment …" at bounding box center [479, 161] width 684 height 322
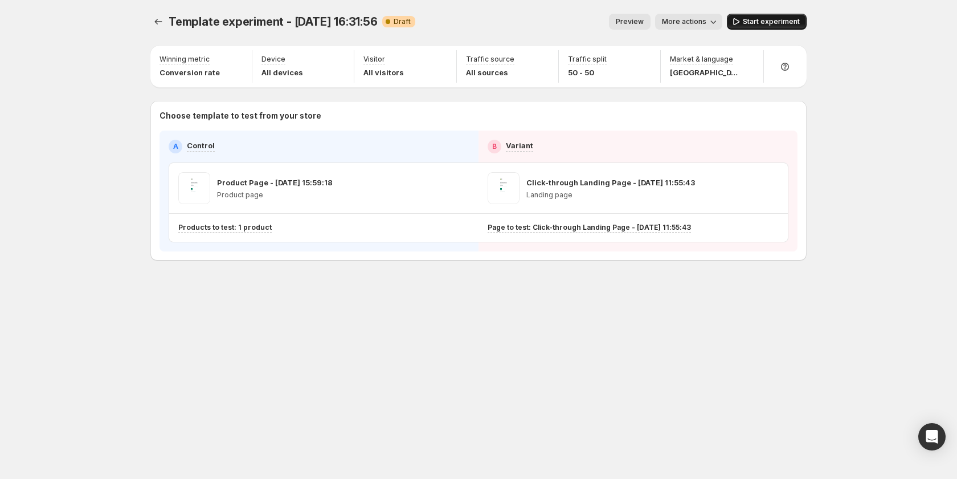
click at [750, 20] on span "Start experiment" at bounding box center [771, 21] width 57 height 9
click at [679, 20] on span "More actions" at bounding box center [679, 21] width 44 height 9
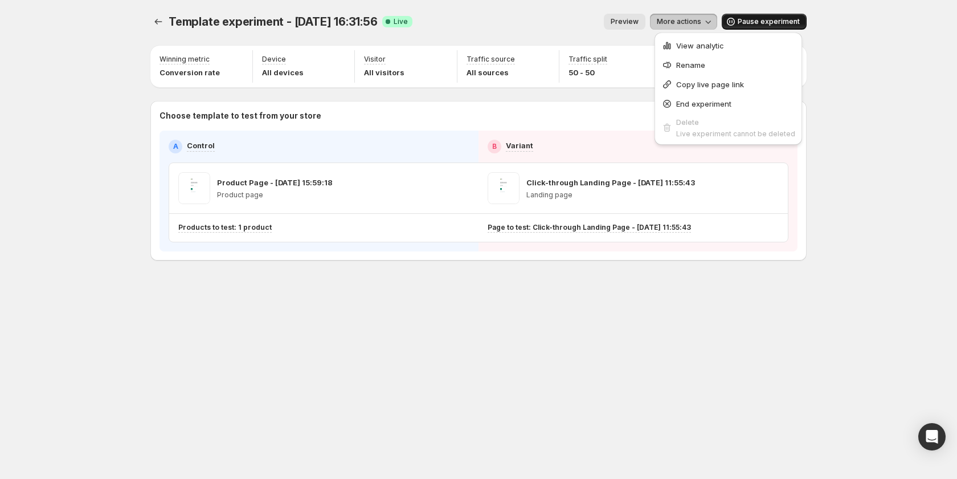
click at [701, 22] on span "More actions" at bounding box center [679, 21] width 44 height 9
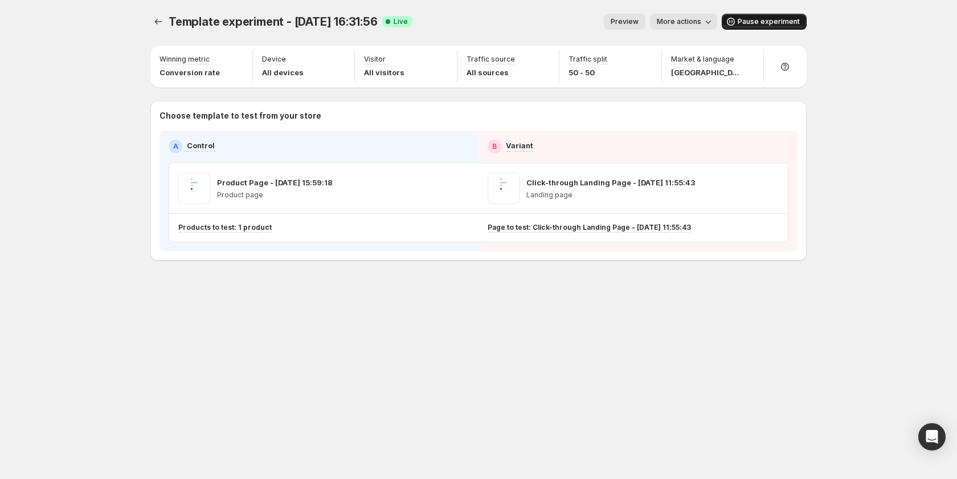
click at [701, 22] on span "More actions" at bounding box center [679, 21] width 44 height 9
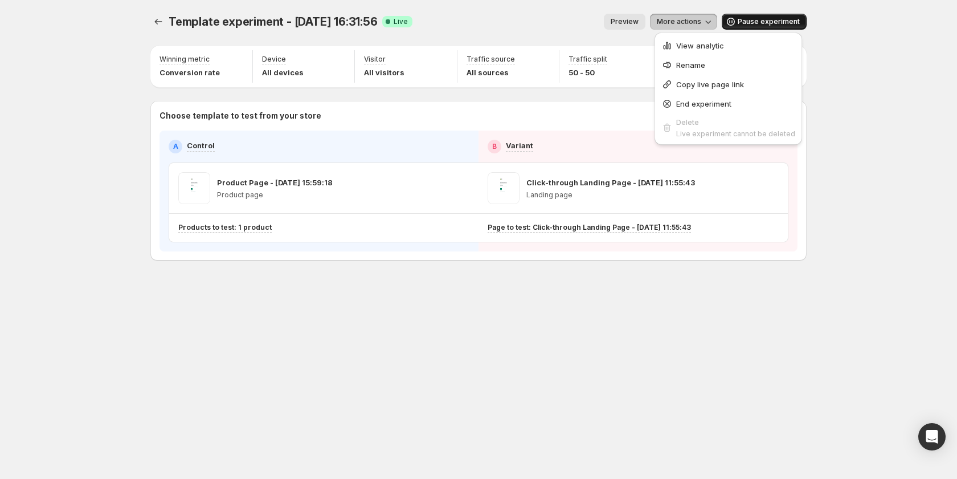
click at [848, 154] on div "Template experiment - Sep 25, 16:31:56. This page is ready Template experiment …" at bounding box center [478, 239] width 957 height 479
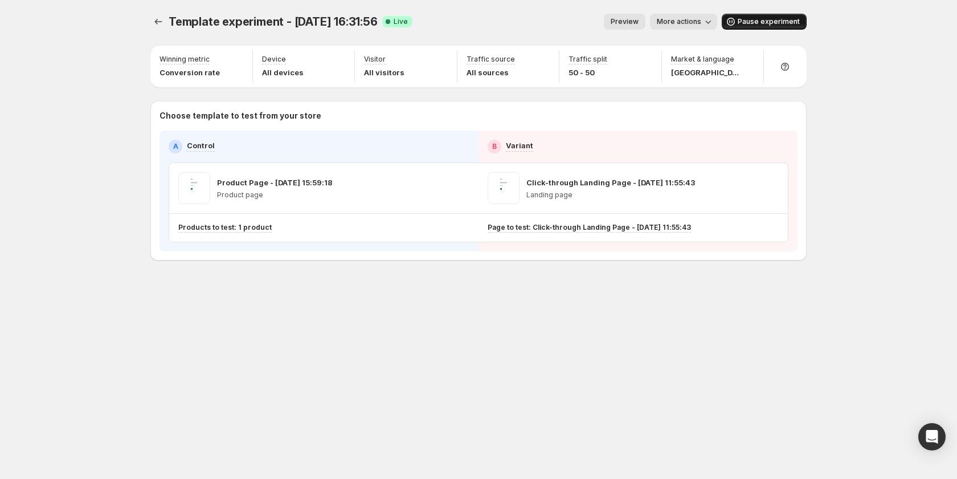
click at [692, 25] on span "More actions" at bounding box center [679, 21] width 44 height 9
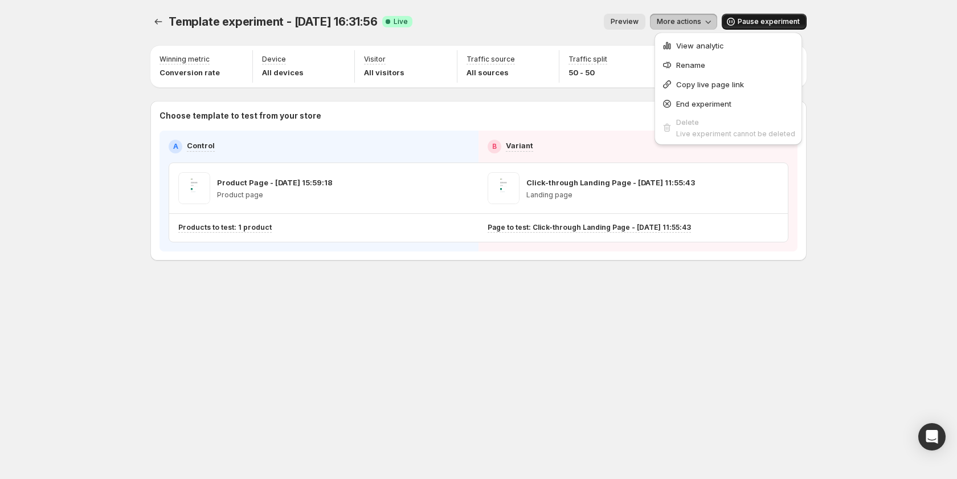
click at [852, 99] on div "Template experiment - Sep 25, 16:31:56. This page is ready Template experiment …" at bounding box center [478, 239] width 957 height 479
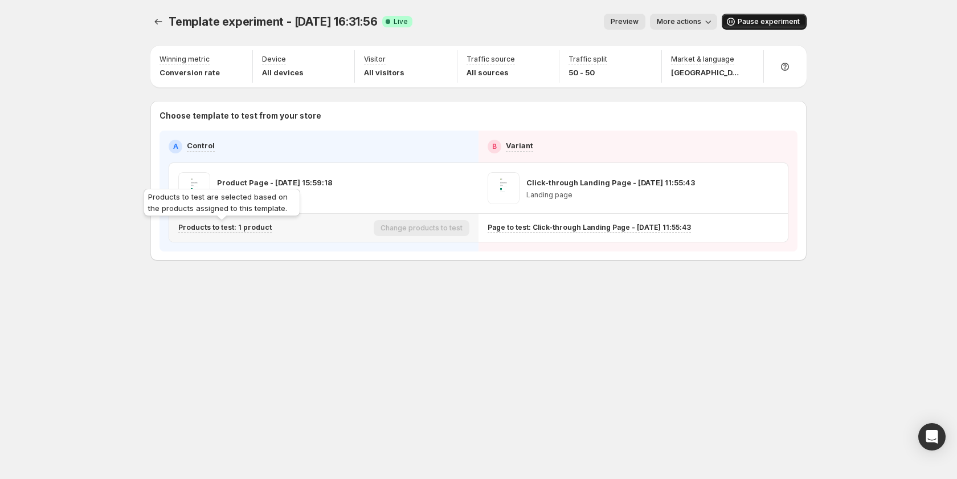
click at [250, 227] on p "Products to test: 1 product" at bounding box center [224, 227] width 93 height 9
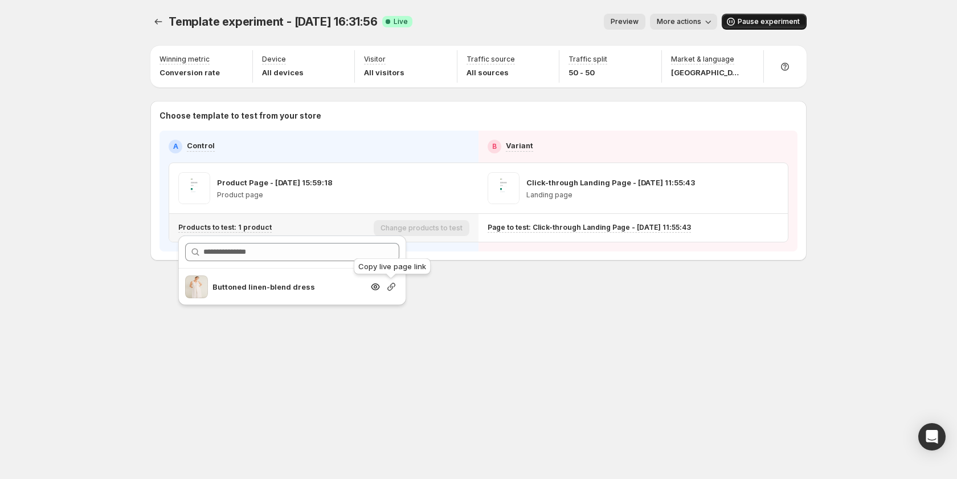
click at [390, 288] on icon "button" at bounding box center [391, 286] width 11 height 11
click at [519, 348] on div "Template experiment - Sep 25, 16:31:56. This page is ready Template experiment …" at bounding box center [479, 239] width 684 height 479
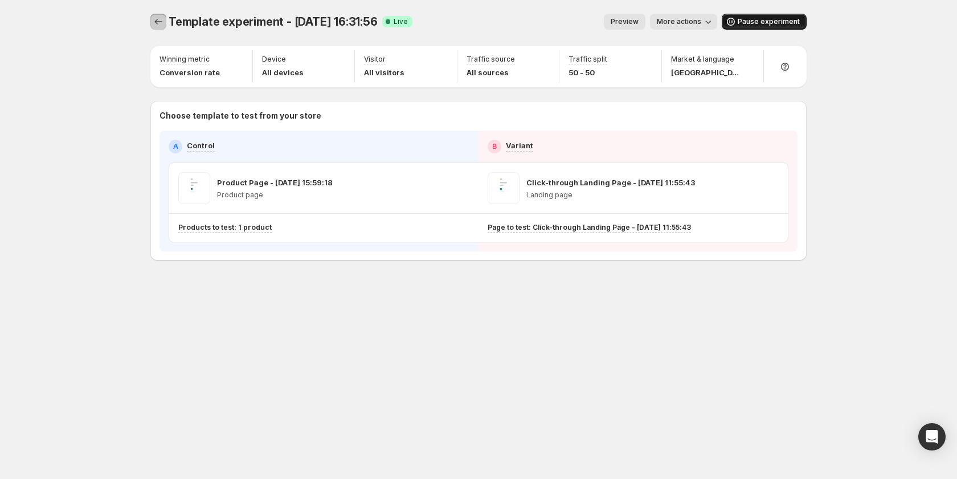
click at [153, 21] on icon "Experiments" at bounding box center [158, 21] width 11 height 11
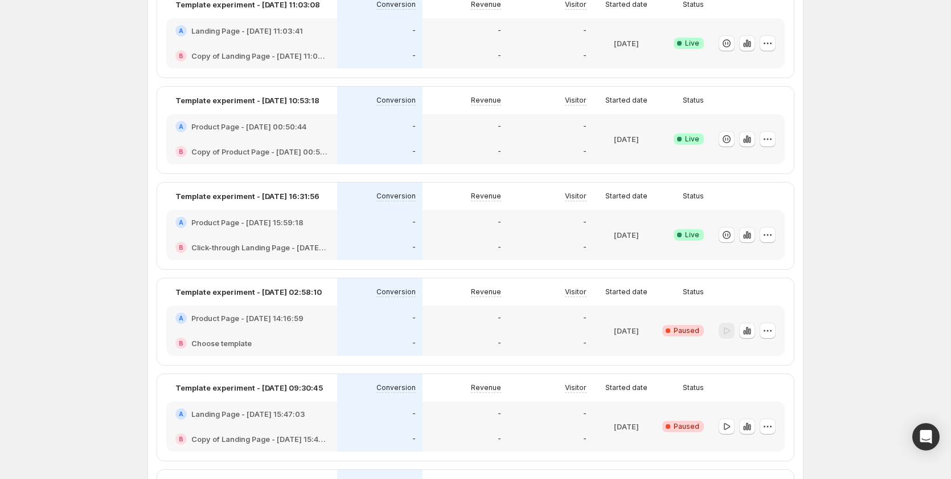
scroll to position [399, 0]
click at [398, 221] on div "-" at bounding box center [380, 222] width 72 height 11
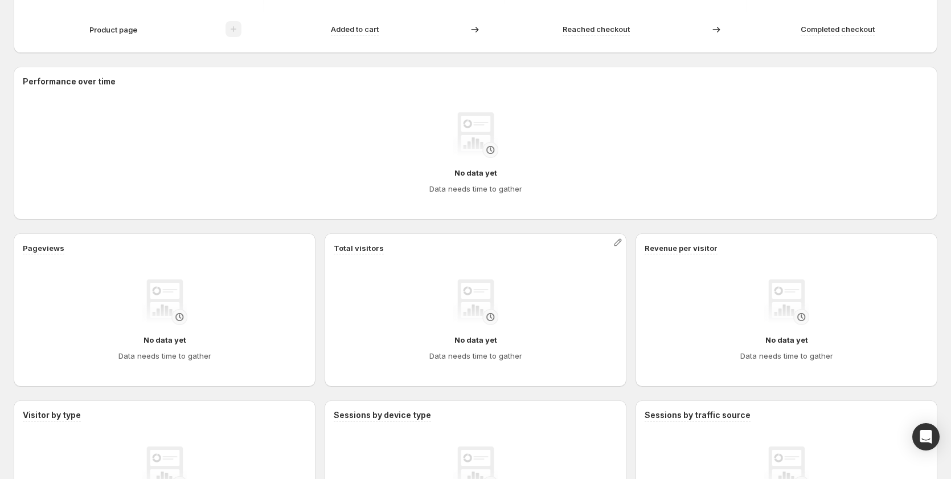
scroll to position [228, 0]
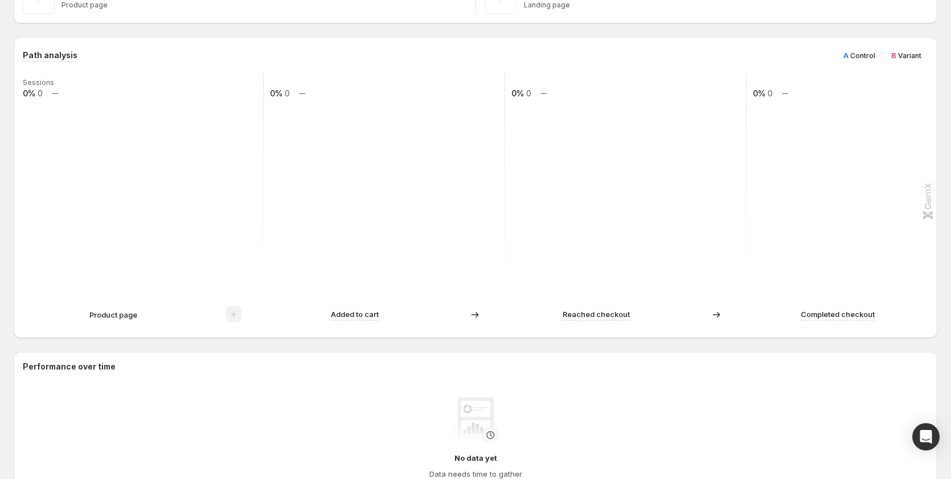
click at [124, 319] on p "Product page" at bounding box center [113, 314] width 48 height 11
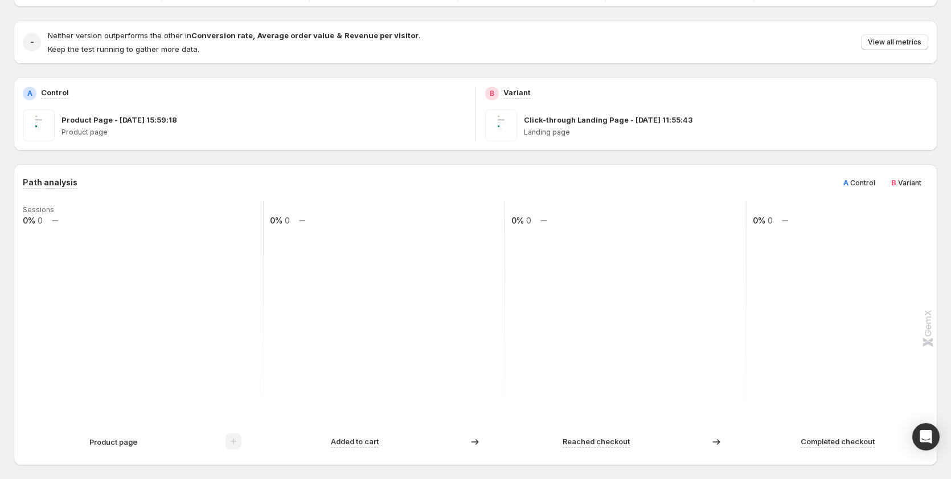
scroll to position [171, 0]
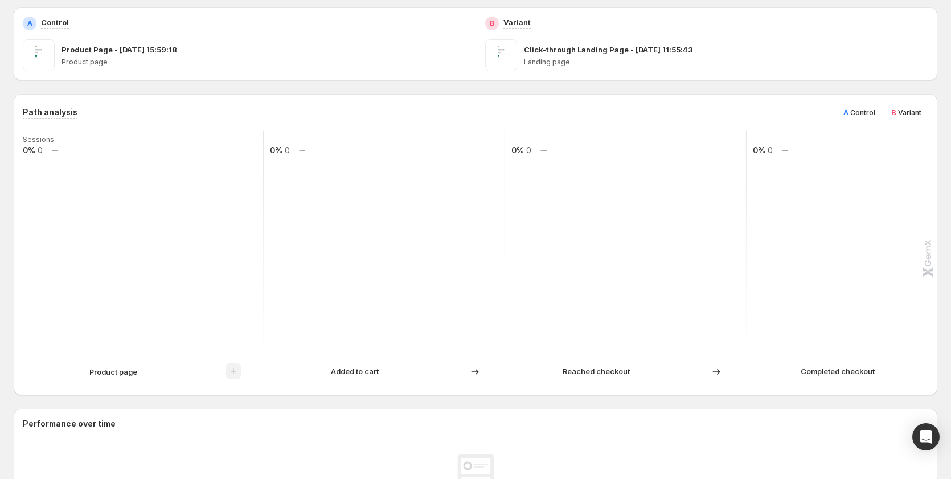
click at [893, 109] on div "B Variant" at bounding box center [907, 112] width 44 height 18
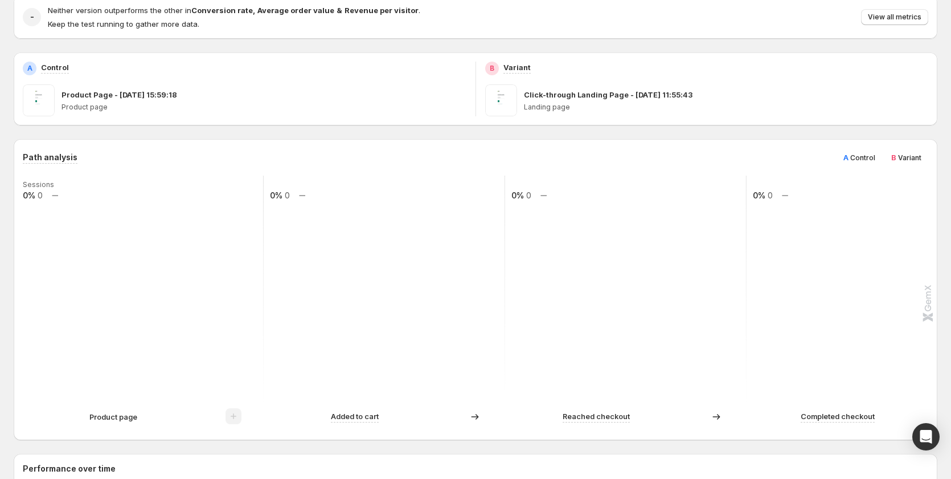
scroll to position [285, 0]
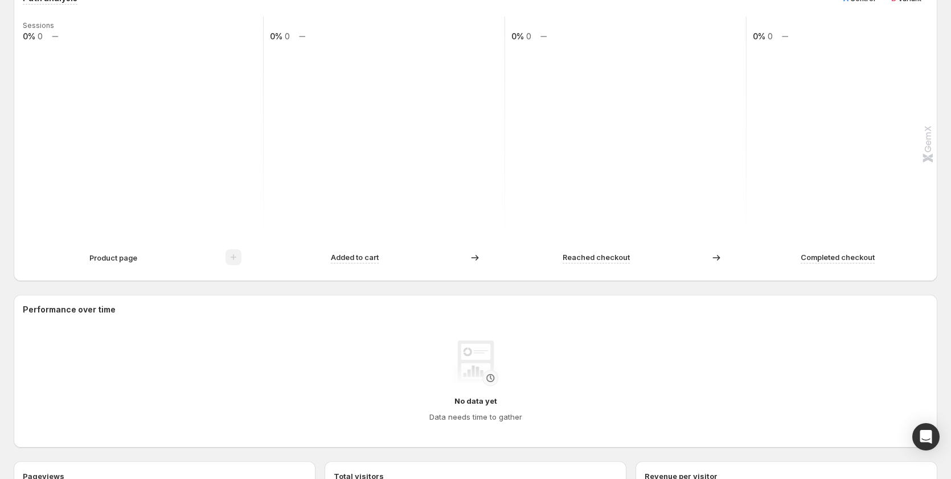
click at [120, 259] on p "Product page" at bounding box center [113, 257] width 48 height 11
click at [140, 258] on div "Product page" at bounding box center [114, 257] width 182 height 11
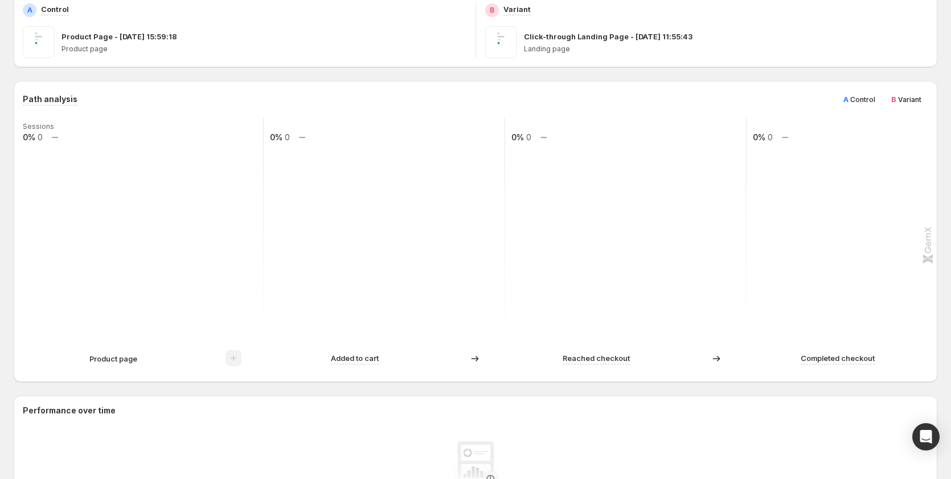
scroll to position [171, 0]
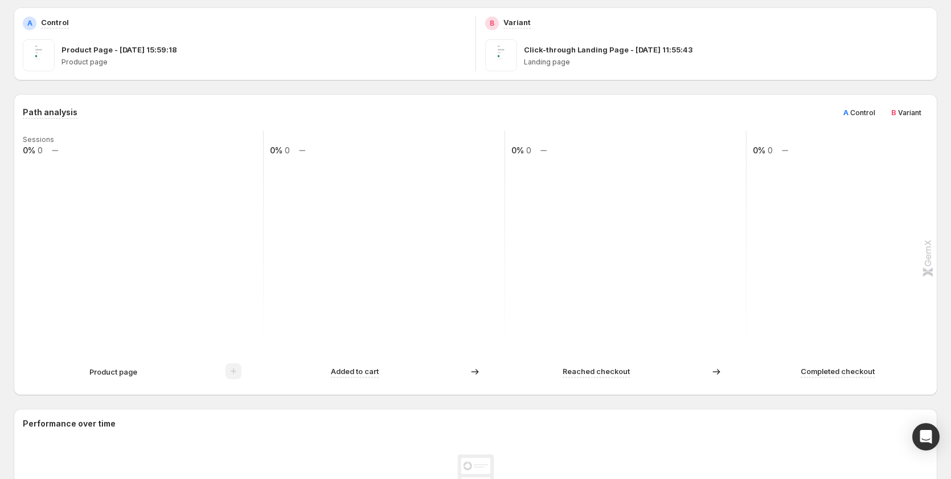
click at [121, 373] on p "Product page" at bounding box center [113, 371] width 48 height 11
click at [133, 364] on div "Product page" at bounding box center [143, 371] width 240 height 17
click at [161, 372] on div "Product page" at bounding box center [114, 371] width 182 height 11
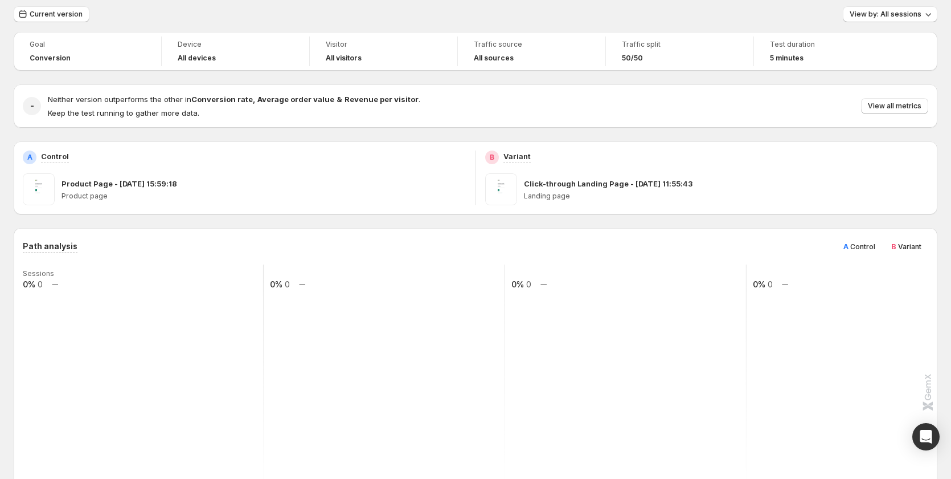
scroll to position [57, 0]
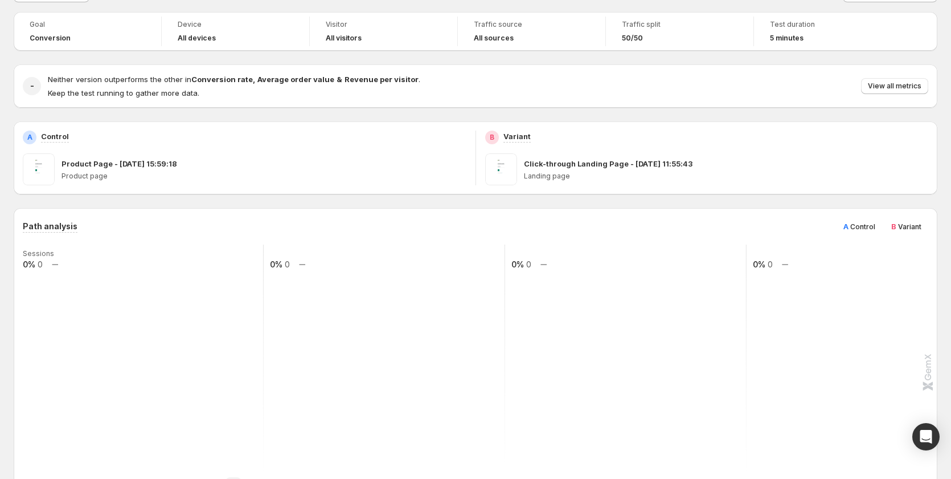
click at [909, 233] on div "B Variant" at bounding box center [907, 226] width 44 height 18
drag, startPoint x: 906, startPoint y: 231, endPoint x: 863, endPoint y: 240, distance: 43.8
click at [900, 231] on span "B Variant" at bounding box center [907, 225] width 30 height 11
drag, startPoint x: 863, startPoint y: 240, endPoint x: 911, endPoint y: 227, distance: 49.6
click at [864, 240] on div "Path analysis A Control B Variant Sessions 0% 0 0% 0 0% 0 0% 0 Product page Add…" at bounding box center [476, 358] width 906 height 283
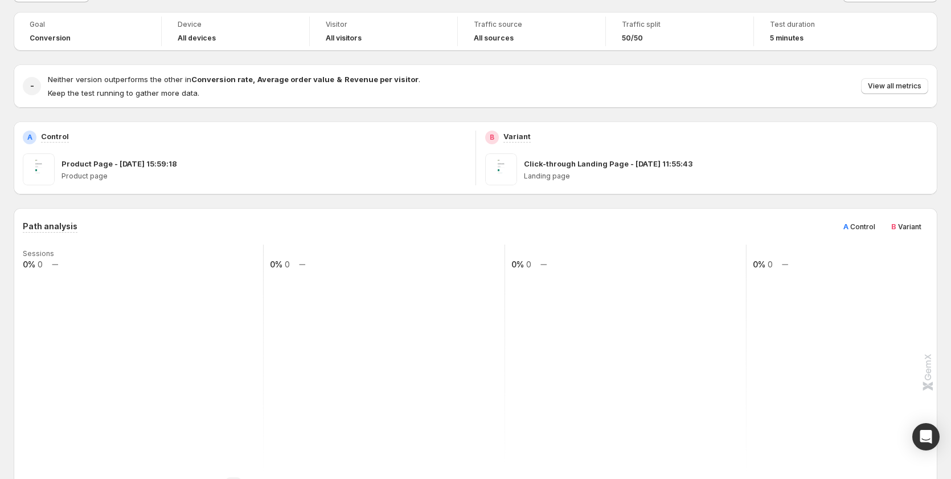
click at [911, 227] on span "Variant" at bounding box center [909, 226] width 23 height 9
drag, startPoint x: 850, startPoint y: 226, endPoint x: 888, endPoint y: 225, distance: 37.6
click at [849, 226] on span "A" at bounding box center [846, 226] width 5 height 9
click at [897, 225] on span "B" at bounding box center [894, 226] width 5 height 9
drag, startPoint x: 853, startPoint y: 232, endPoint x: 864, endPoint y: 231, distance: 10.3
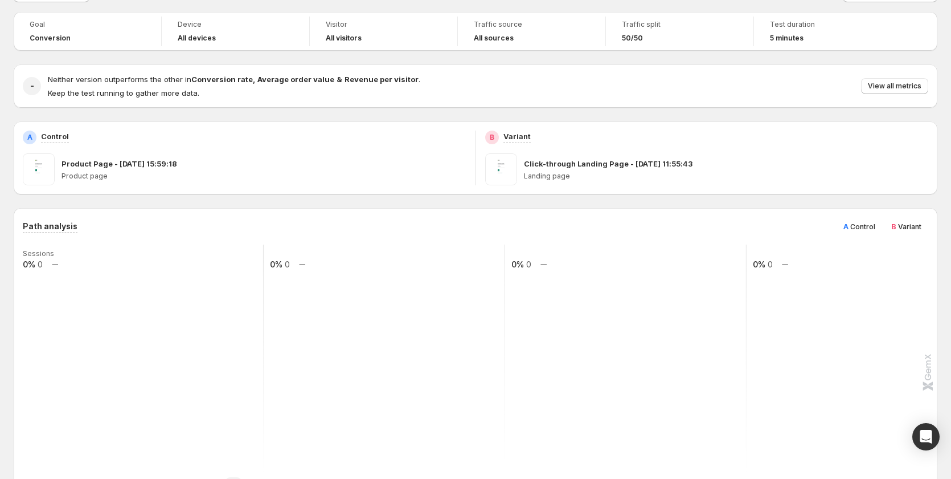
click at [864, 231] on div "A Control" at bounding box center [860, 226] width 46 height 18
click at [911, 225] on span "Variant" at bounding box center [909, 226] width 23 height 9
drag, startPoint x: 861, startPoint y: 227, endPoint x: 911, endPoint y: 227, distance: 49.6
click at [872, 227] on span "Control" at bounding box center [863, 226] width 25 height 9
click at [911, 227] on span "Variant" at bounding box center [909, 226] width 23 height 9
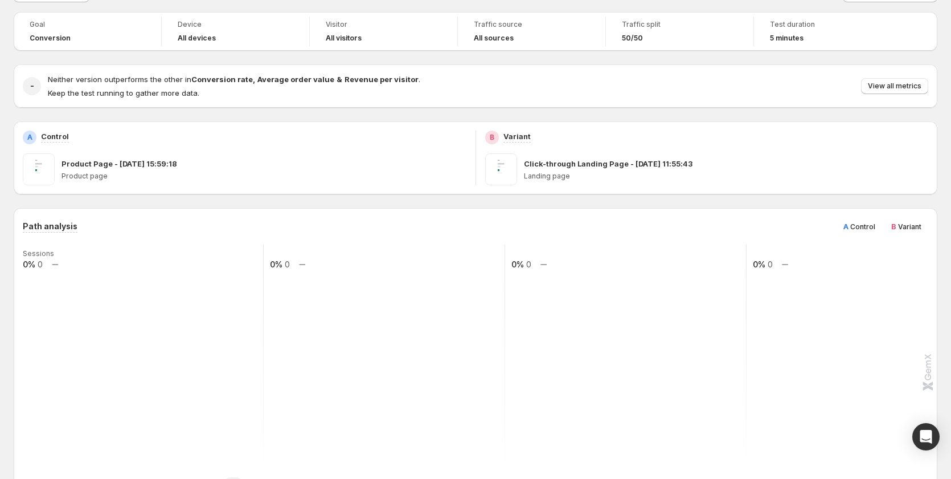
click at [879, 233] on div "A Control" at bounding box center [860, 226] width 46 height 18
click at [916, 224] on span "Variant" at bounding box center [909, 226] width 23 height 9
click at [848, 230] on div "A Control" at bounding box center [860, 226] width 46 height 18
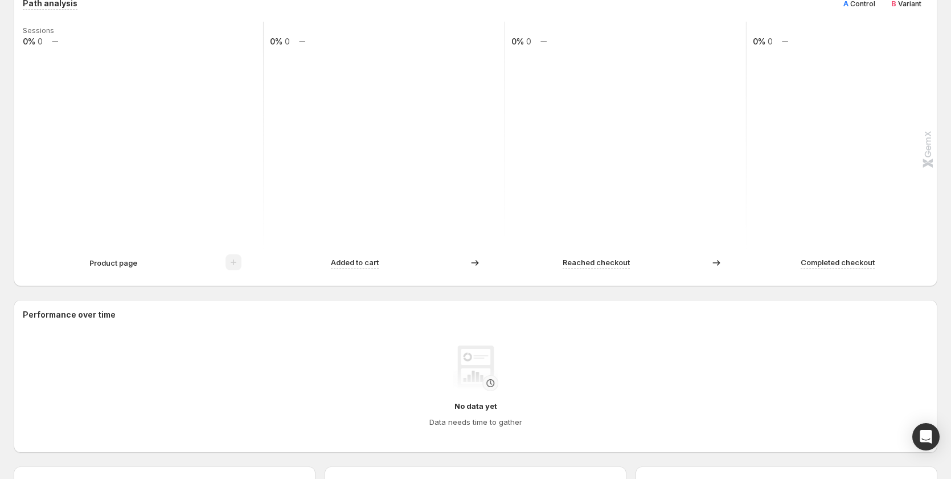
scroll to position [285, 0]
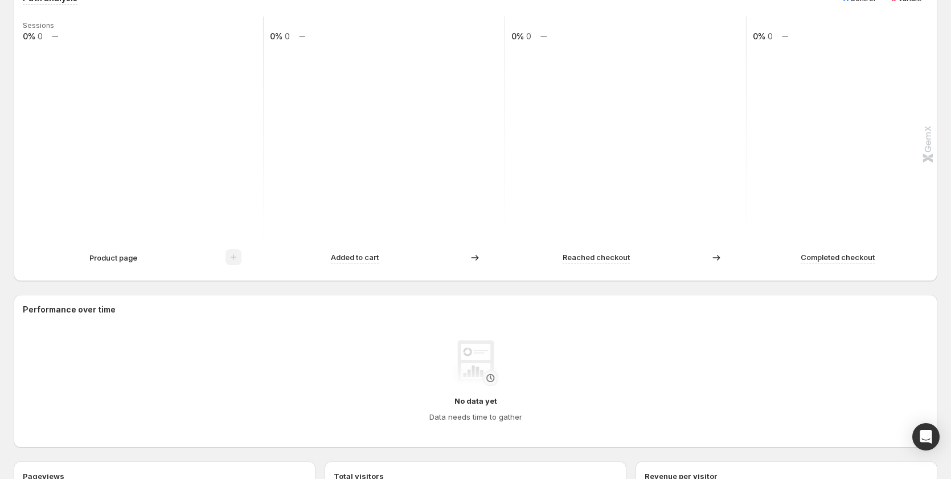
click at [100, 263] on p "Product page" at bounding box center [113, 257] width 48 height 11
click at [101, 258] on p "Product page" at bounding box center [113, 257] width 48 height 11
click at [107, 256] on p "Product page" at bounding box center [113, 257] width 48 height 11
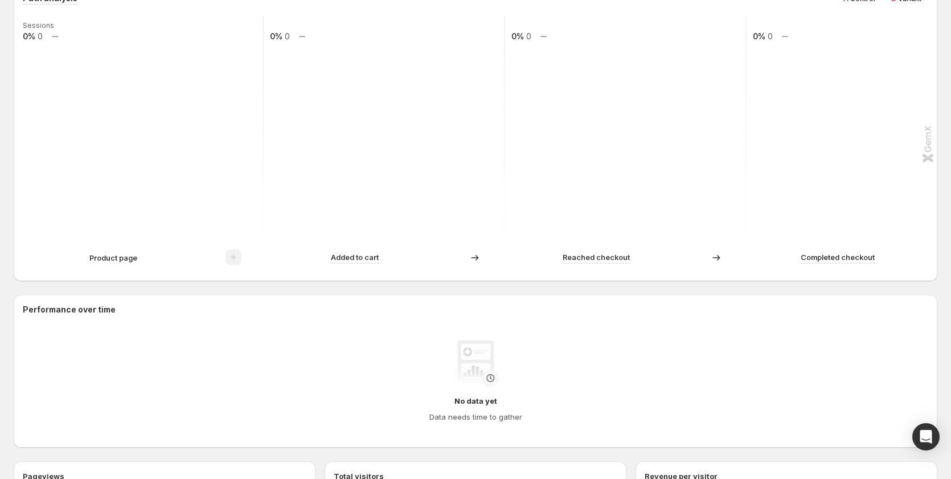
click at [405, 181] on rect at bounding box center [384, 131] width 243 height 228
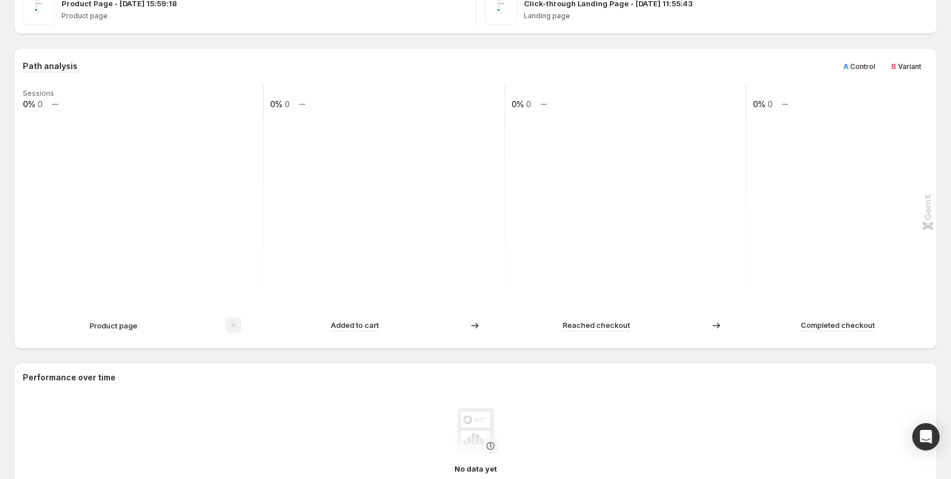
scroll to position [114, 0]
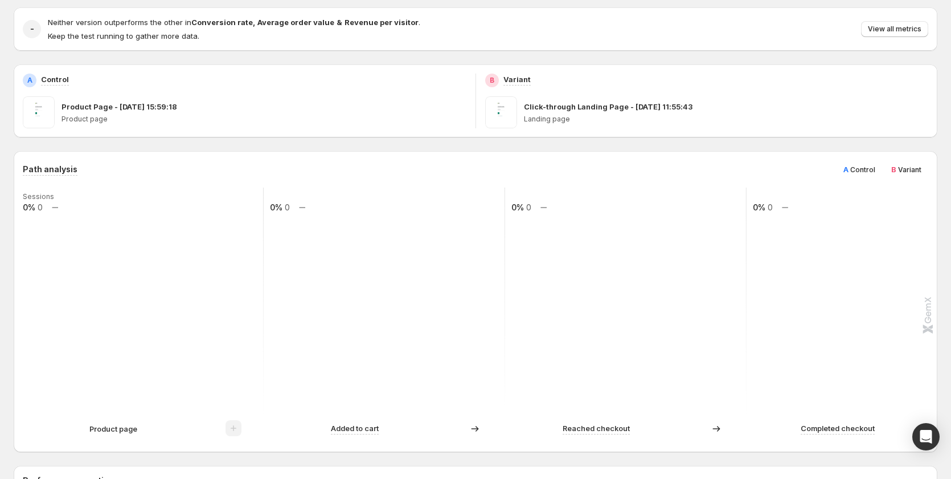
click at [914, 170] on span "Variant" at bounding box center [909, 169] width 23 height 9
click at [870, 169] on span "Control" at bounding box center [863, 169] width 25 height 9
drag, startPoint x: 906, startPoint y: 168, endPoint x: 850, endPoint y: 169, distance: 56.4
click at [904, 168] on span "Variant" at bounding box center [909, 169] width 23 height 9
drag, startPoint x: 850, startPoint y: 169, endPoint x: 904, endPoint y: 168, distance: 54.1
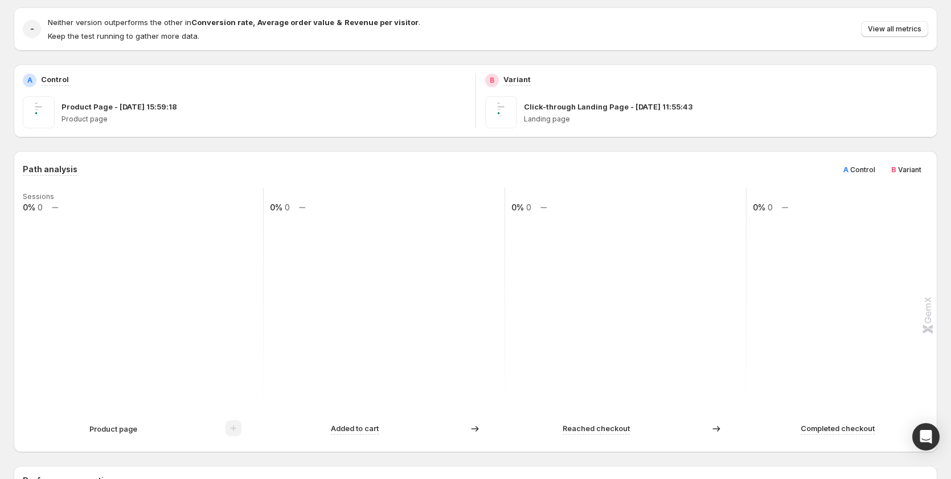
click at [849, 169] on span "A" at bounding box center [846, 169] width 5 height 9
click at [904, 168] on span "Variant" at bounding box center [909, 169] width 23 height 9
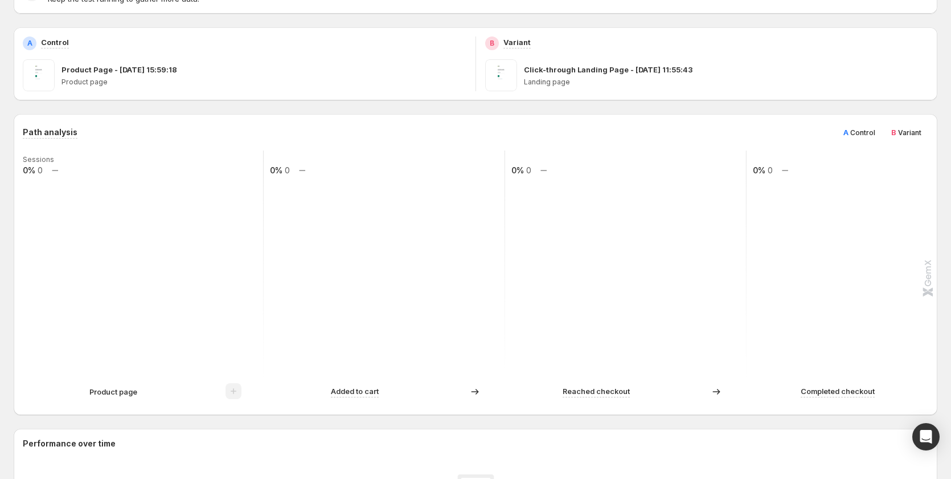
scroll to position [171, 0]
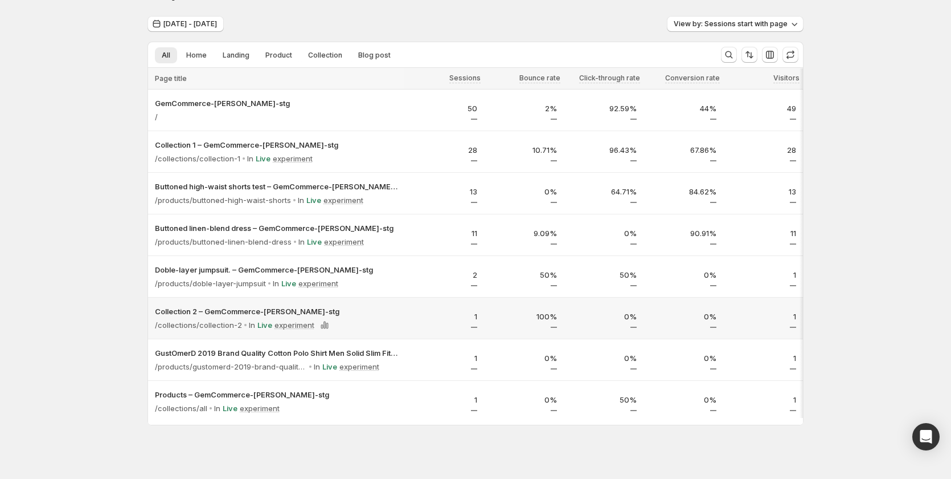
scroll to position [40, 0]
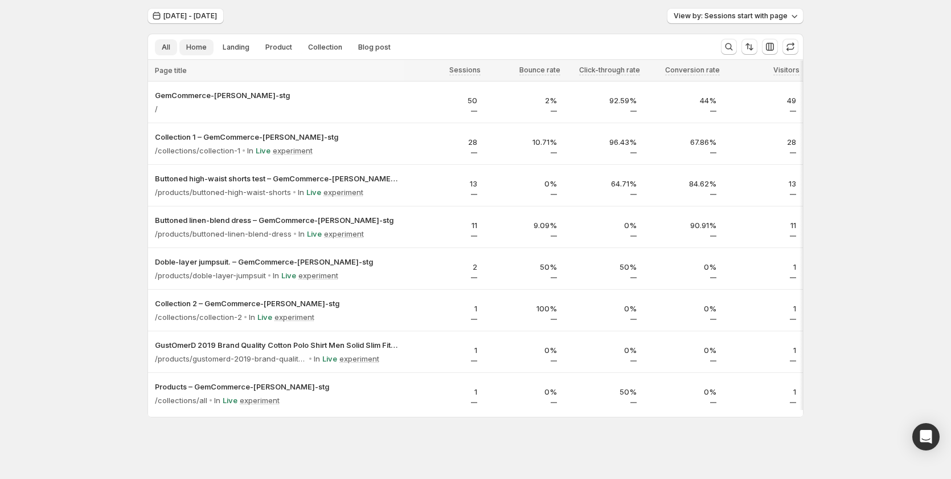
click at [191, 44] on span "Home" at bounding box center [196, 47] width 21 height 9
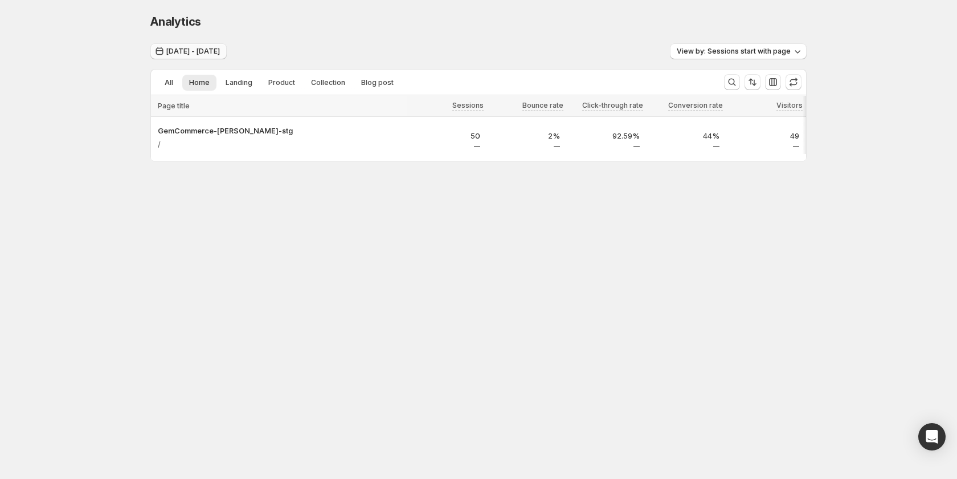
click at [160, 51] on icon "button" at bounding box center [159, 51] width 7 height 8
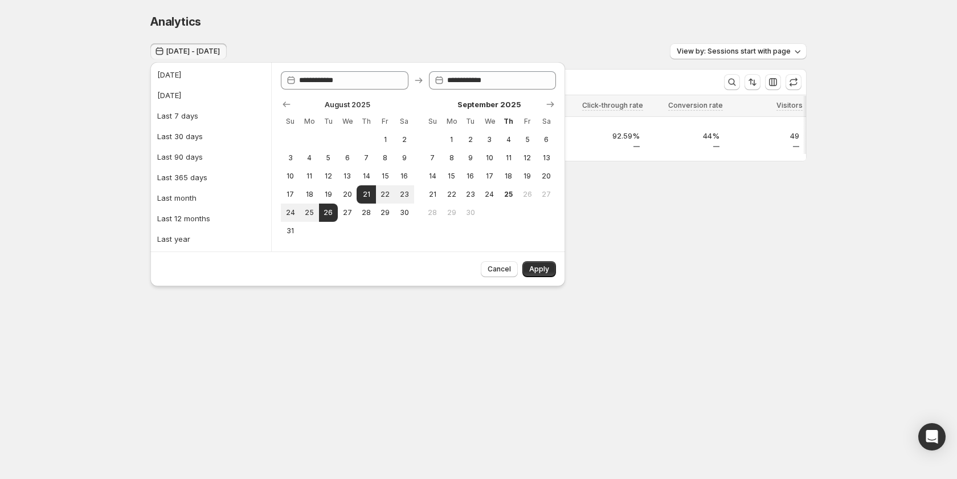
click at [275, 8] on div "Analytics. This page is ready Analytics" at bounding box center [478, 21] width 656 height 43
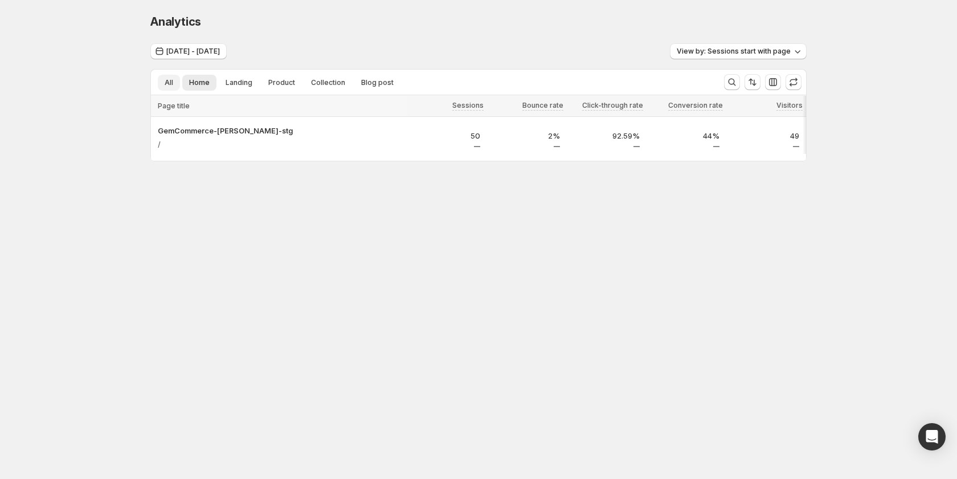
click at [162, 81] on button "All" at bounding box center [169, 83] width 22 height 16
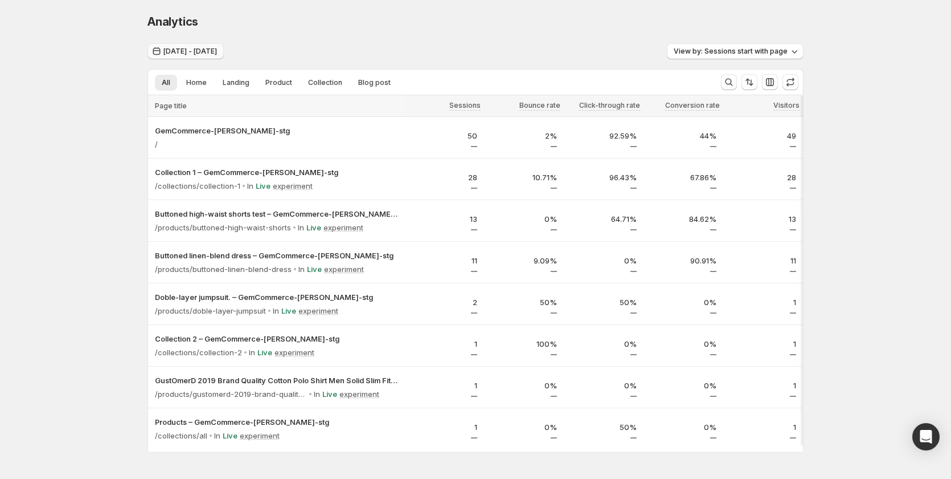
click at [195, 52] on span "Aug 21, 2025 - Aug 26, 2025" at bounding box center [191, 51] width 54 height 9
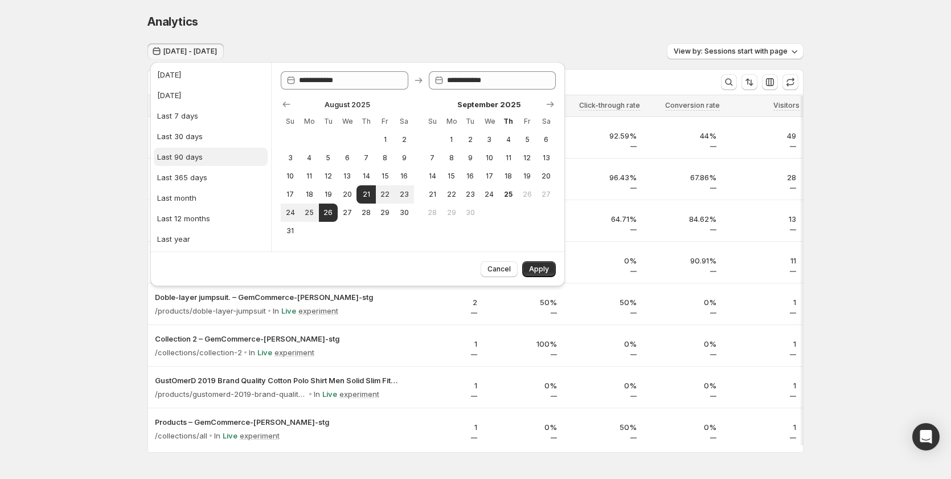
click at [203, 160] on button "Last 90 days" at bounding box center [211, 157] width 114 height 18
type input "**********"
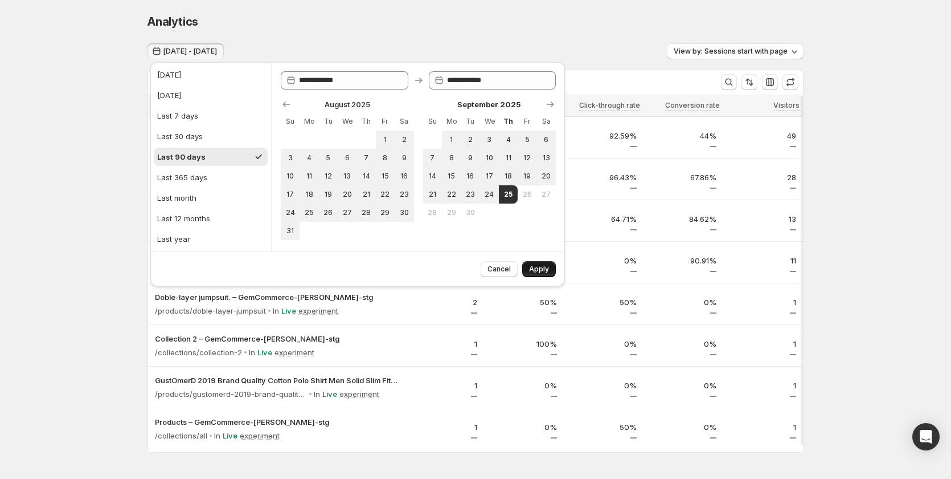
click at [549, 271] on button "Apply" at bounding box center [539, 269] width 34 height 16
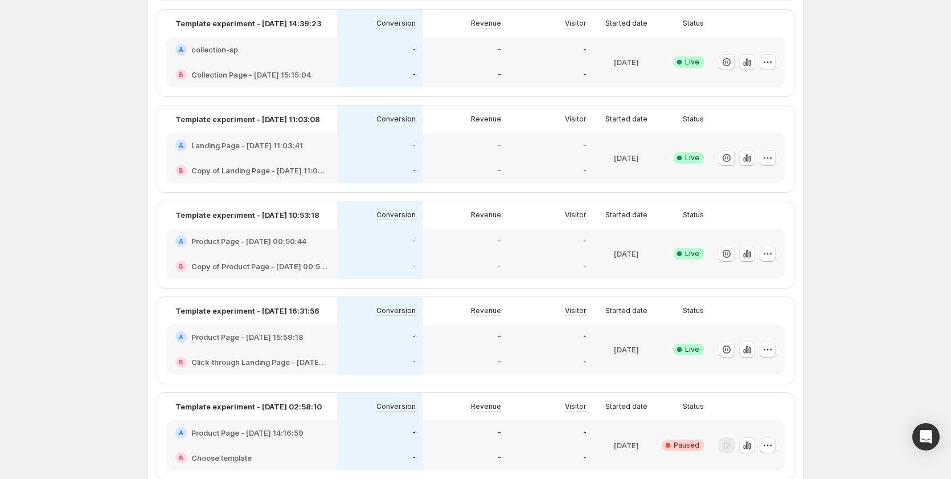
scroll to position [342, 0]
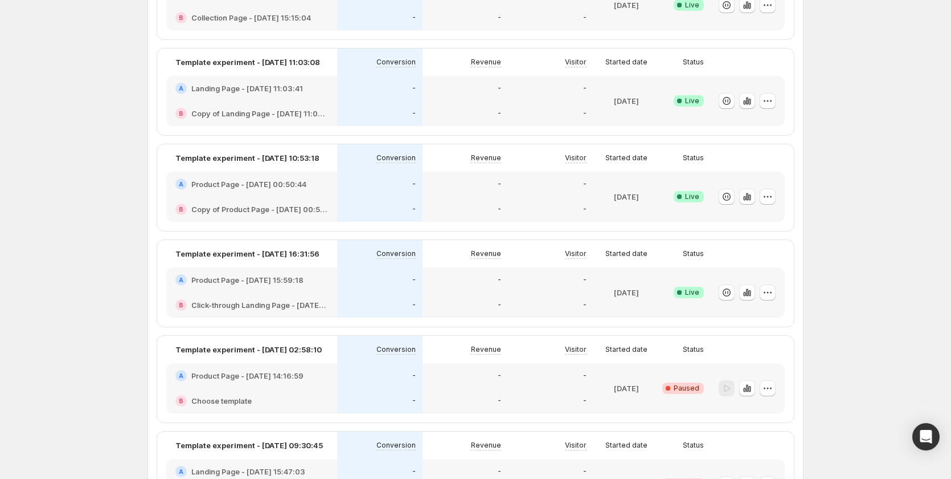
click at [328, 284] on div "A Product Page - Sep 25, 15:59:18" at bounding box center [251, 279] width 153 height 11
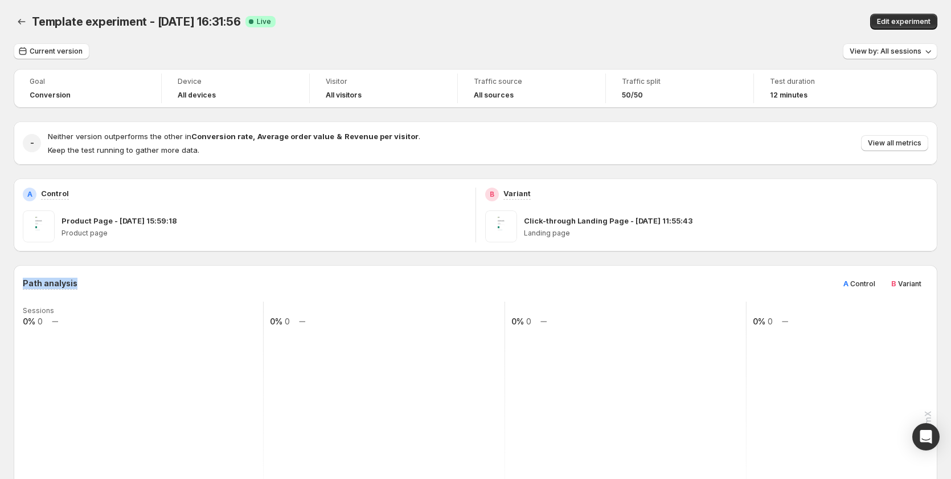
copy h3 "Path analysis"
drag, startPoint x: 84, startPoint y: 279, endPoint x: 19, endPoint y: 281, distance: 65.5
click at [19, 281] on div "Path analysis A Control B Variant Sessions 0% 0 0% 0 0% 0 0% 0 Product page Add…" at bounding box center [476, 415] width 924 height 301
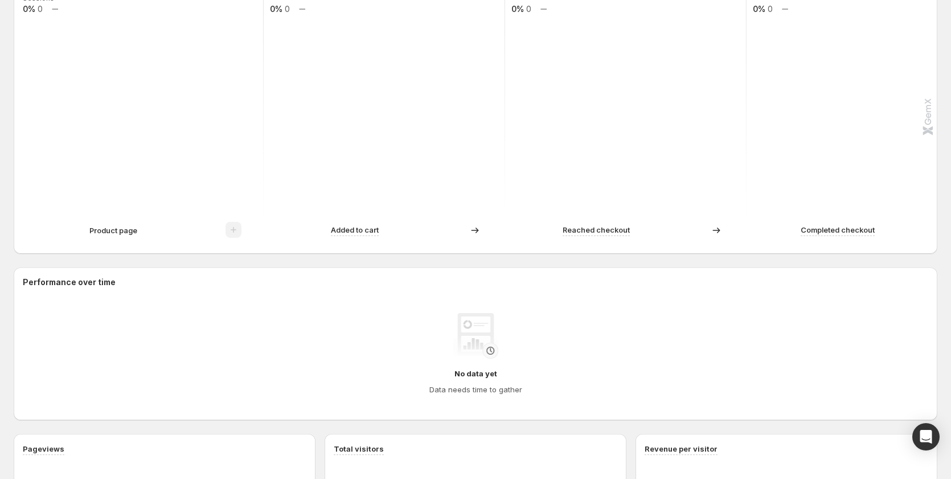
scroll to position [136, 0]
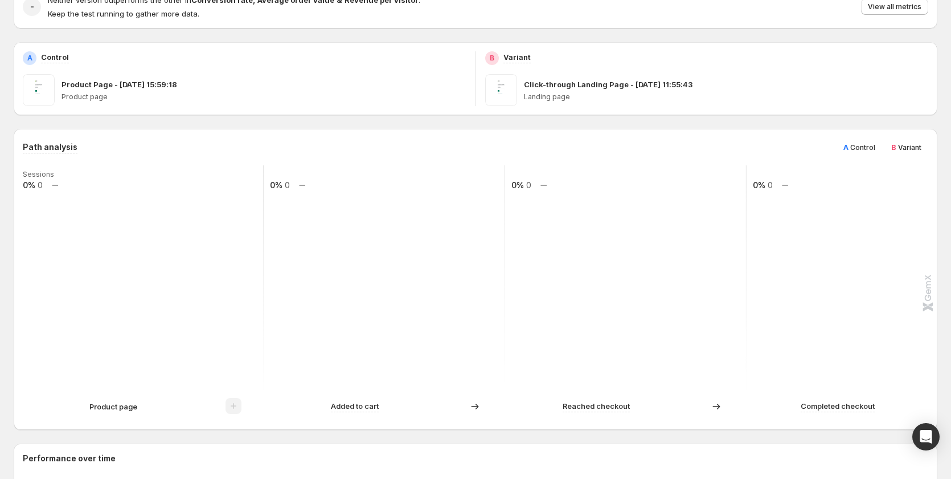
click at [136, 403] on p "Product page" at bounding box center [113, 406] width 48 height 11
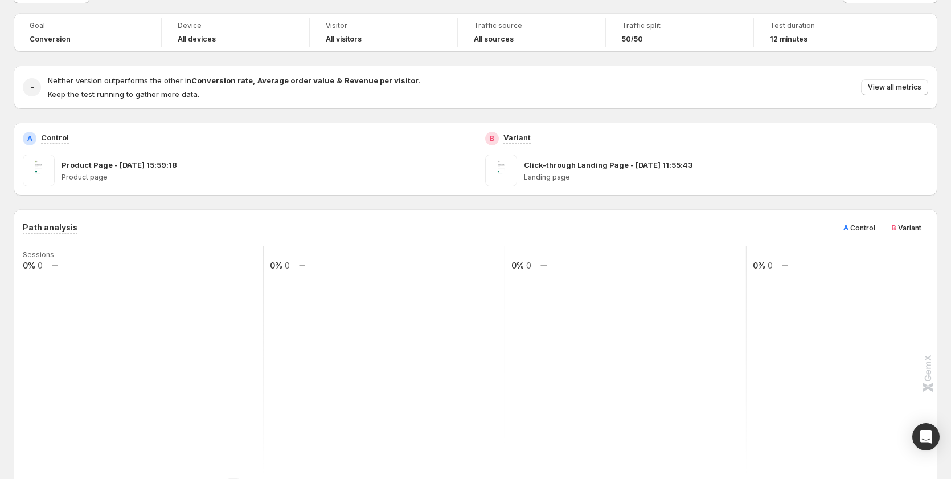
scroll to position [0, 0]
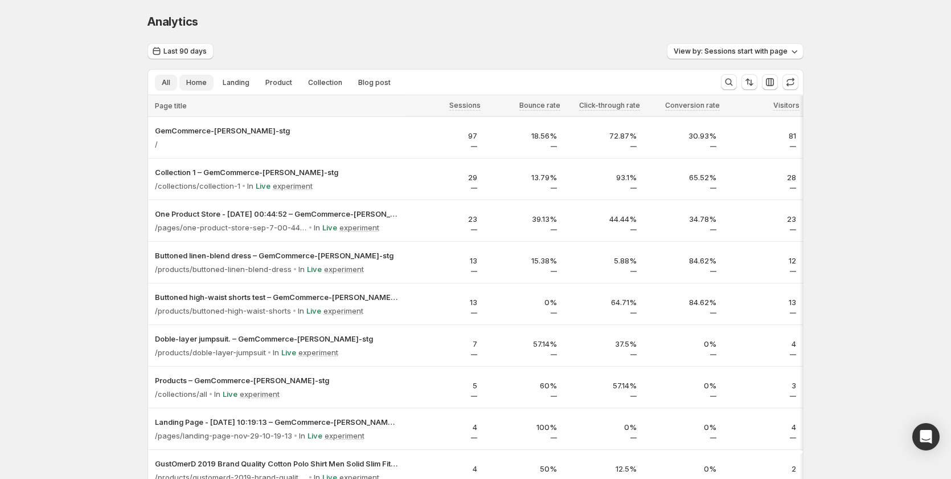
click at [198, 83] on span "Home" at bounding box center [196, 82] width 21 height 9
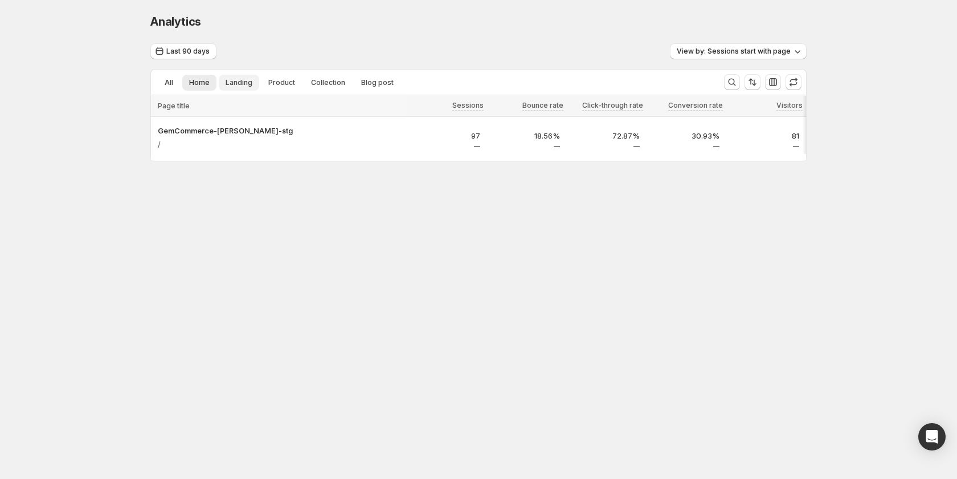
click at [226, 83] on span "Landing" at bounding box center [239, 82] width 27 height 9
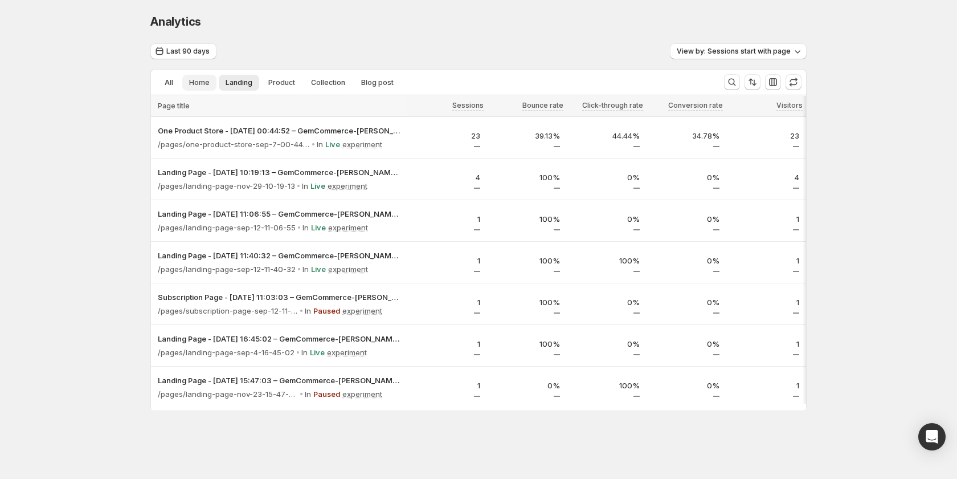
click at [203, 84] on span "Home" at bounding box center [199, 82] width 21 height 9
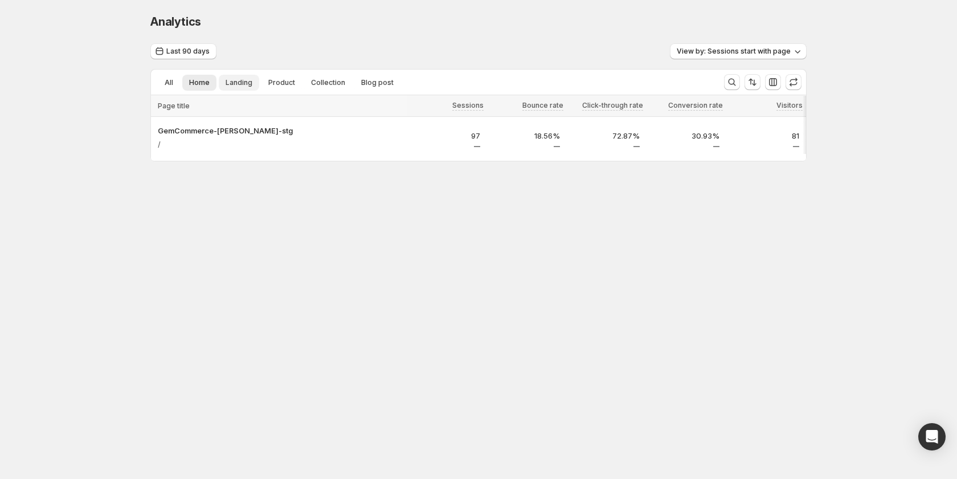
click at [242, 81] on span "Landing" at bounding box center [239, 82] width 27 height 9
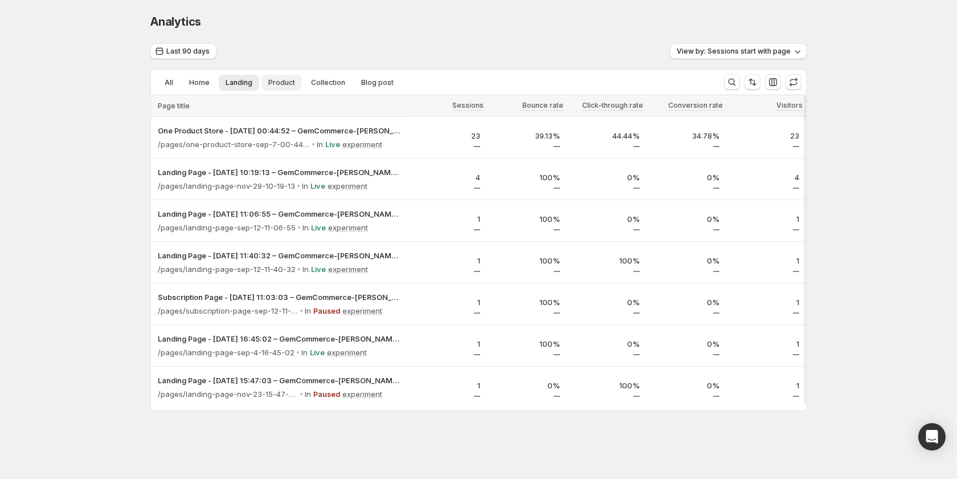
click at [280, 80] on span "Product" at bounding box center [281, 82] width 27 height 9
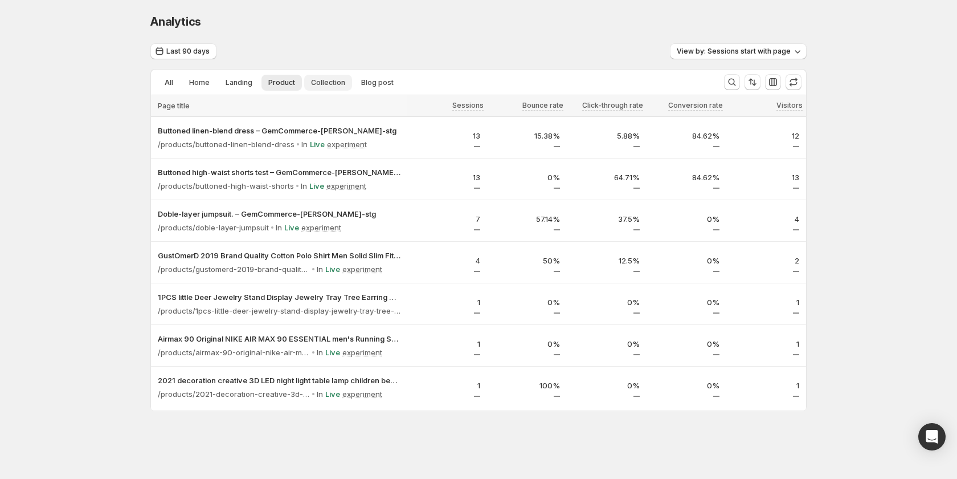
click at [327, 85] on span "Collection" at bounding box center [328, 82] width 34 height 9
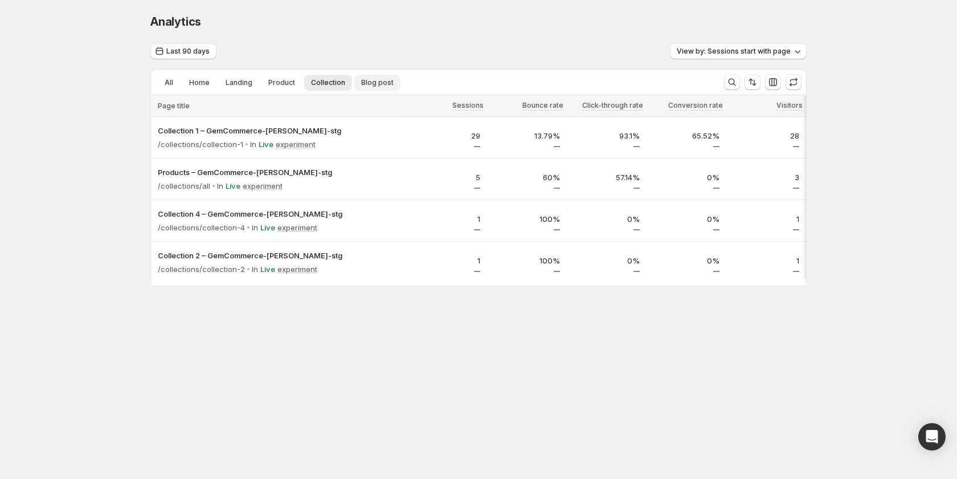
click at [366, 85] on span "Blog post" at bounding box center [377, 82] width 32 height 9
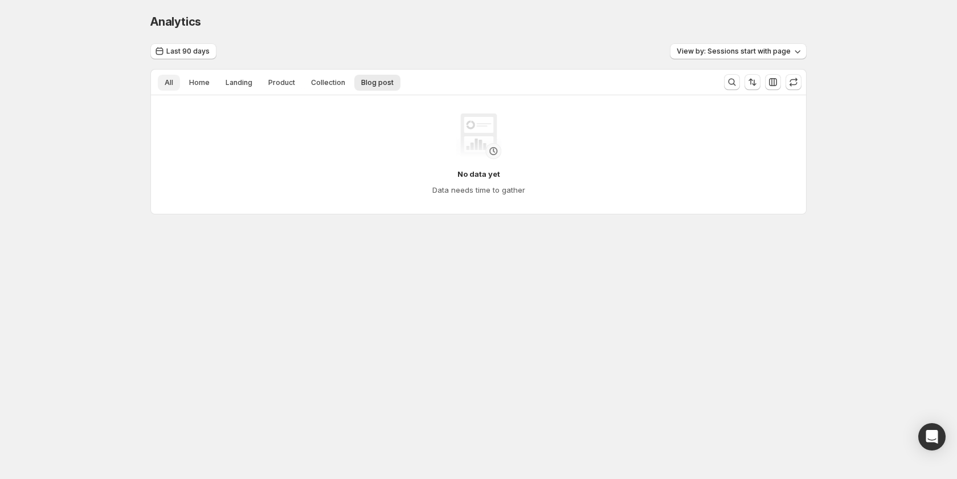
click at [159, 80] on button "All" at bounding box center [169, 83] width 22 height 16
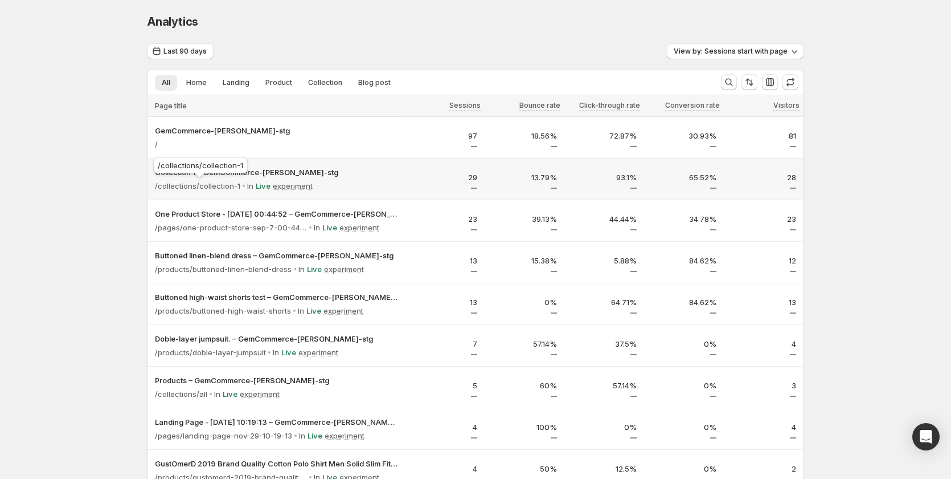
click at [235, 173] on div "/collections/collection-1" at bounding box center [200, 167] width 99 height 25
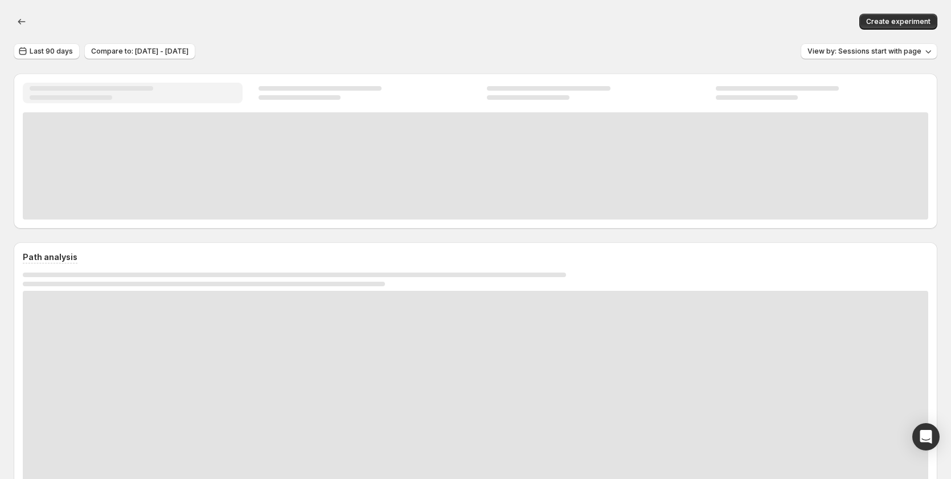
click at [293, 169] on div at bounding box center [476, 165] width 906 height 107
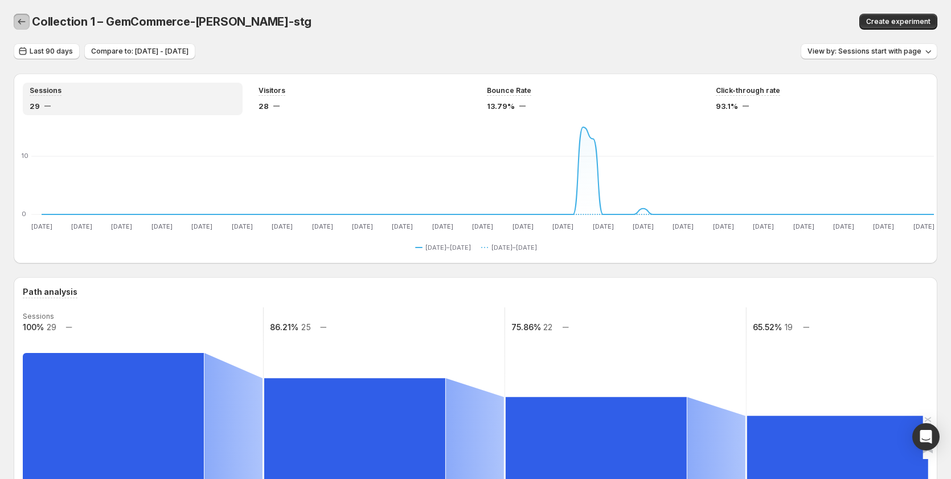
click at [20, 23] on icon "button" at bounding box center [21, 21] width 11 height 11
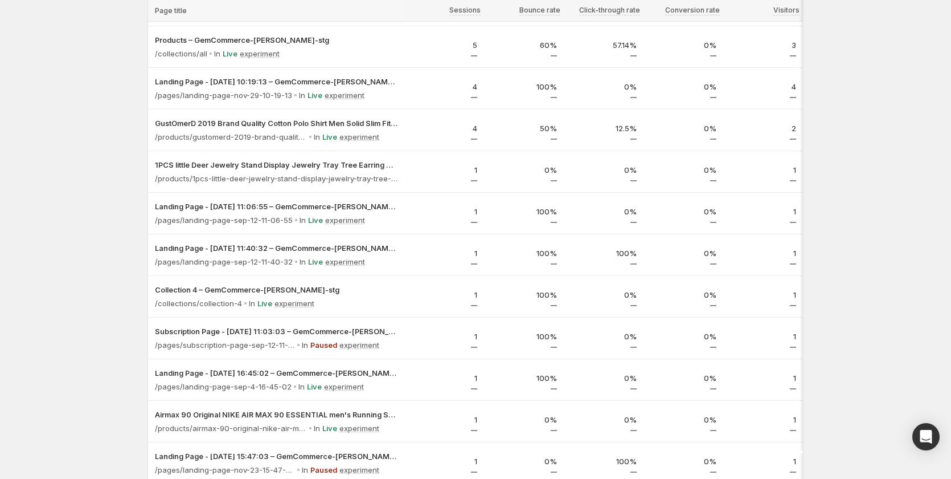
scroll to position [342, 0]
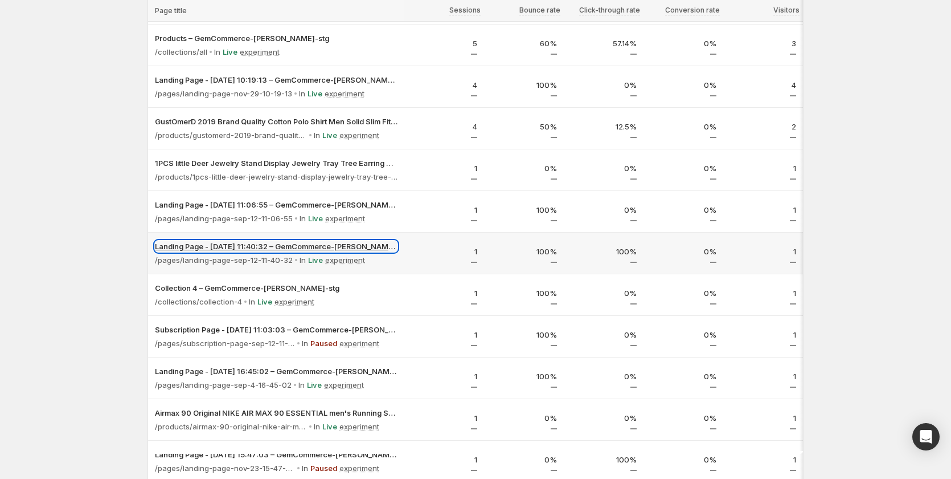
click at [323, 243] on p "Landing Page - Sep 12, 11:40:32 – GemCommerce-sandy-stg" at bounding box center [276, 245] width 243 height 11
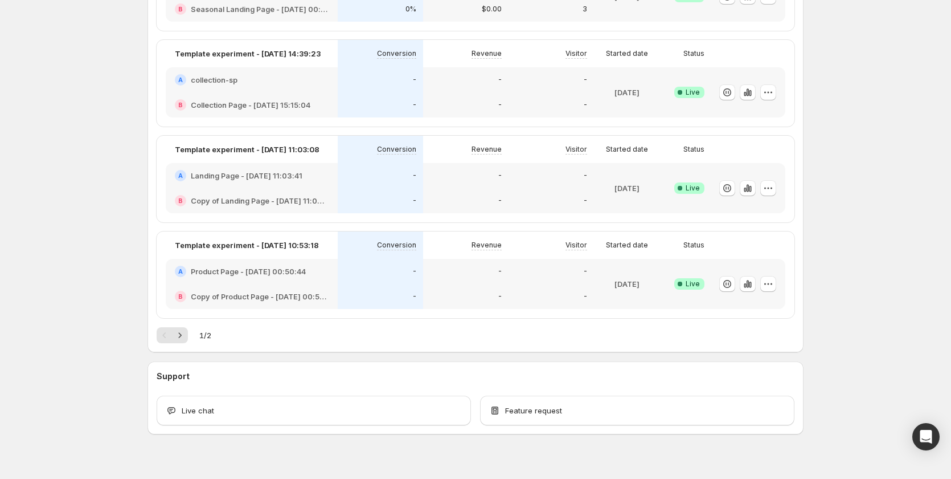
scroll to position [504, 0]
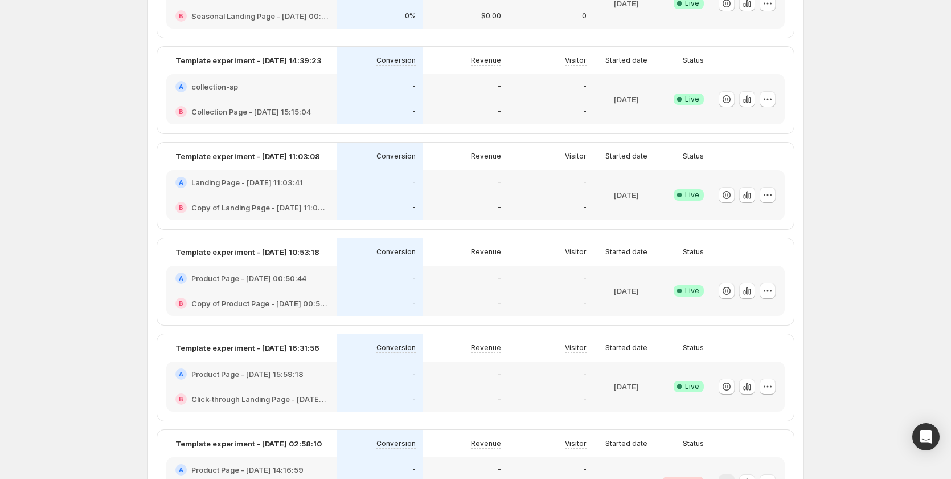
scroll to position [342, 0]
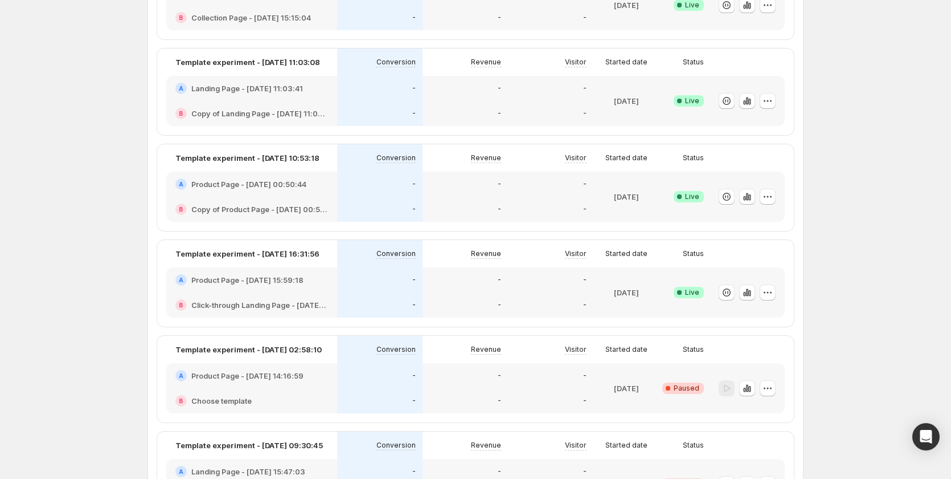
click at [366, 280] on div "-" at bounding box center [380, 279] width 72 height 11
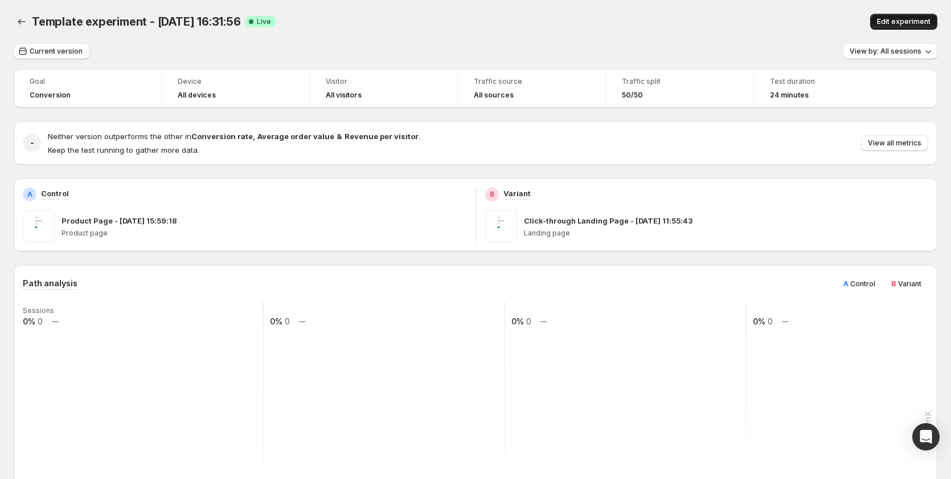
click at [904, 18] on span "Edit experiment" at bounding box center [904, 21] width 54 height 9
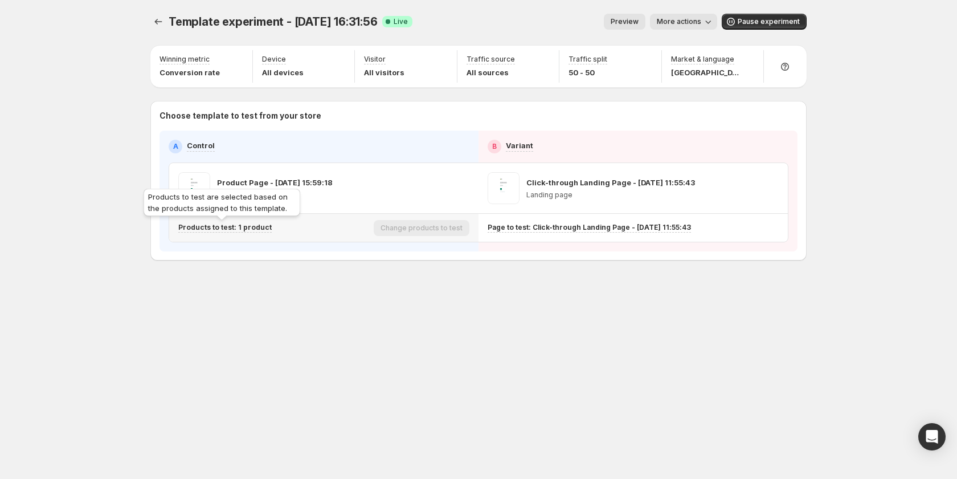
click at [250, 227] on p "Products to test: 1 product" at bounding box center [224, 227] width 93 height 9
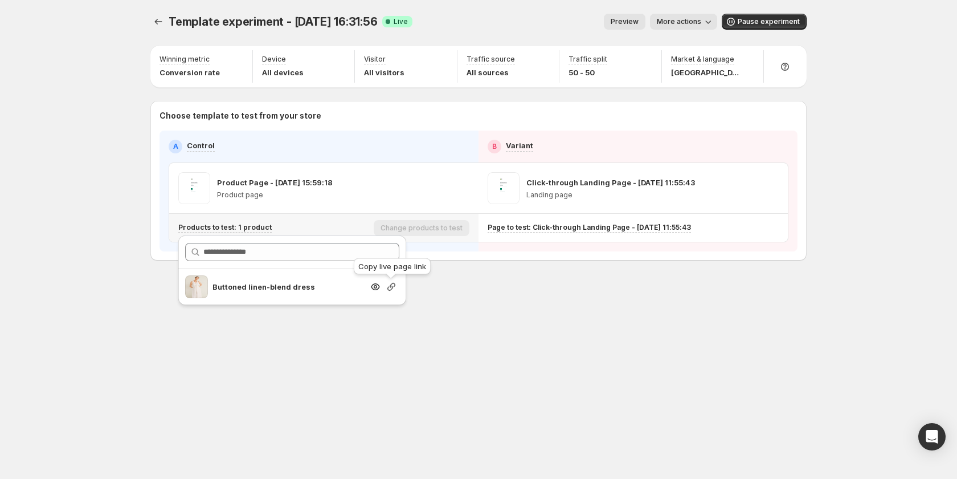
click at [389, 287] on icon "button" at bounding box center [391, 287] width 8 height 8
click at [444, 187] on icon "button" at bounding box center [440, 187] width 11 height 11
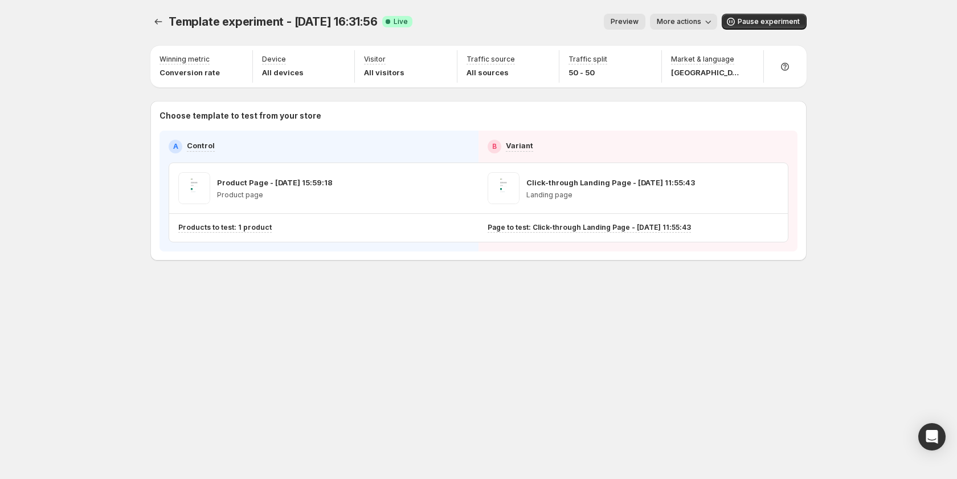
click at [375, 334] on div "Template experiment - Sep 25, 16:31:56. This page is ready Template experiment …" at bounding box center [479, 239] width 684 height 479
click at [463, 187] on icon "button" at bounding box center [461, 187] width 11 height 11
click at [357, 297] on div "Template experiment - Sep 25, 16:31:56. This page is ready Template experiment …" at bounding box center [479, 161] width 684 height 322
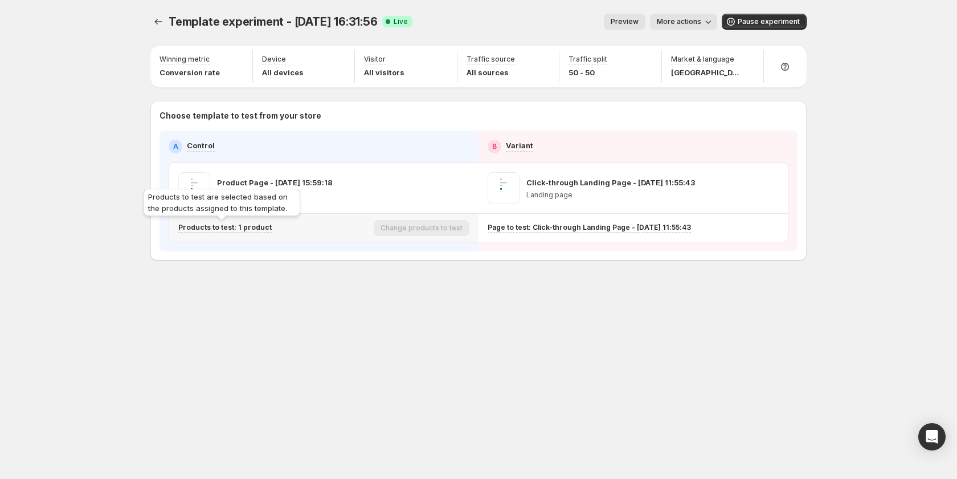
click at [250, 223] on p "Products to test: 1 product" at bounding box center [224, 227] width 93 height 9
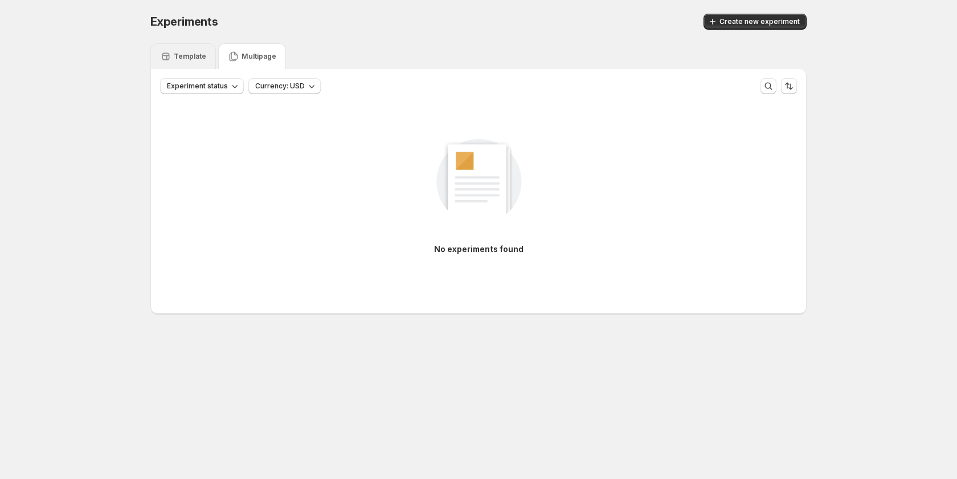
click at [178, 58] on p "Template" at bounding box center [190, 56] width 32 height 9
